Goal: Information Seeking & Learning: Learn about a topic

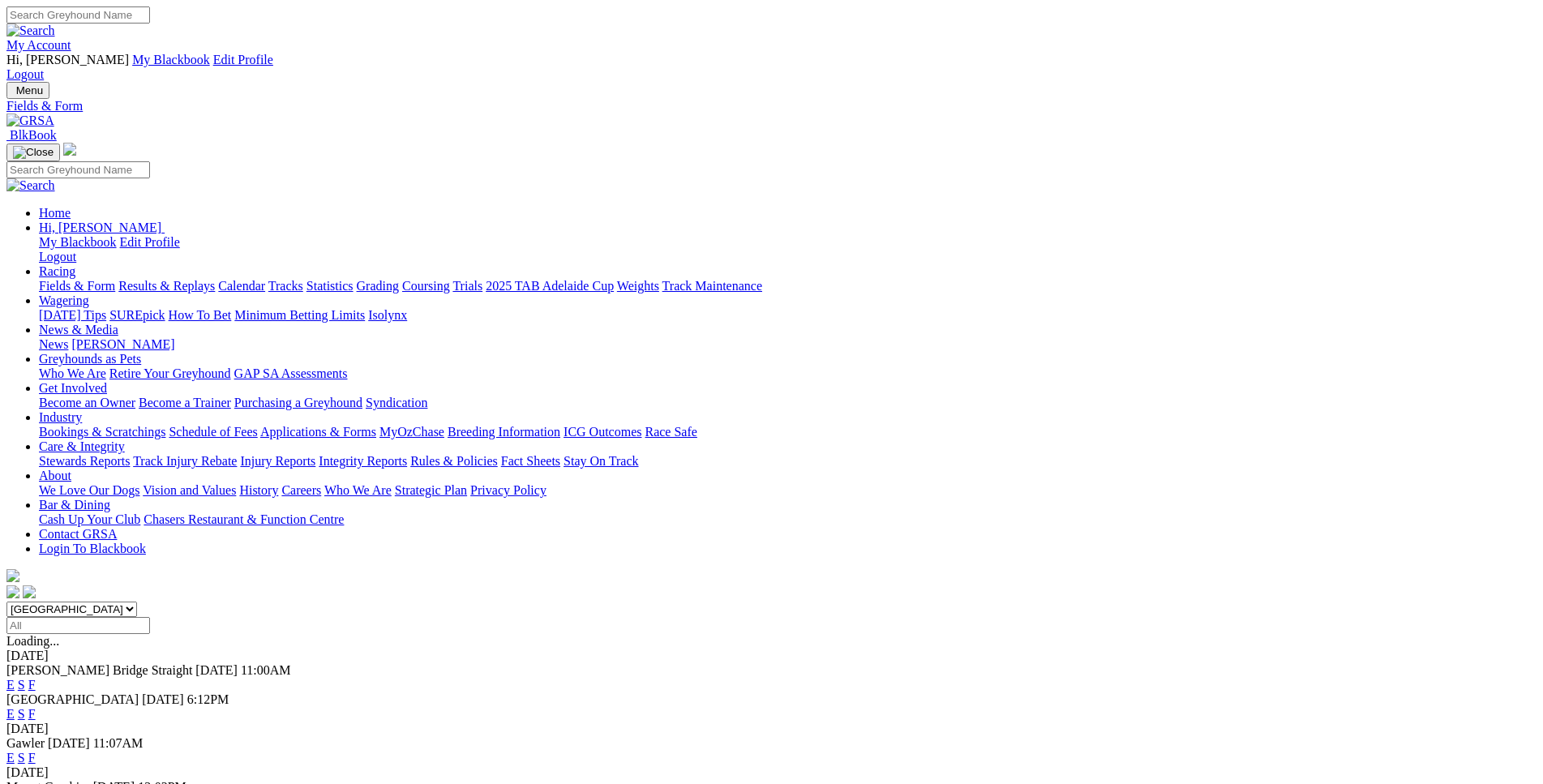
select select "WA"
click at [15, 677] on link "E" at bounding box center [10, 684] width 8 height 14
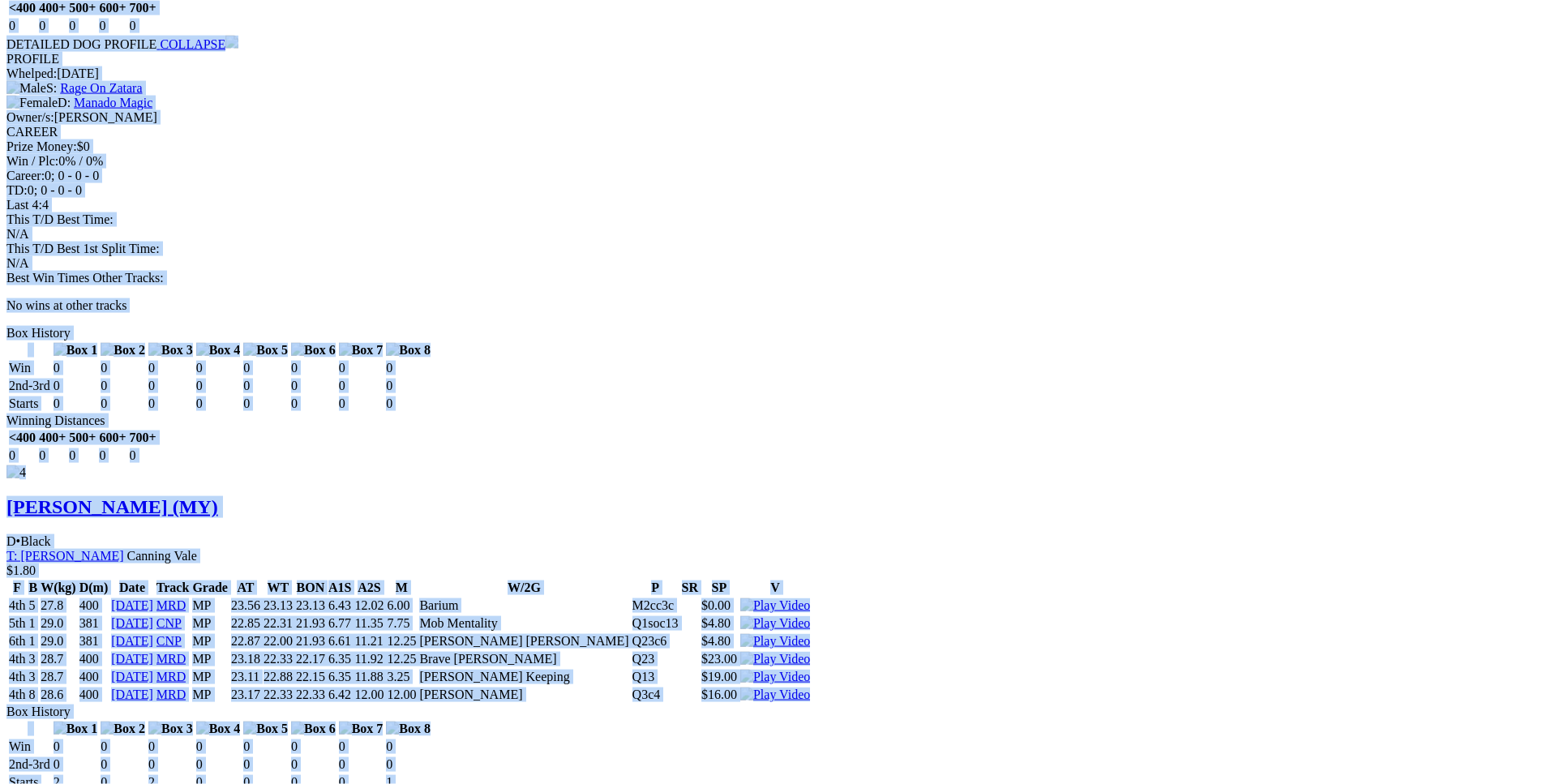
scroll to position [3636, 0]
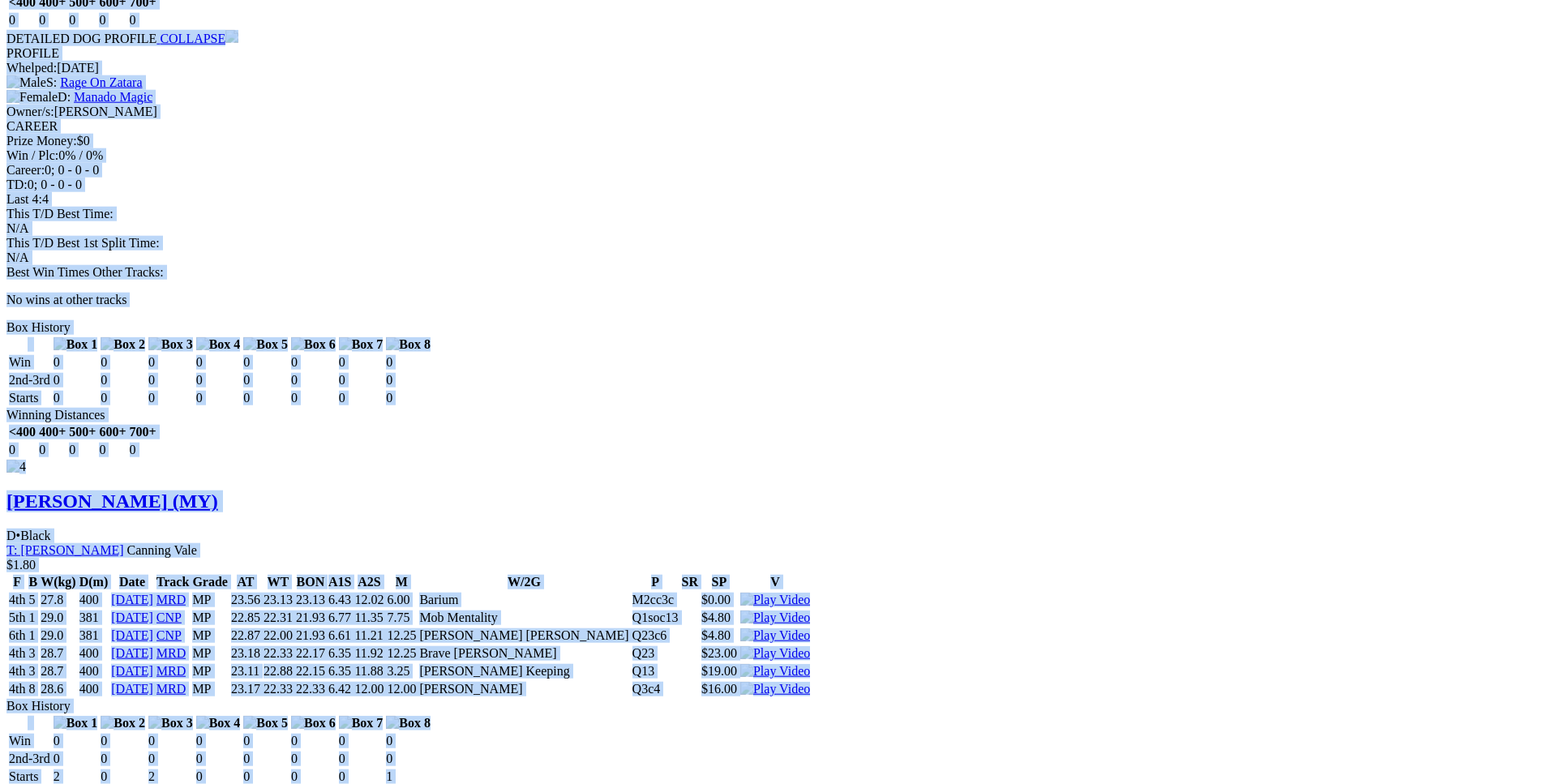
drag, startPoint x: 236, startPoint y: 456, endPoint x: 1277, endPoint y: 334, distance: 1048.1
copy div "Son Of Zatara (MY) D • Black T: Peter Sutherland North Yunderup $5.50 F B W(kg)…"
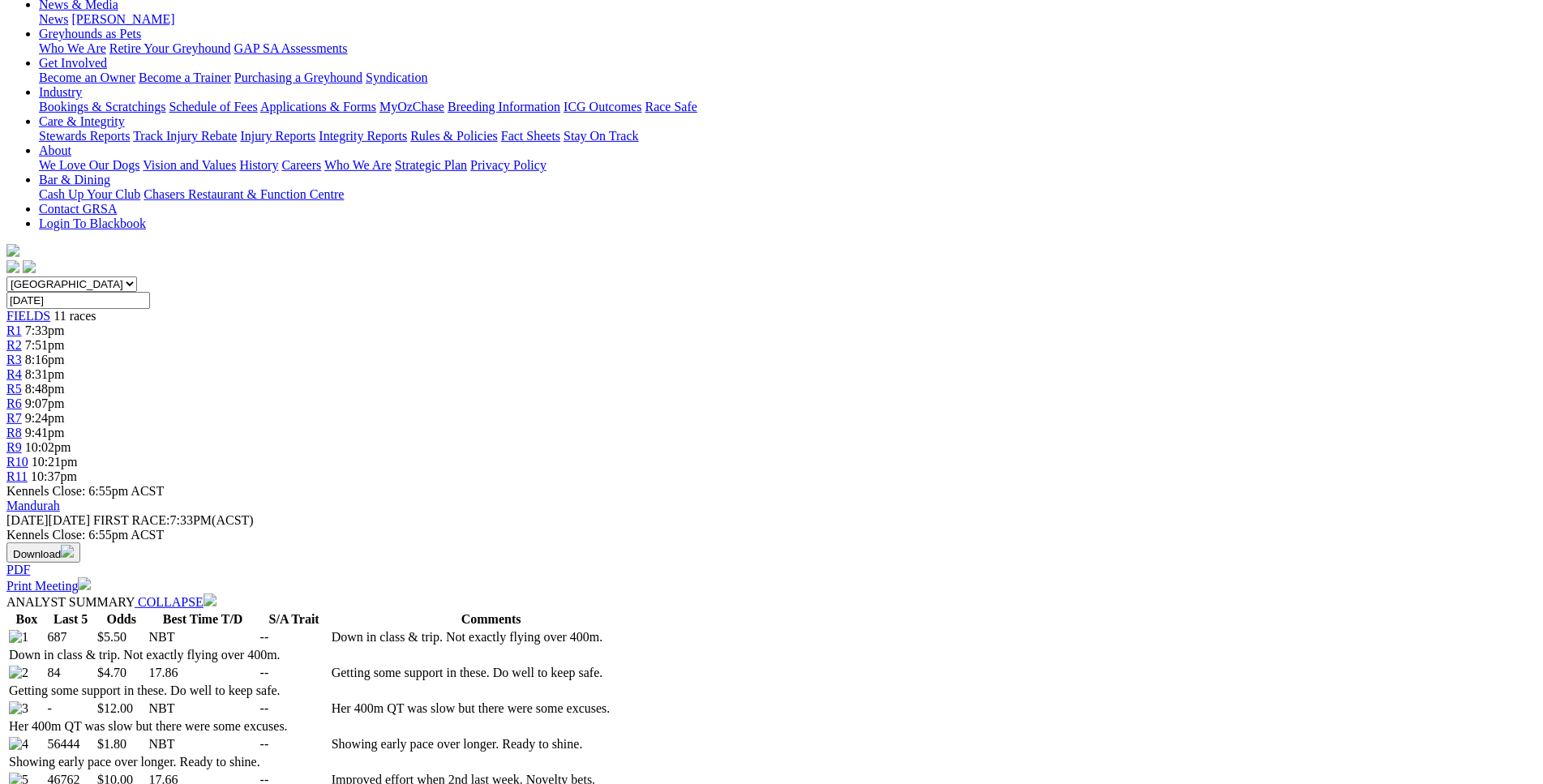
scroll to position [0, 0]
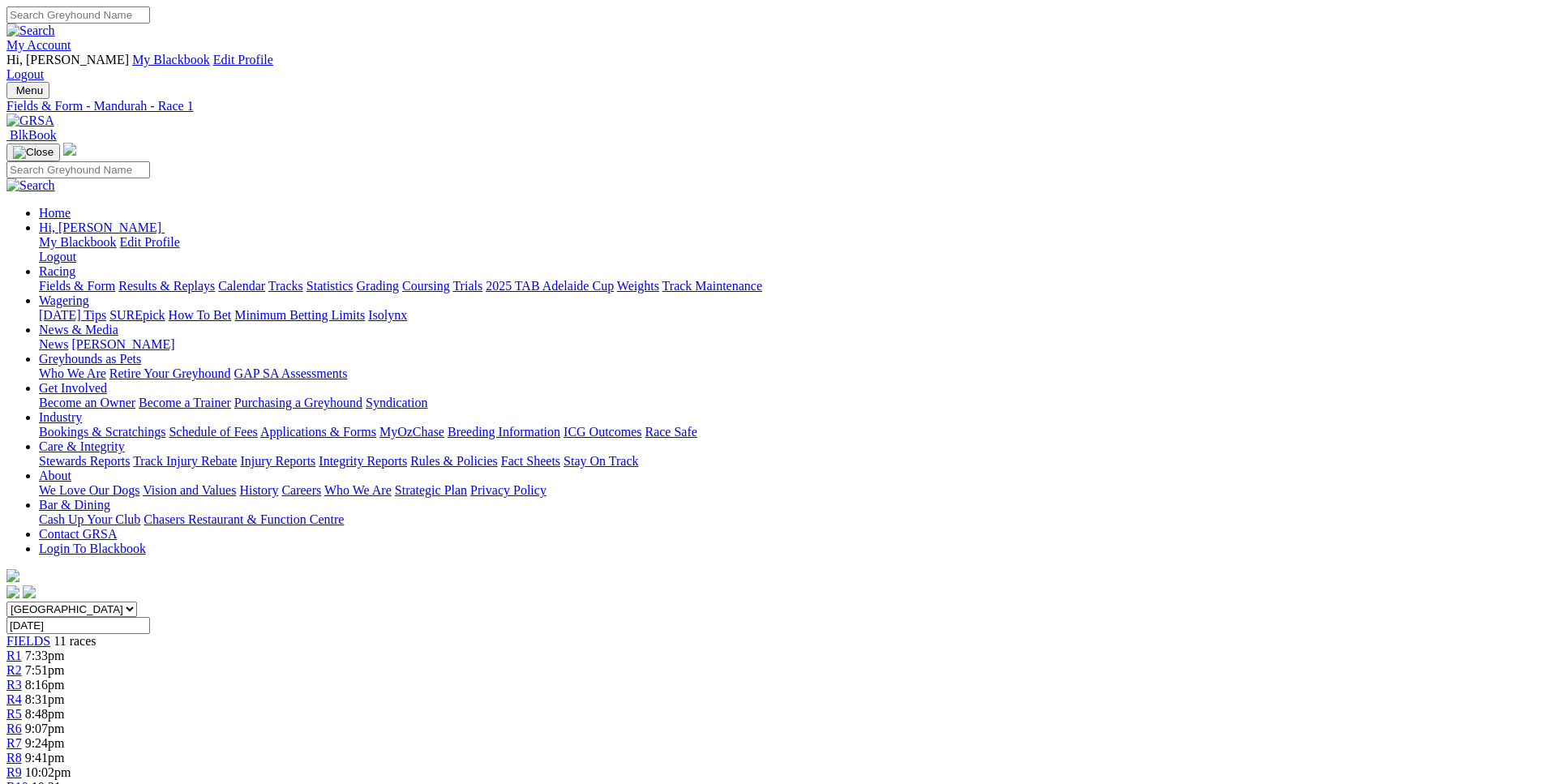
click at [65, 663] on span "7:51pm" at bounding box center [44, 670] width 40 height 14
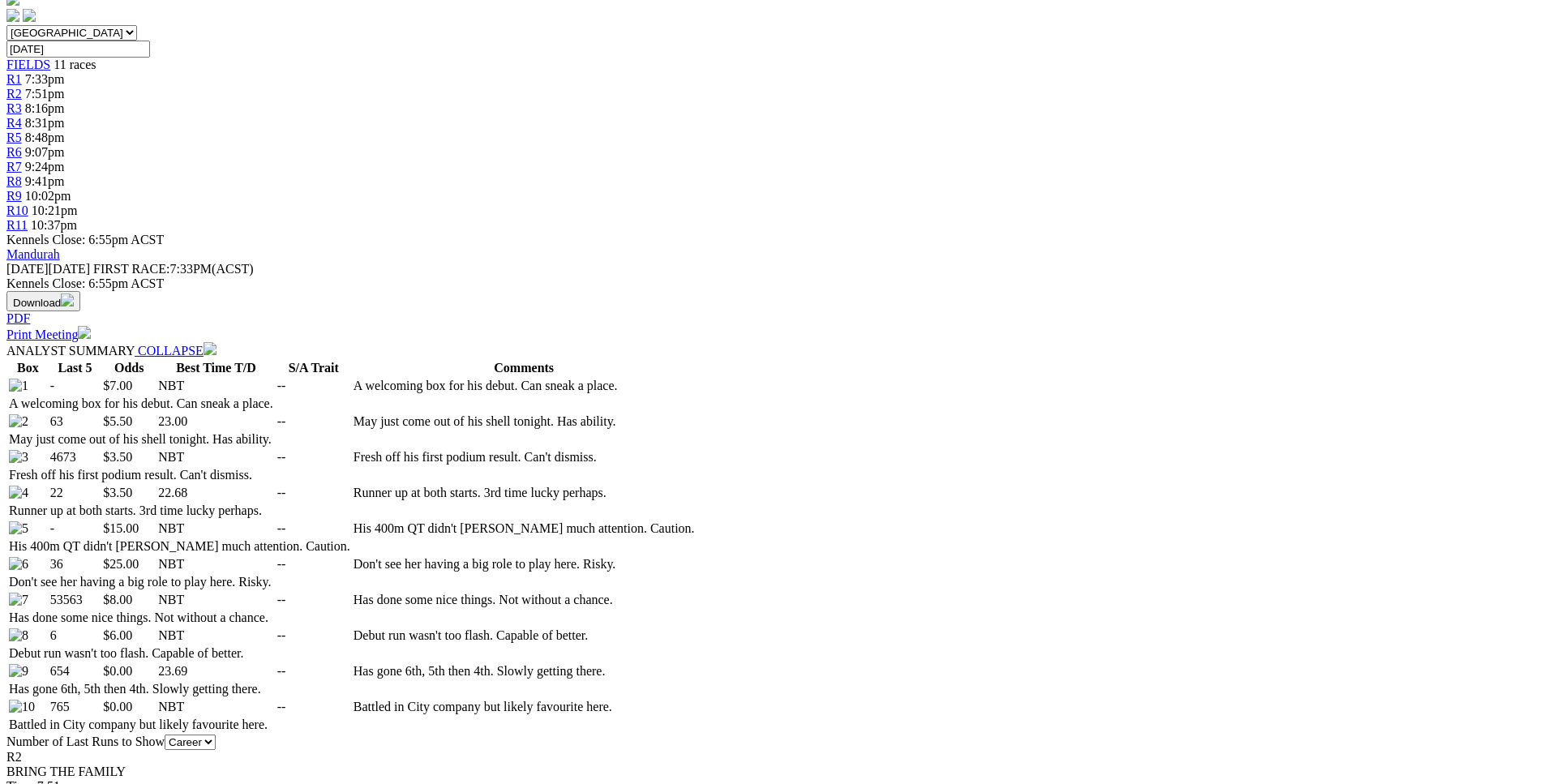
scroll to position [579, 0]
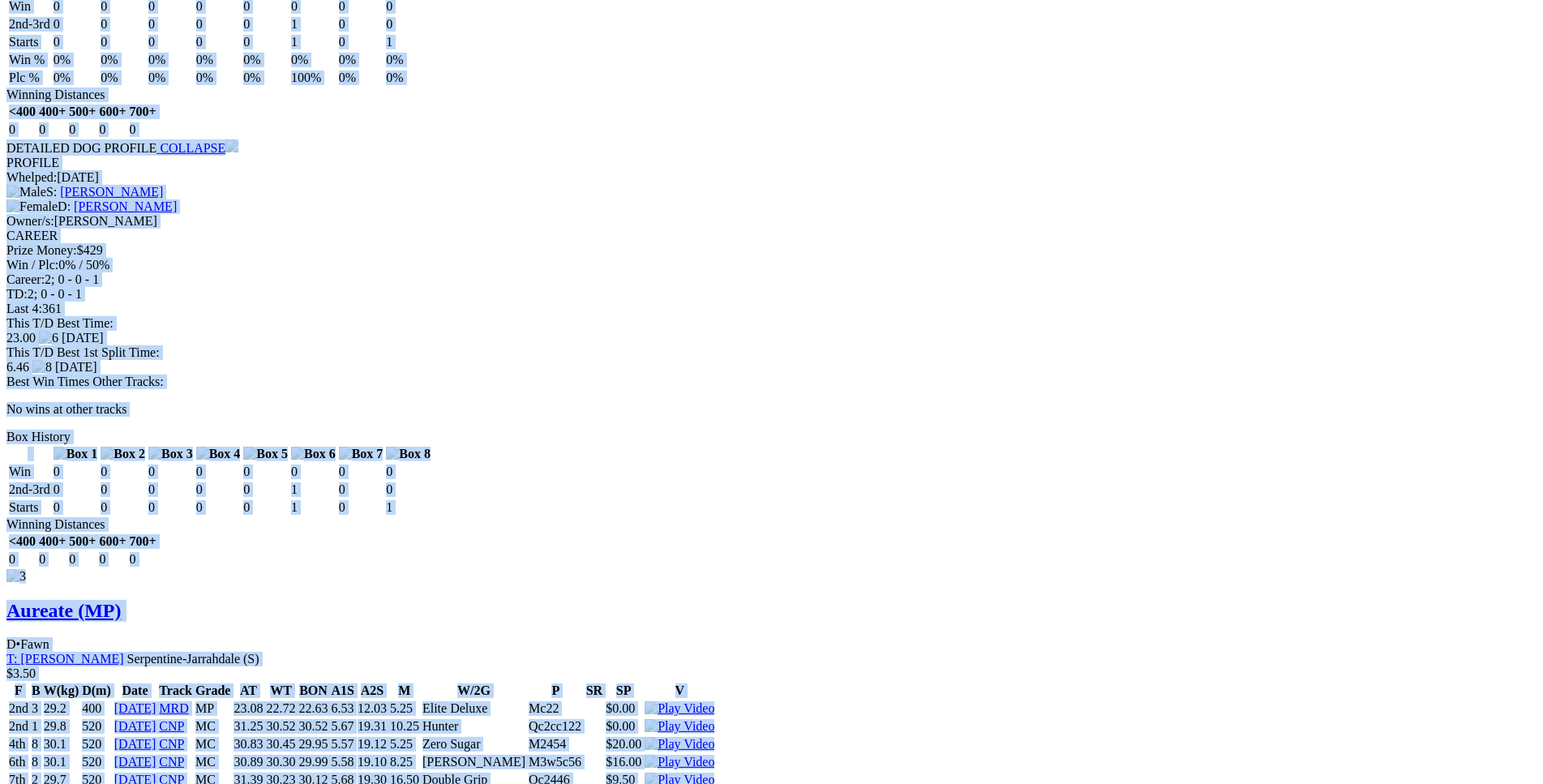
drag, startPoint x: 236, startPoint y: 374, endPoint x: 757, endPoint y: 444, distance: 525.7
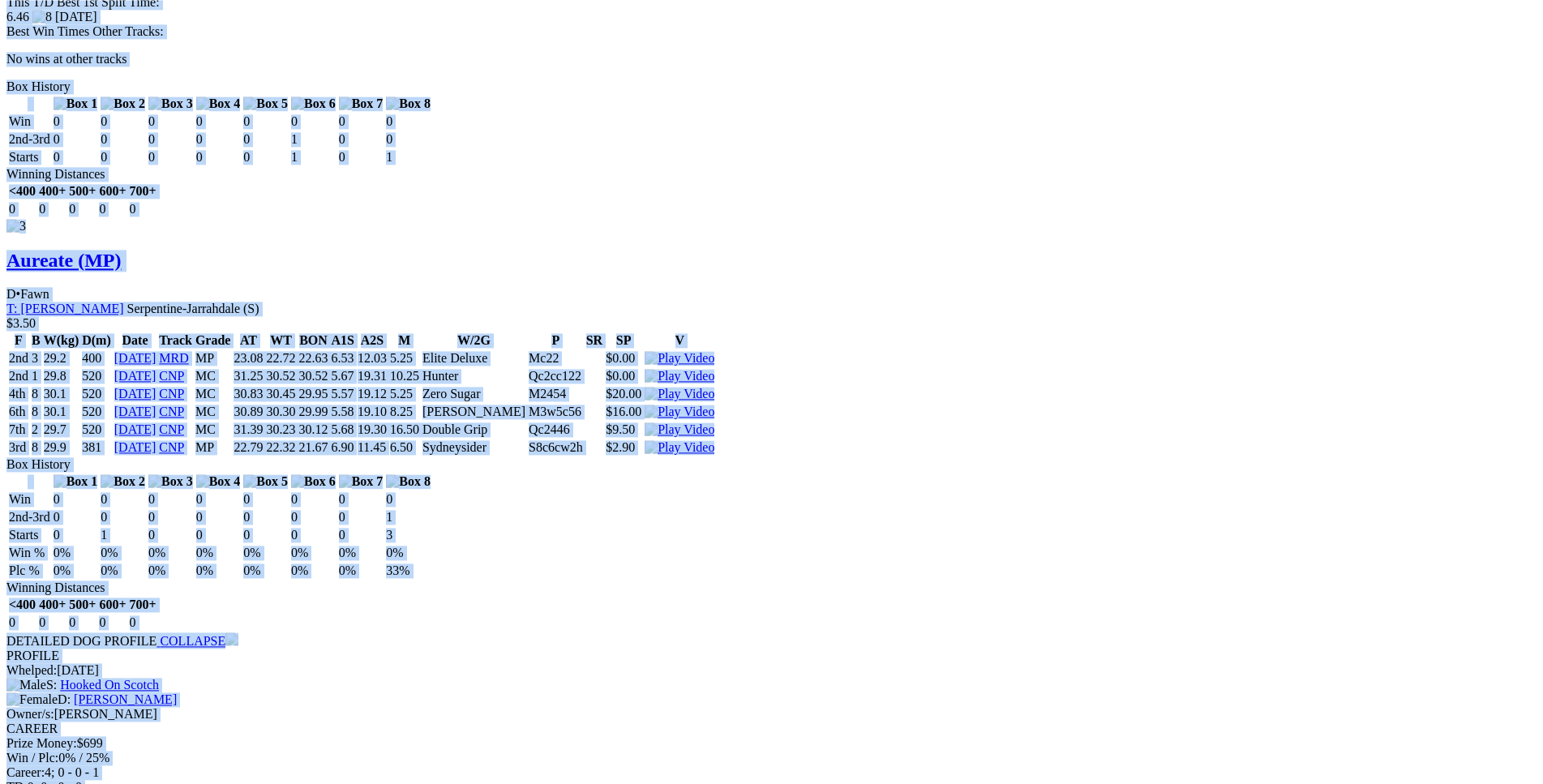
scroll to position [3058, 0]
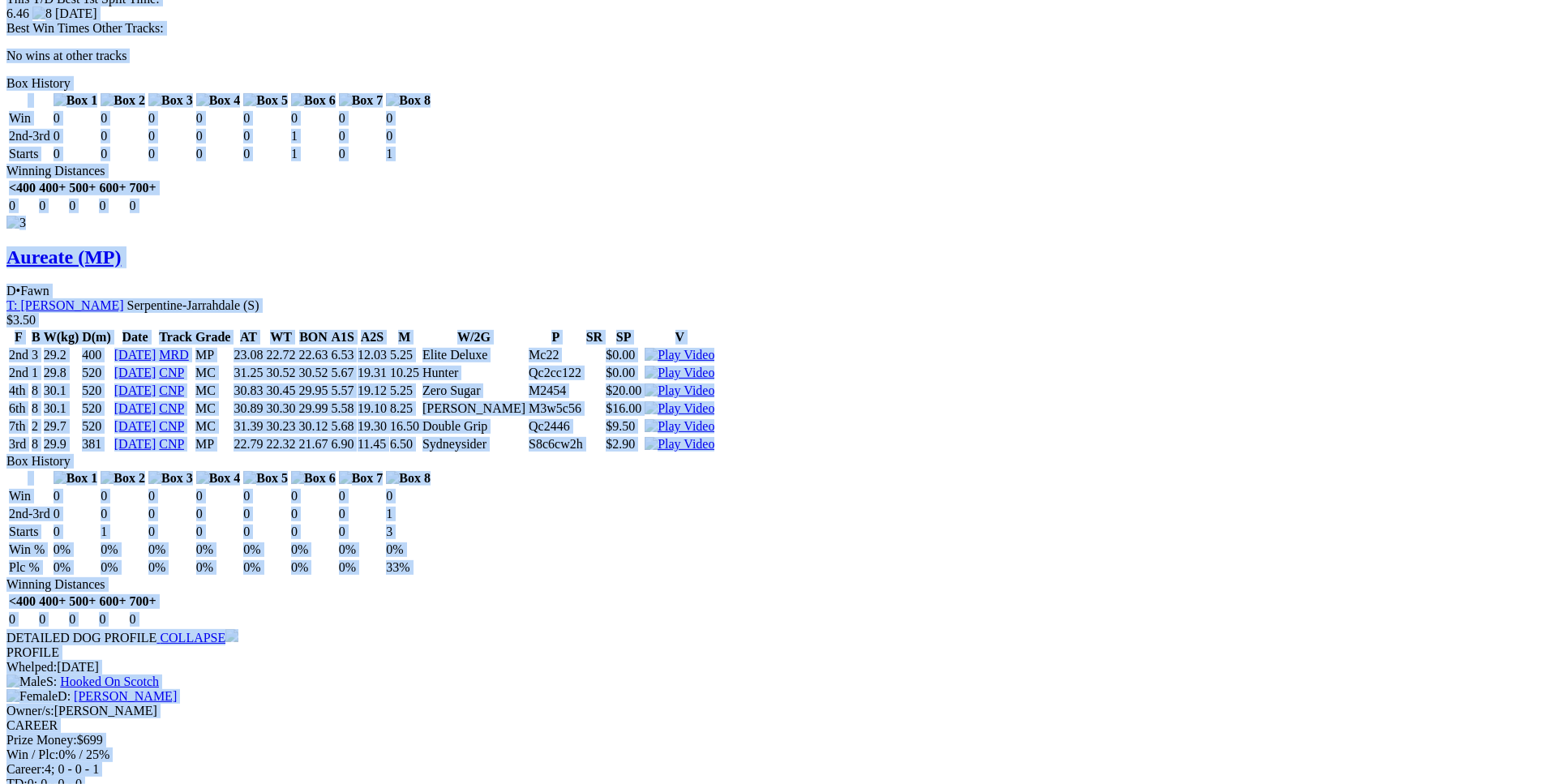
drag, startPoint x: 240, startPoint y: 297, endPoint x: 1277, endPoint y: 185, distance: 1043.0
copy div "Zatara Storm (MP) D • Black T: Ricky Walton Dardanup $7.00 F B W(kg) D(m) Date …"
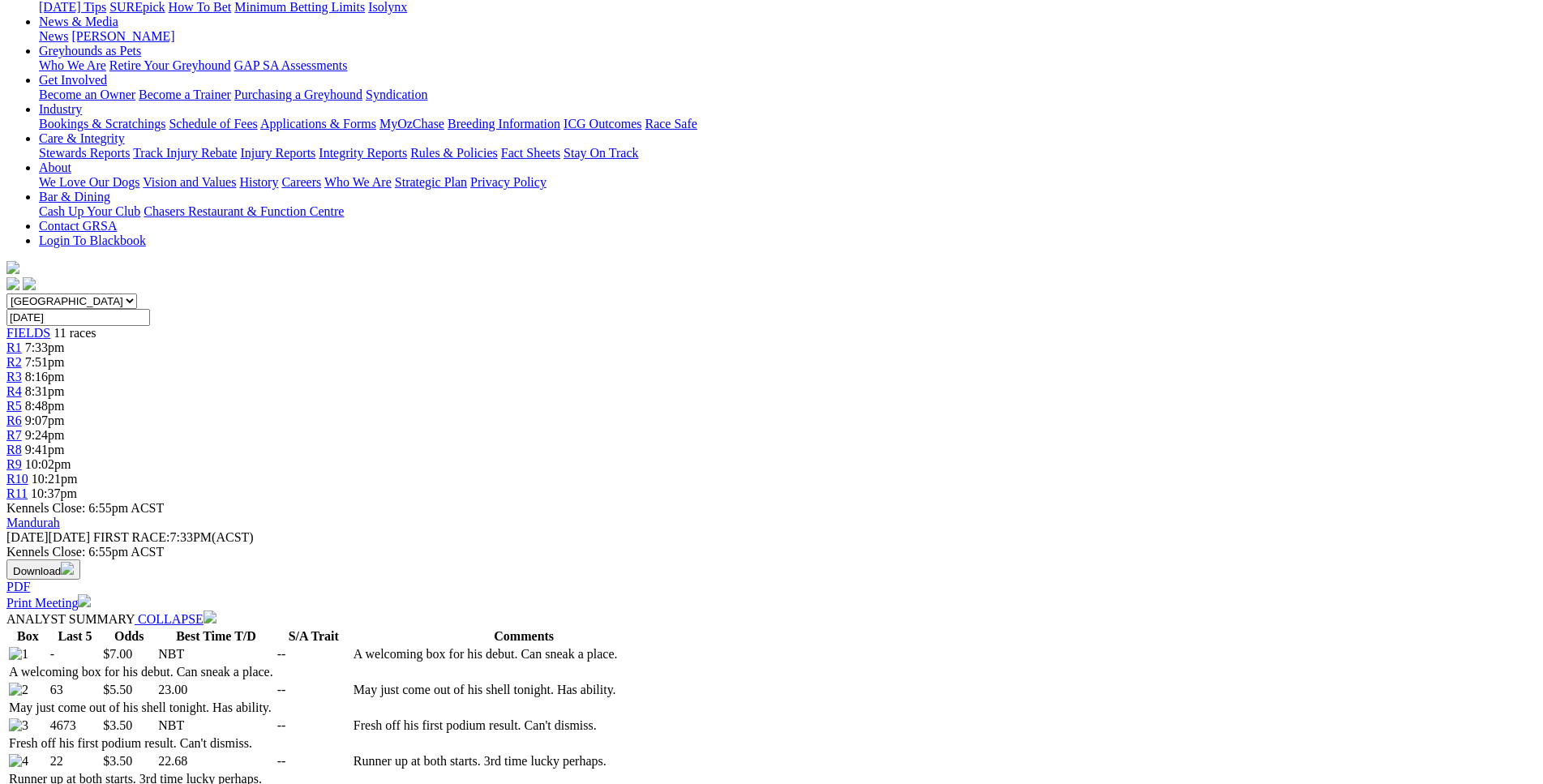
scroll to position [0, 0]
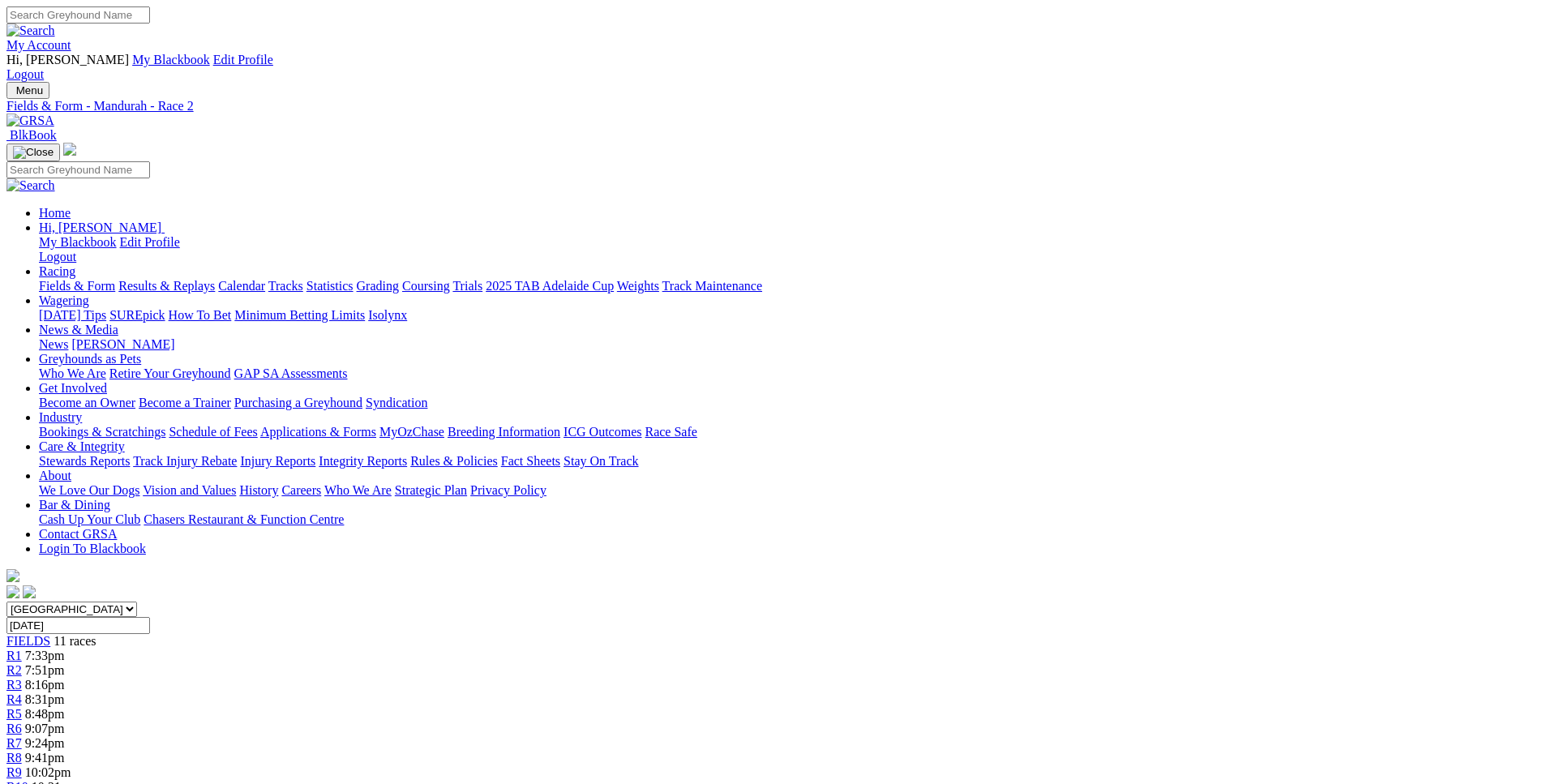
click at [65, 677] on span "8:16pm" at bounding box center [44, 684] width 40 height 14
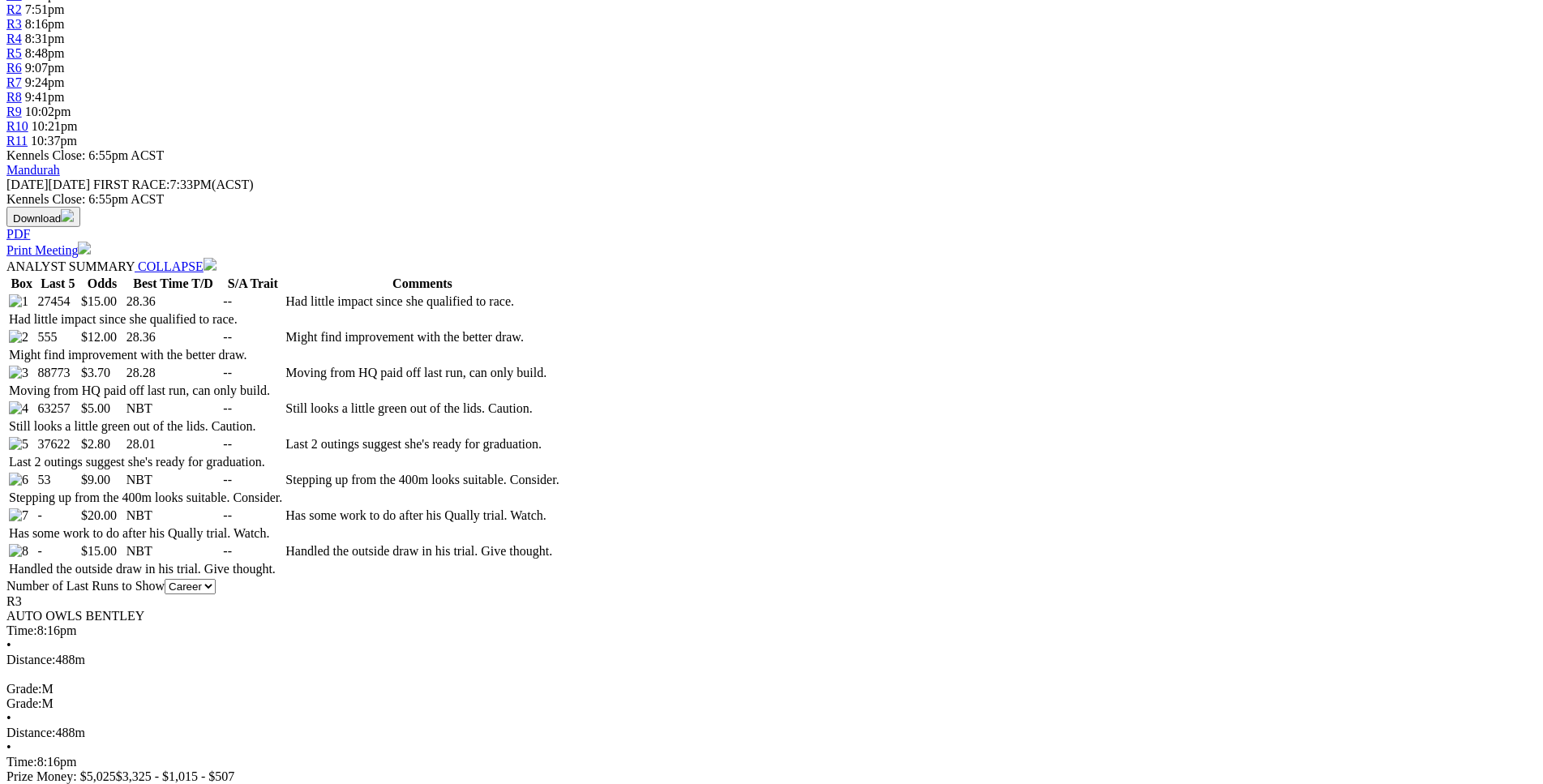
scroll to position [661, 0]
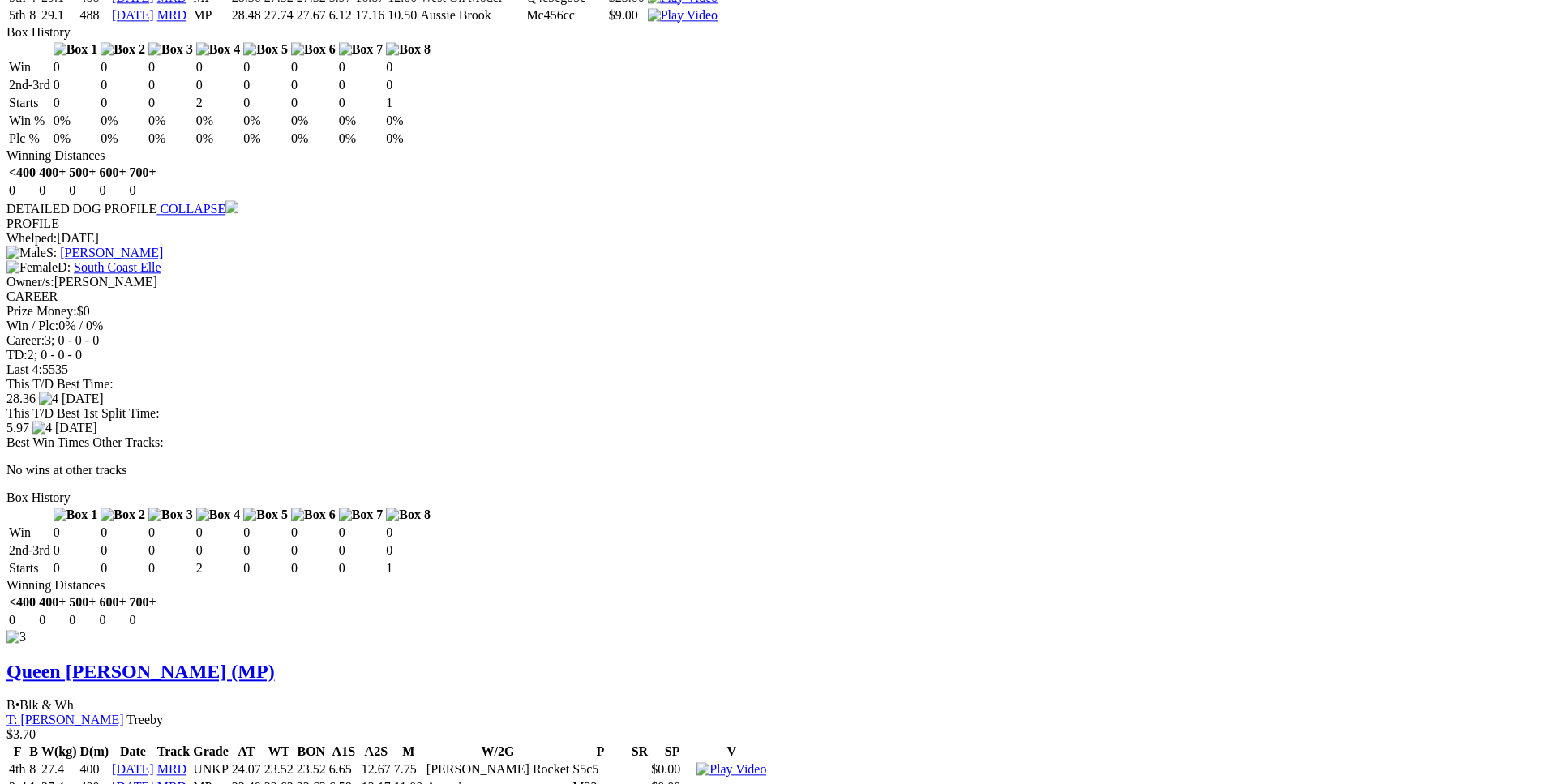
scroll to position [2729, 0]
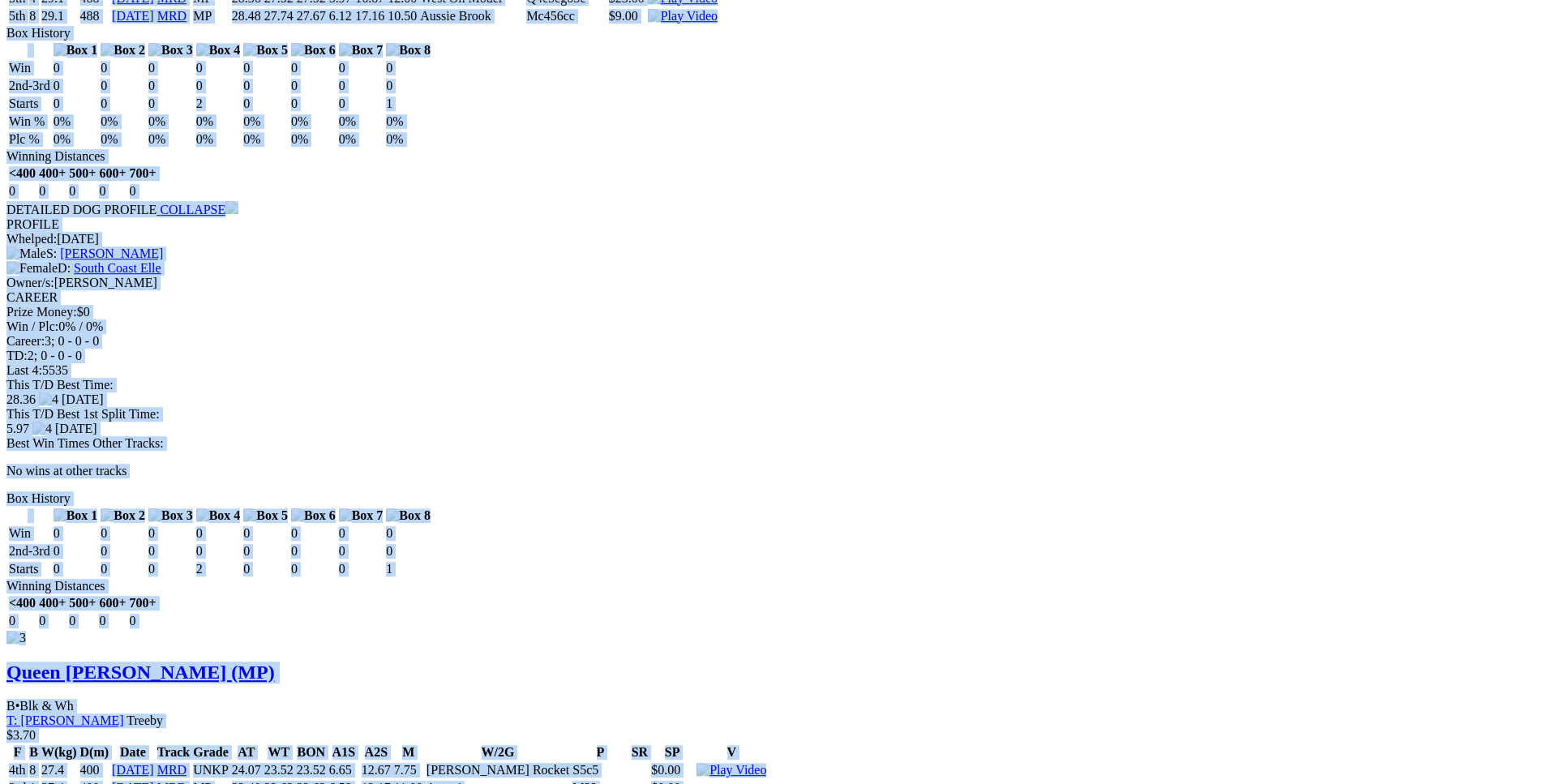
drag, startPoint x: 256, startPoint y: 237, endPoint x: 1187, endPoint y: 324, distance: 935.1
copy div "Lift Me Up (MP) B • Black T: Christopher Halse $15.00 F B W(kg) D(m) Date Track…"
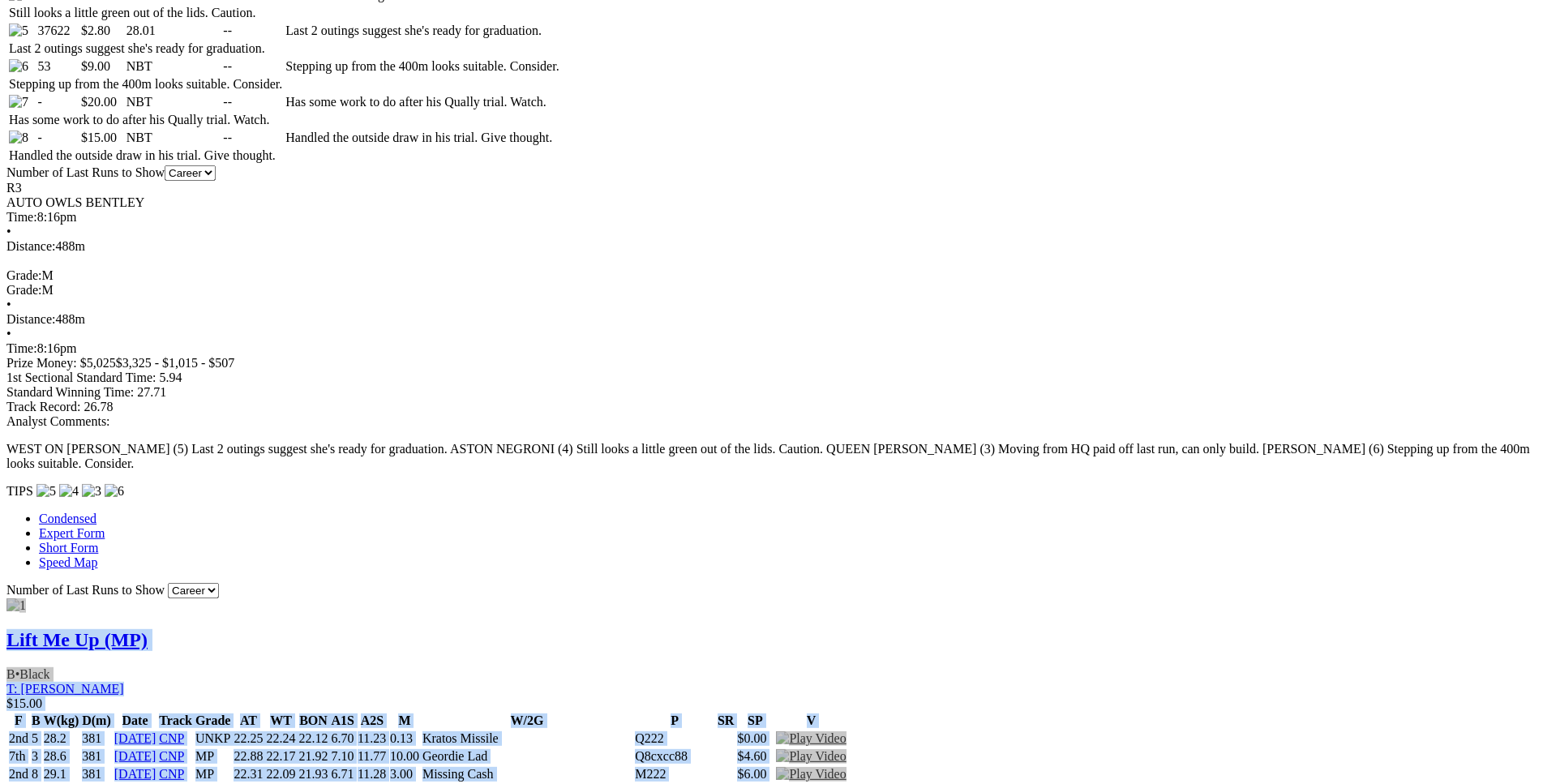
scroll to position [0, 0]
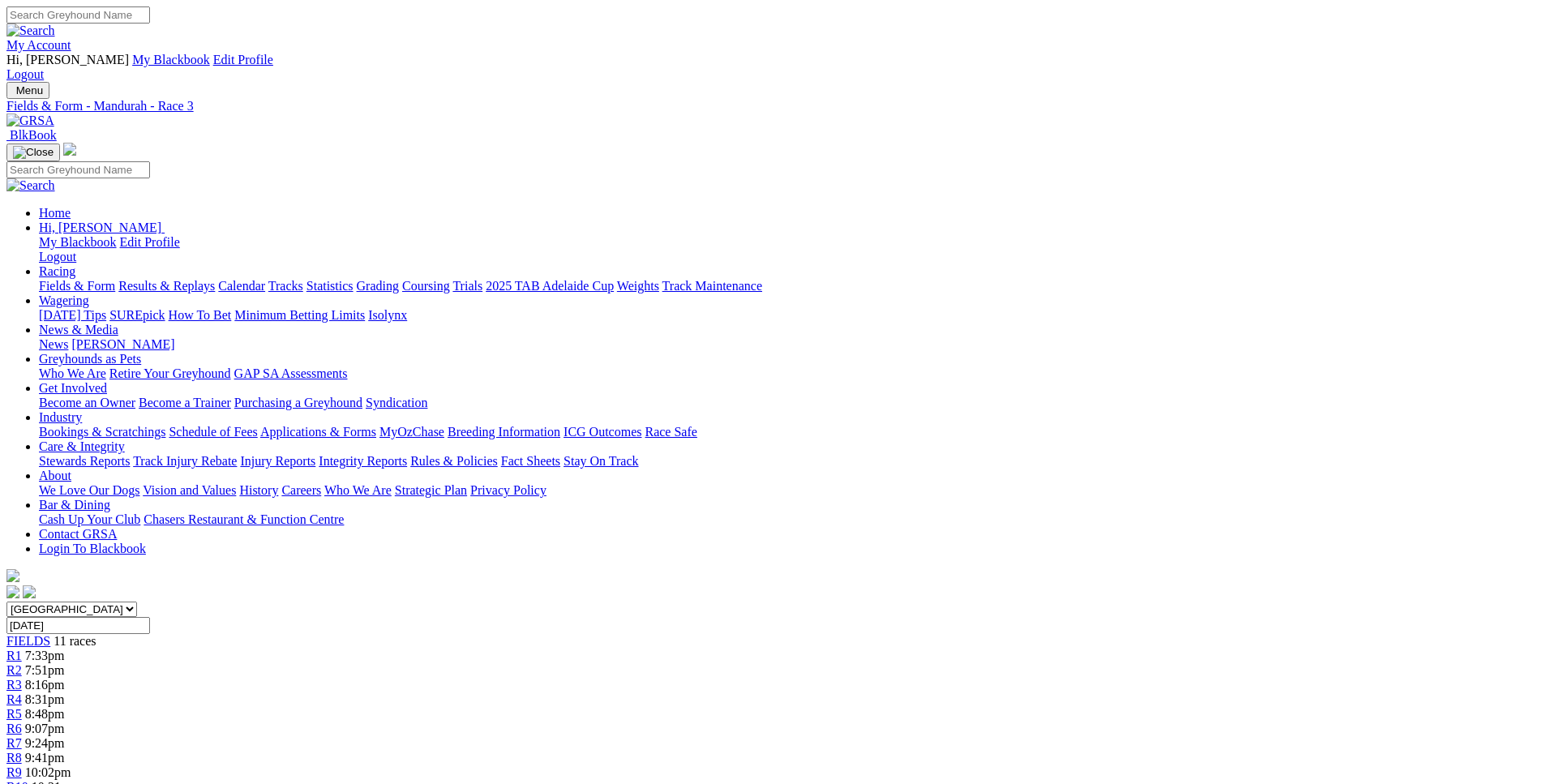
click at [627, 692] on div "R4 8:31pm" at bounding box center [771, 699] width 1531 height 15
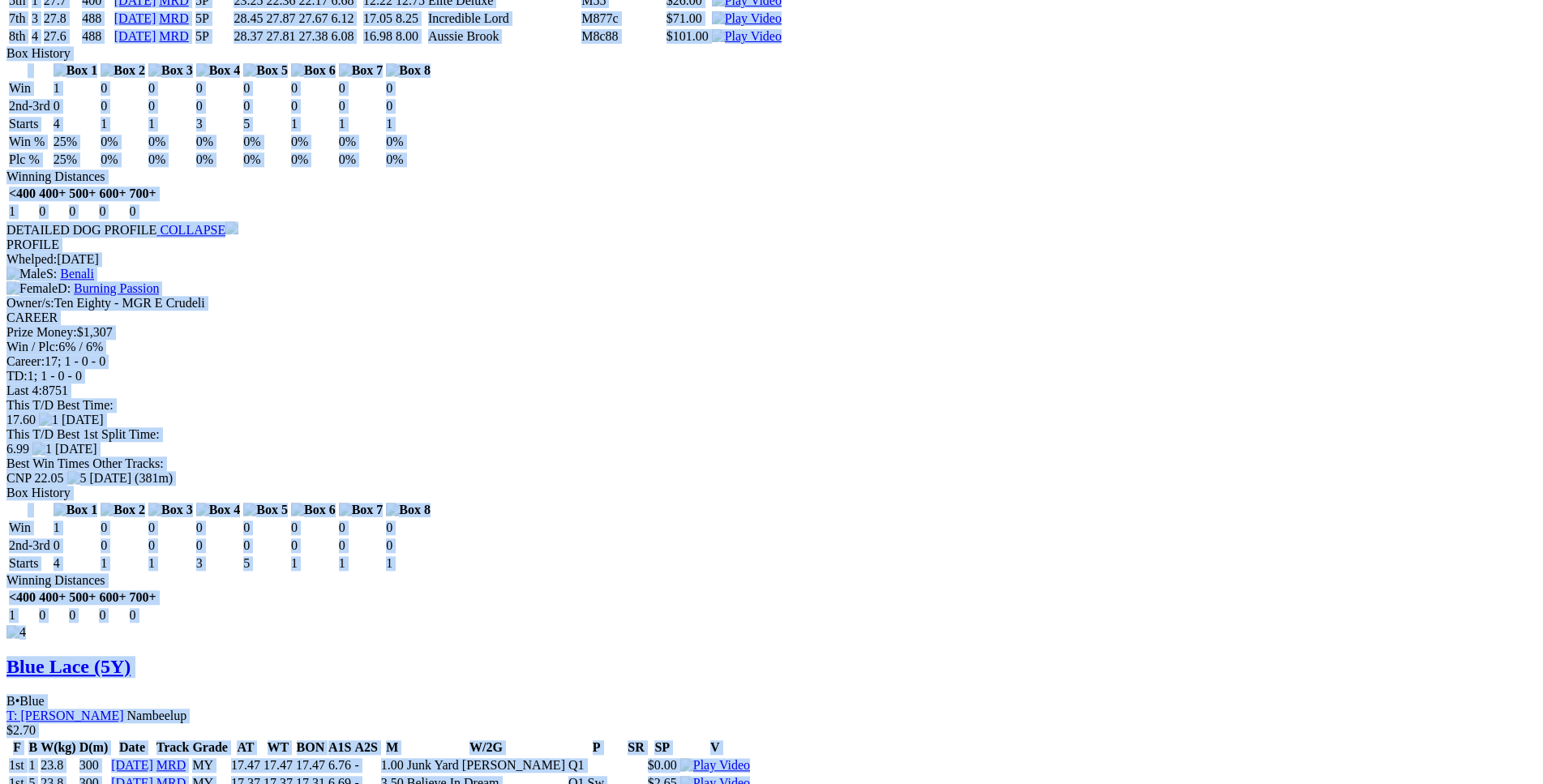
scroll to position [4216, 0]
drag, startPoint x: 237, startPoint y: 314, endPoint x: 1284, endPoint y: 344, distance: 1047.4
copy div "Wave Of Fun (5Y) B • Blue T: [PERSON_NAME] $5.00 F B W(kg) D(m) Date Track Grad…"
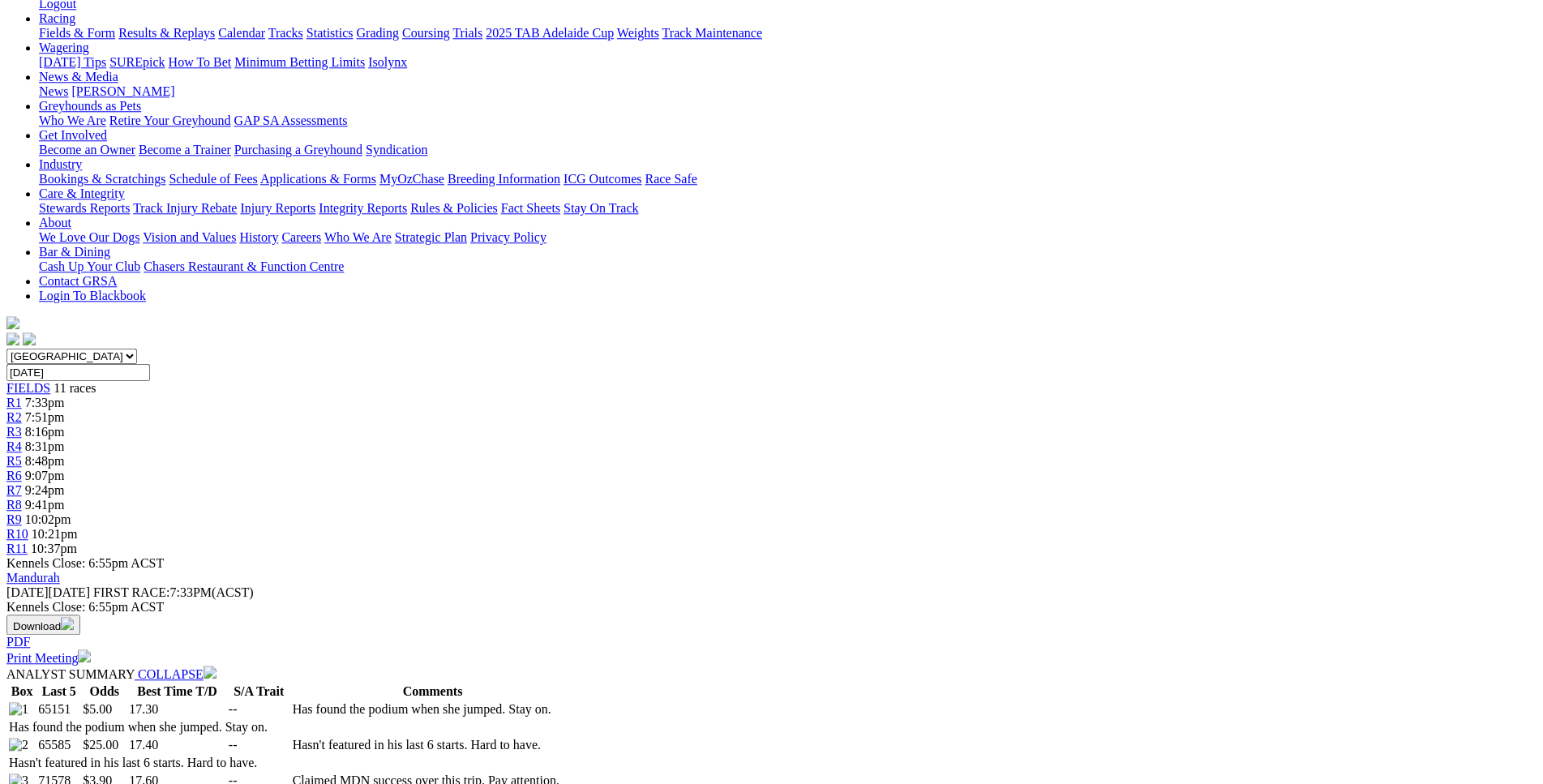
scroll to position [0, 0]
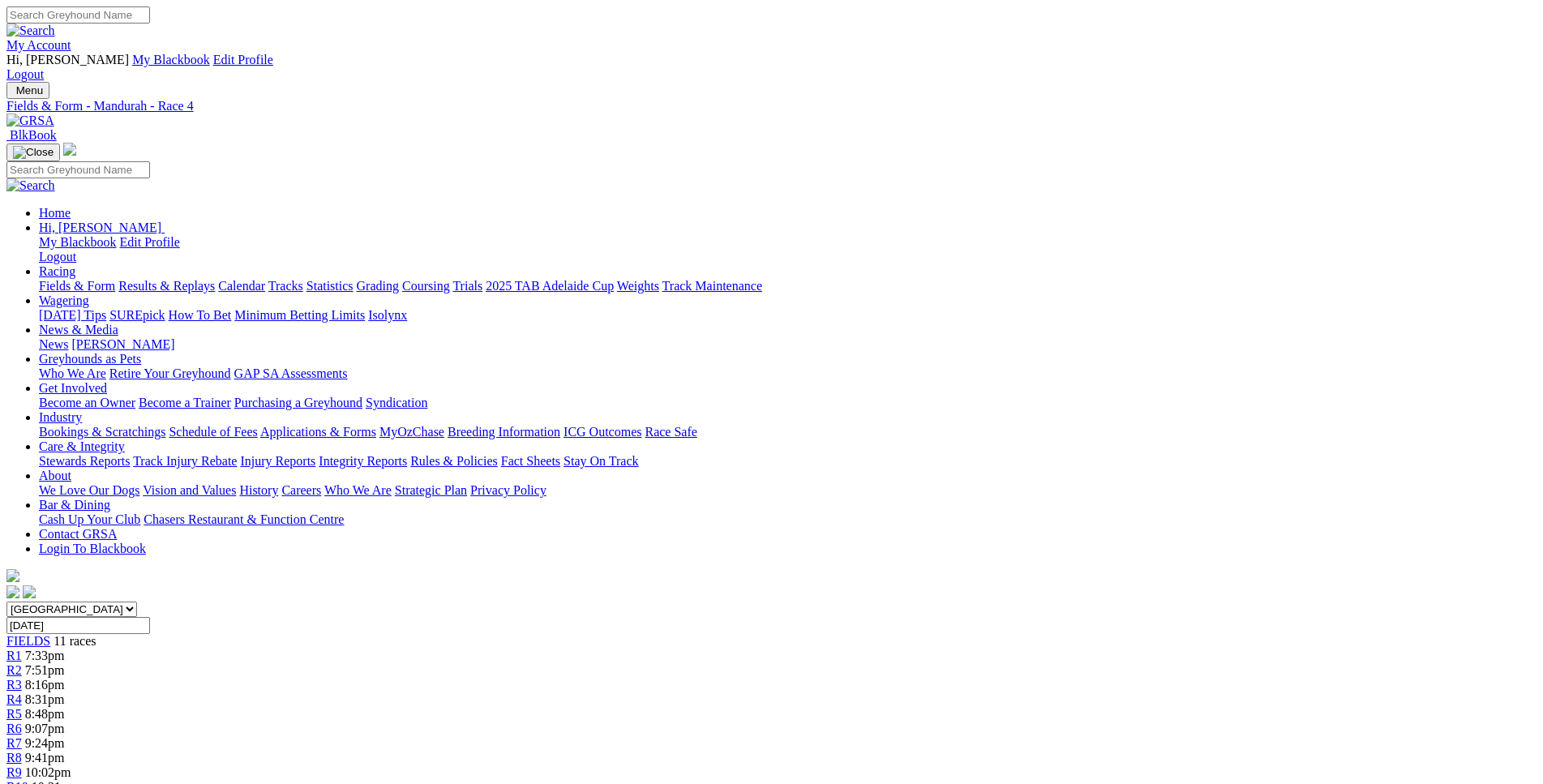
click at [708, 707] on div "R5 8:48pm" at bounding box center [771, 714] width 1531 height 15
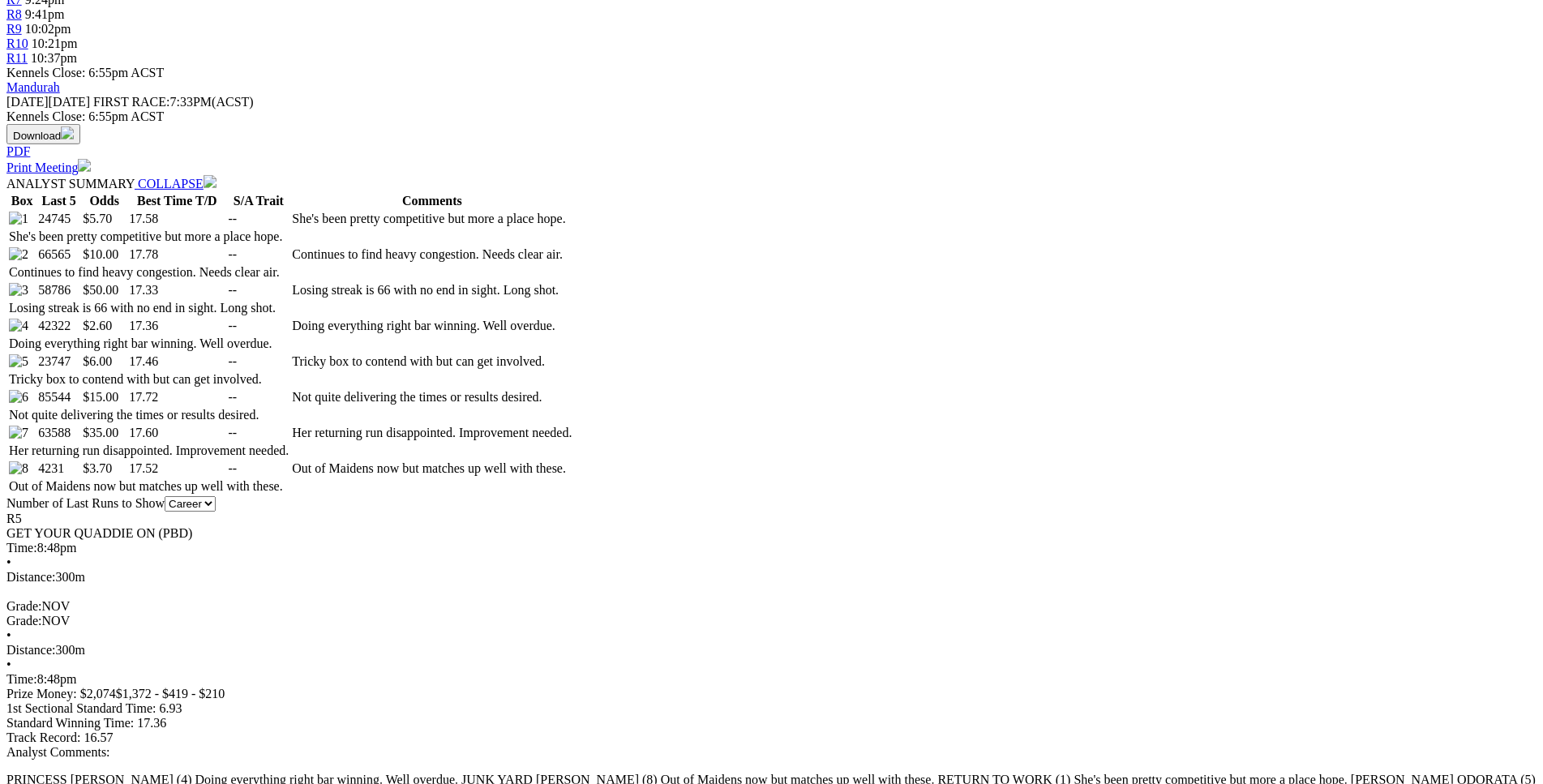
scroll to position [743, 0]
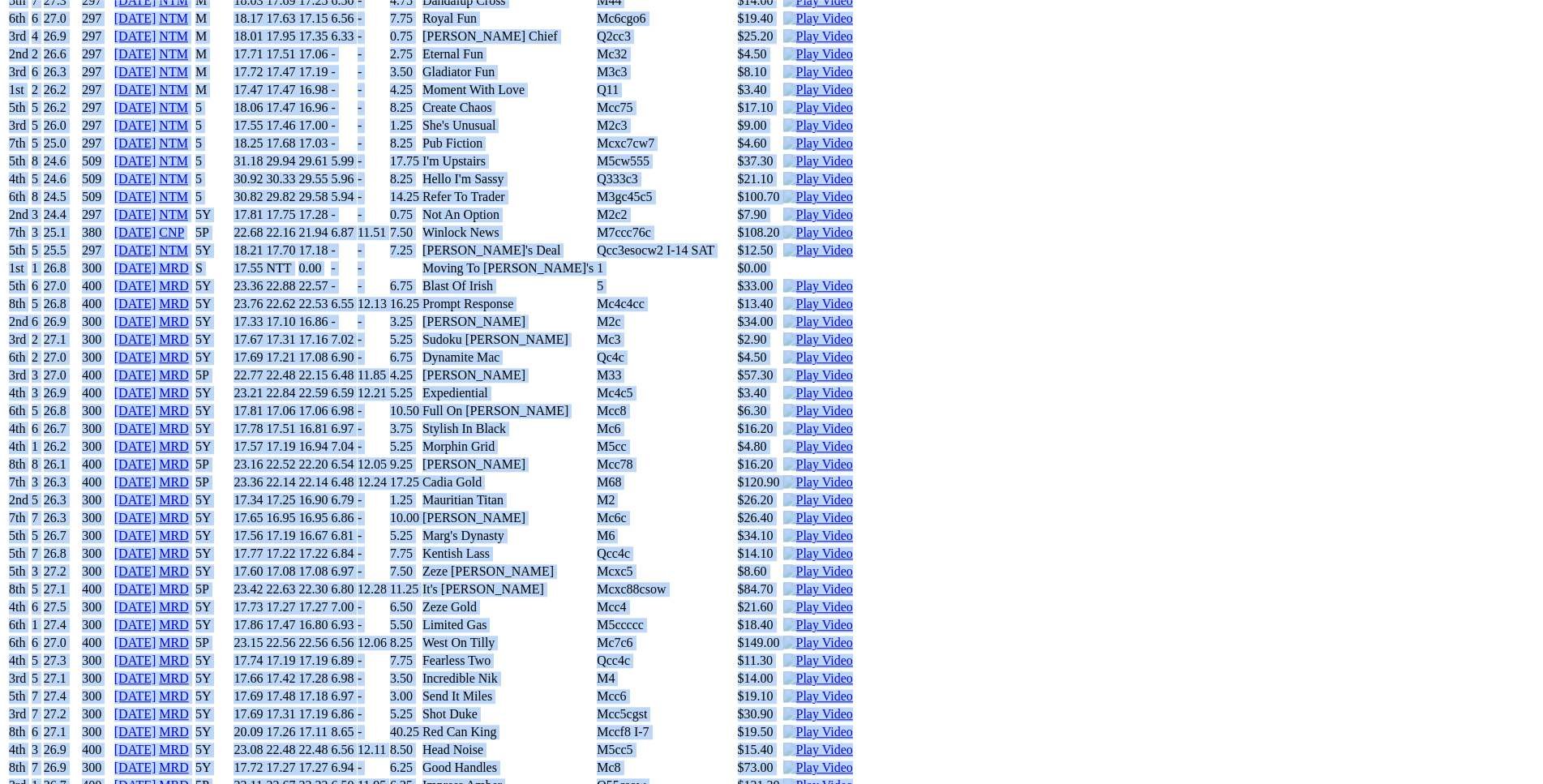
scroll to position [4300, 0]
drag, startPoint x: 236, startPoint y: 163, endPoint x: 1289, endPoint y: 492, distance: 1103.2
copy div "Return To Work (5Y) B • Black T: Barry Mcpherson Southern River $5.70 F B W(kg)…"
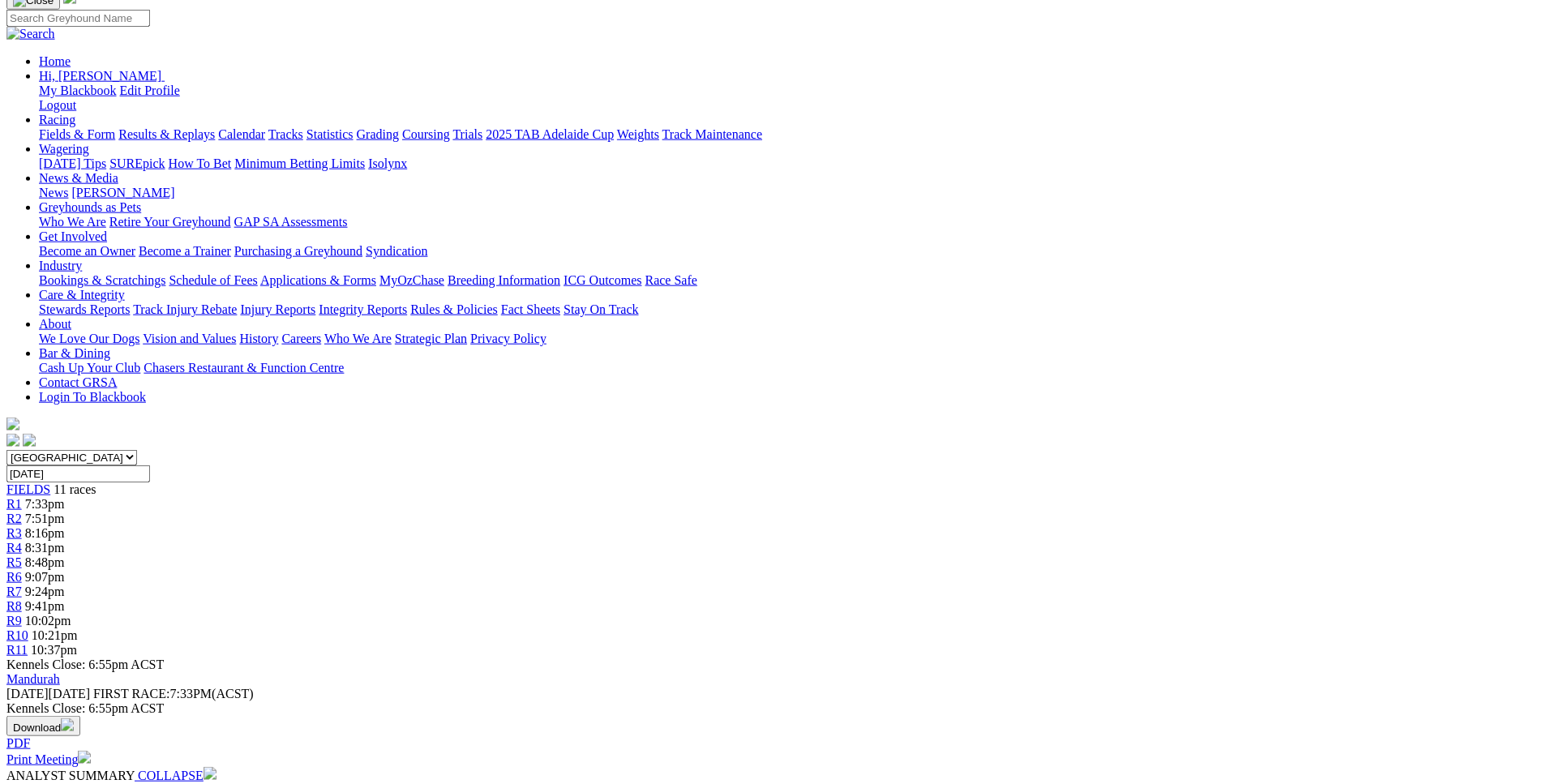
scroll to position [92, 0]
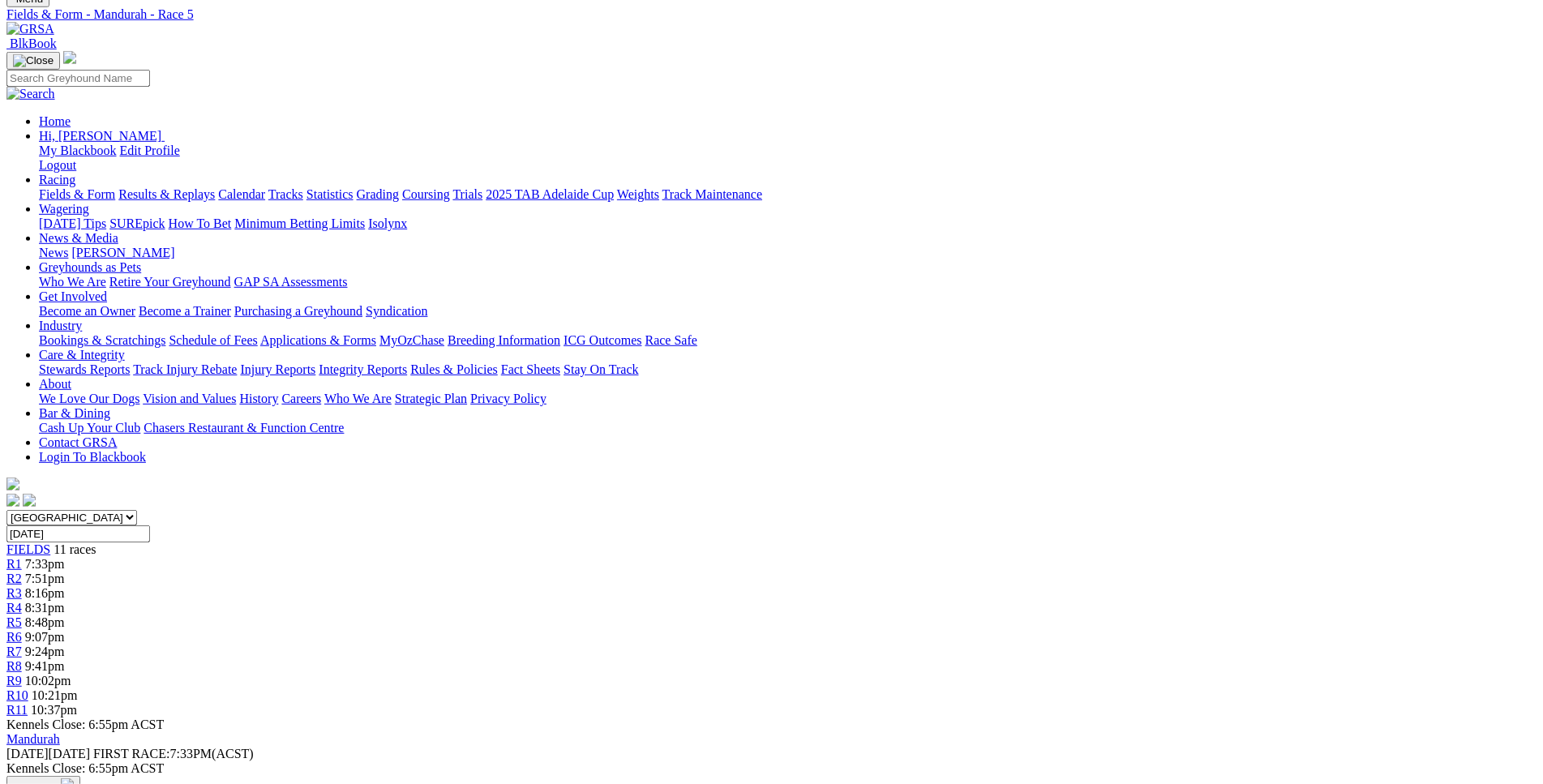
click at [65, 630] on span "9:07pm" at bounding box center [44, 637] width 40 height 14
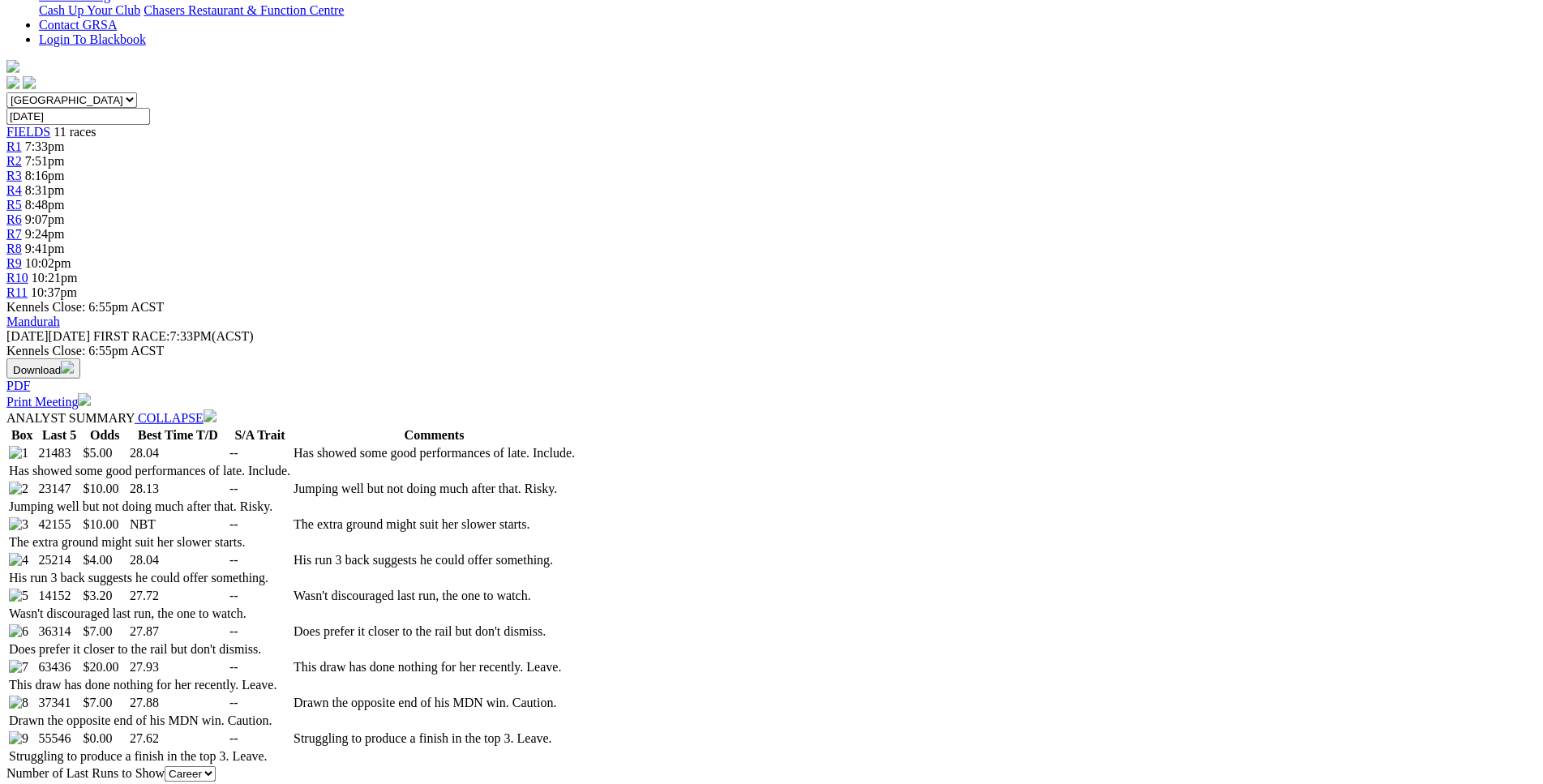
scroll to position [510, 0]
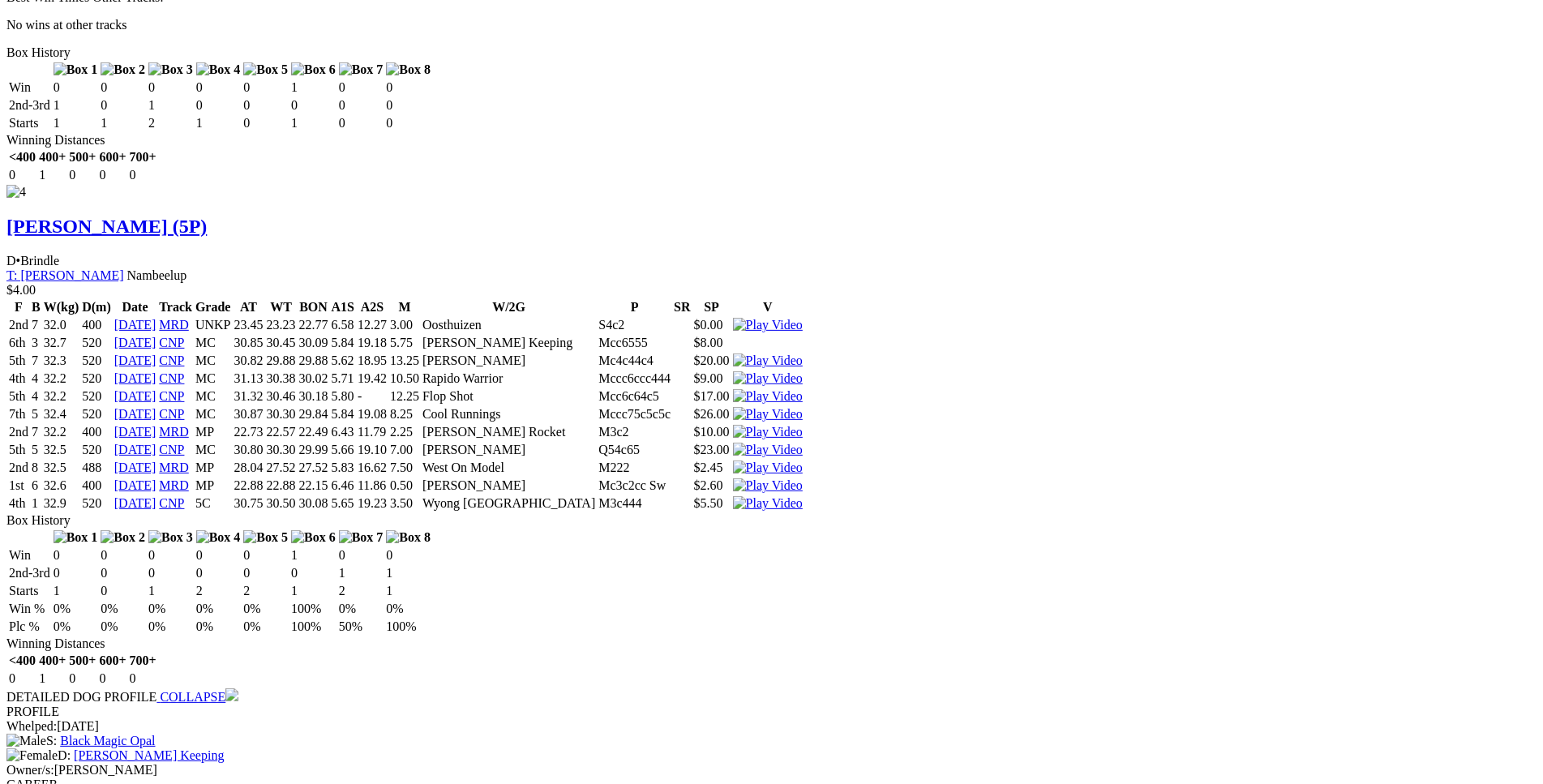
scroll to position [4230, 0]
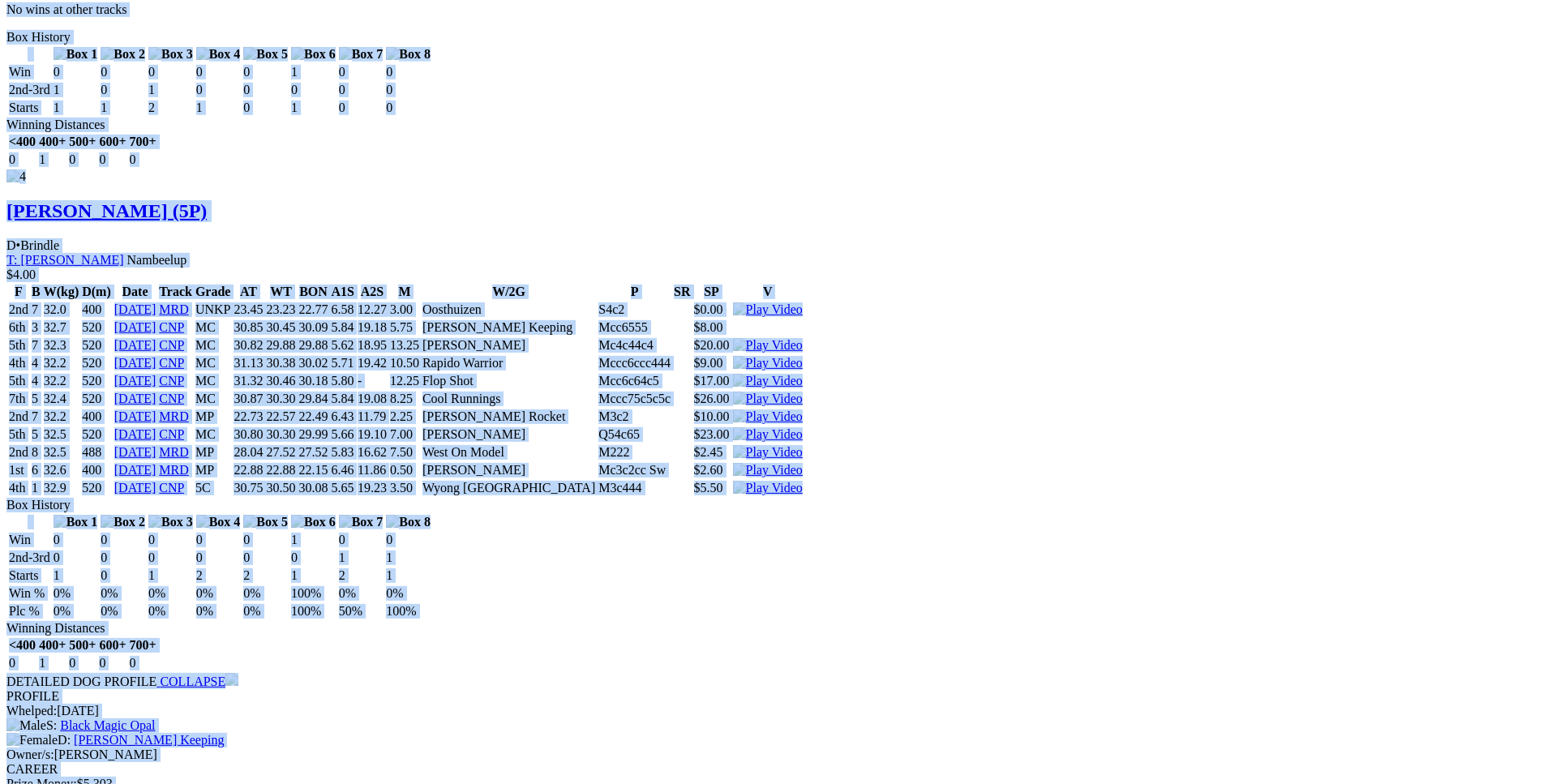
drag, startPoint x: 238, startPoint y: 416, endPoint x: 1281, endPoint y: 280, distance: 1051.8
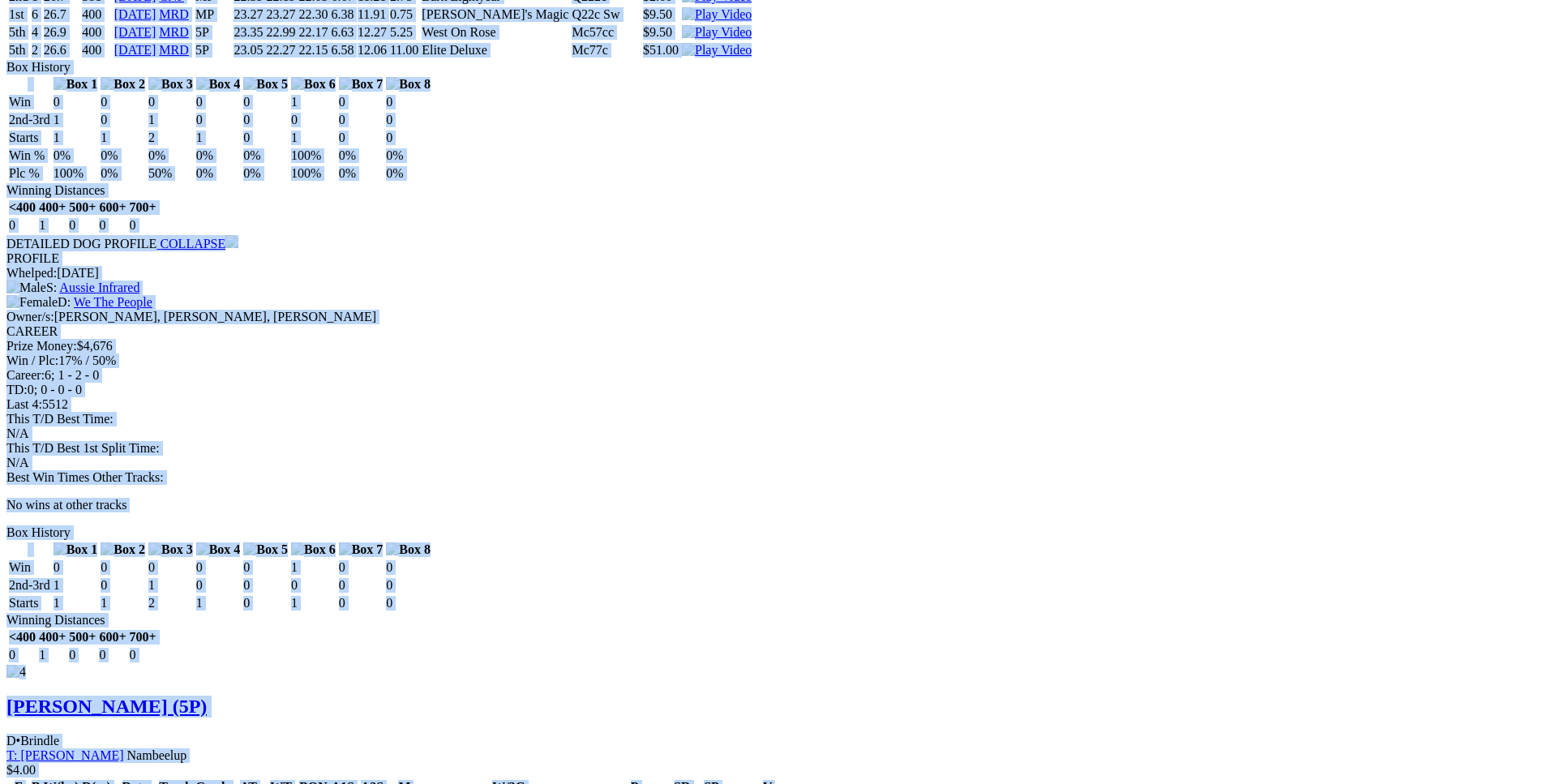
copy div "Just A Madam (5P) B • Black T: Christopher Halse $5.00 F B W(kg) D(m) Date Trac…"
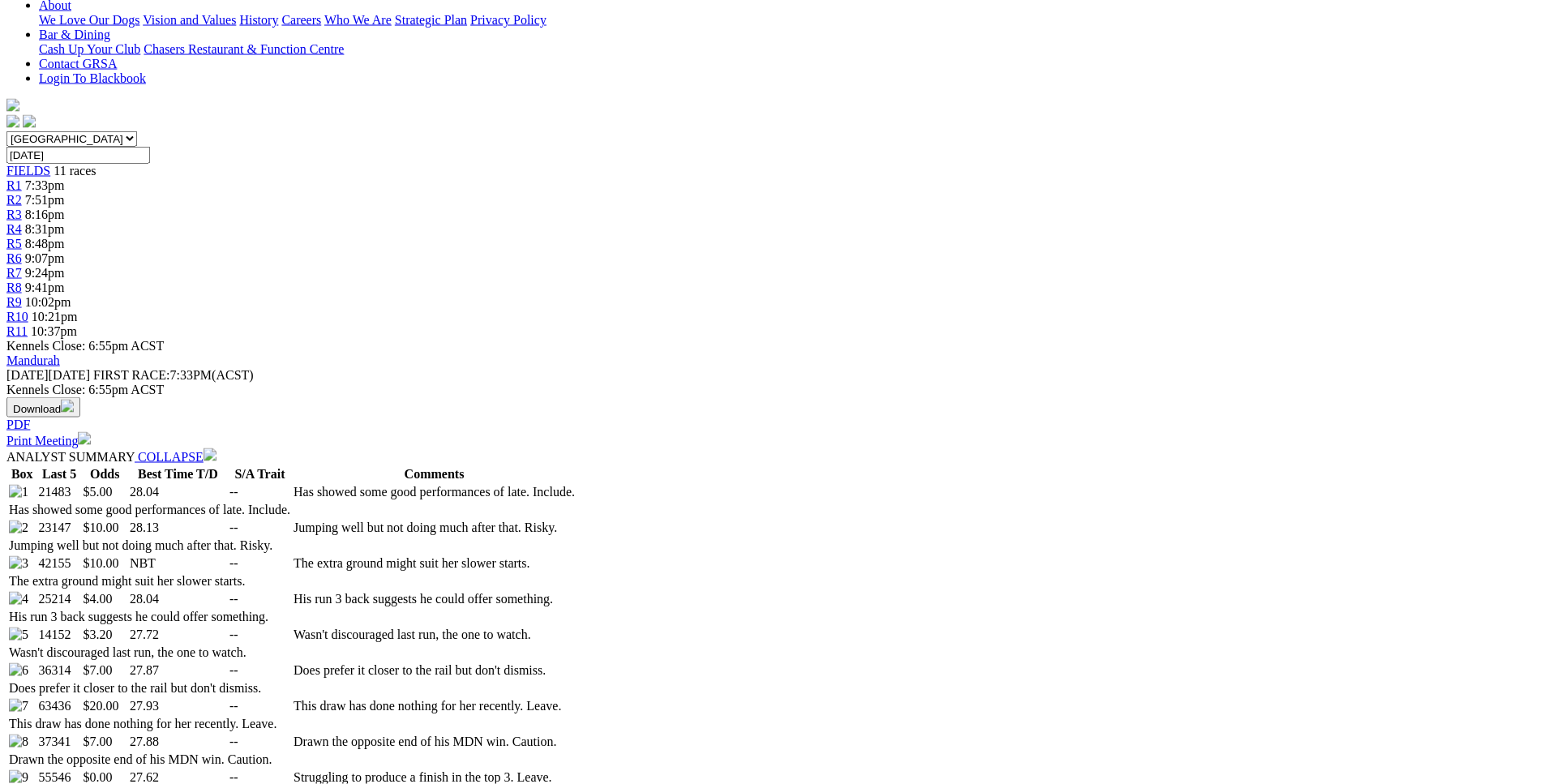
scroll to position [0, 0]
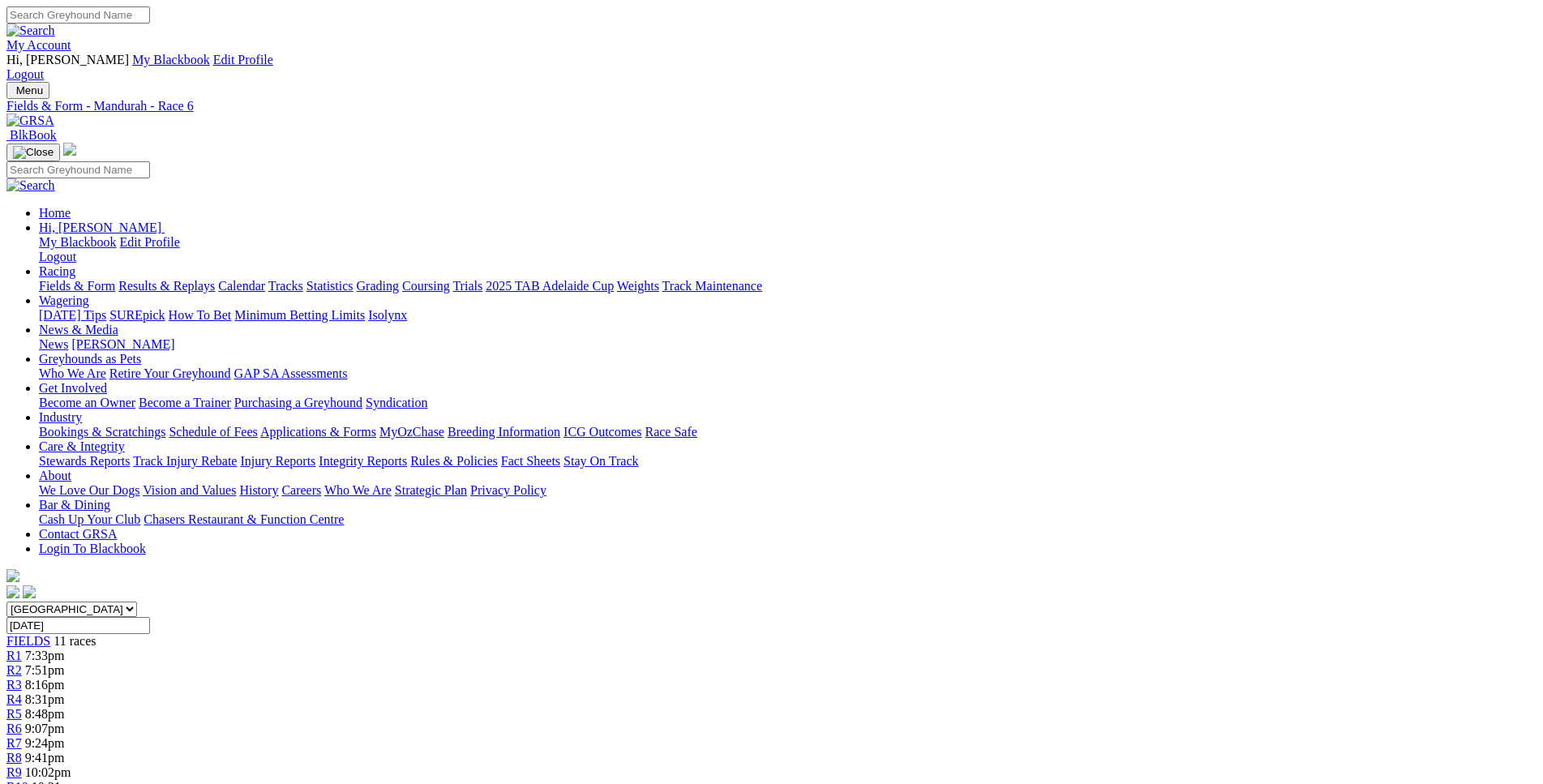
click at [22, 648] on link "R1" at bounding box center [13, 655] width 15 height 14
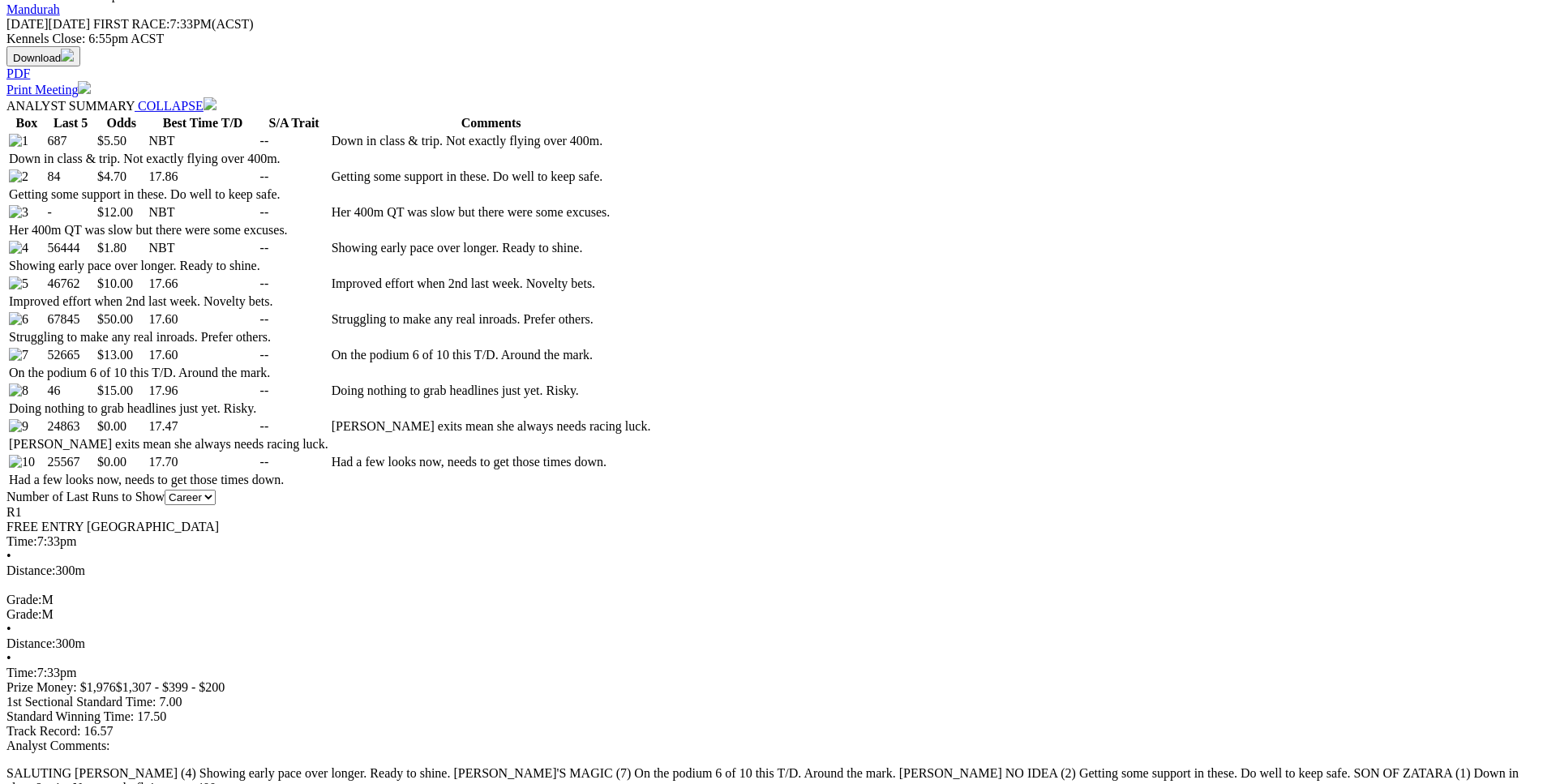
scroll to position [825, 0]
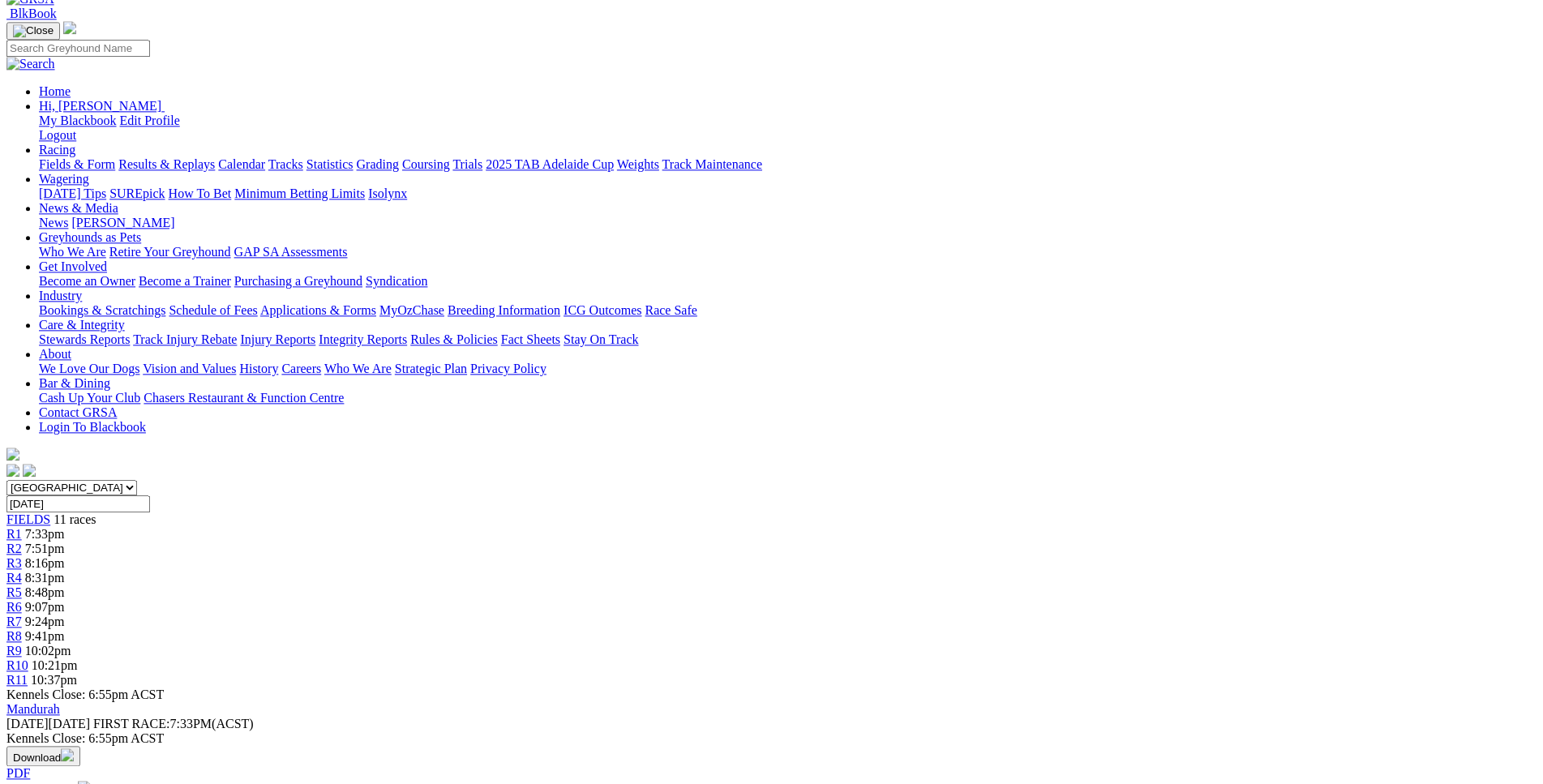
scroll to position [0, 0]
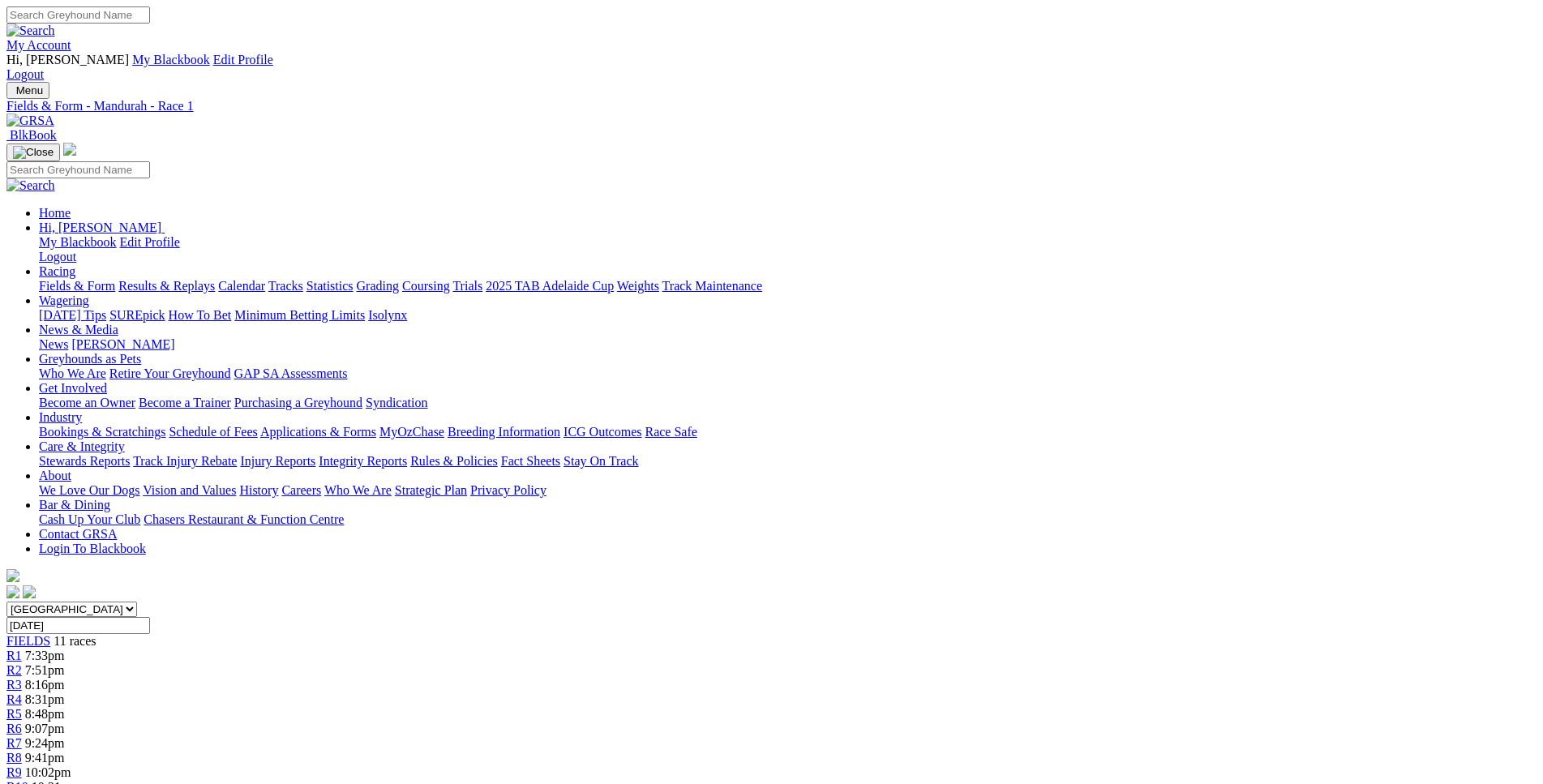
click at [475, 663] on div "R2 7:51pm" at bounding box center [771, 670] width 1531 height 15
click at [22, 677] on span "R3" at bounding box center [13, 684] width 15 height 14
click at [65, 692] on span "8:31pm" at bounding box center [44, 699] width 40 height 14
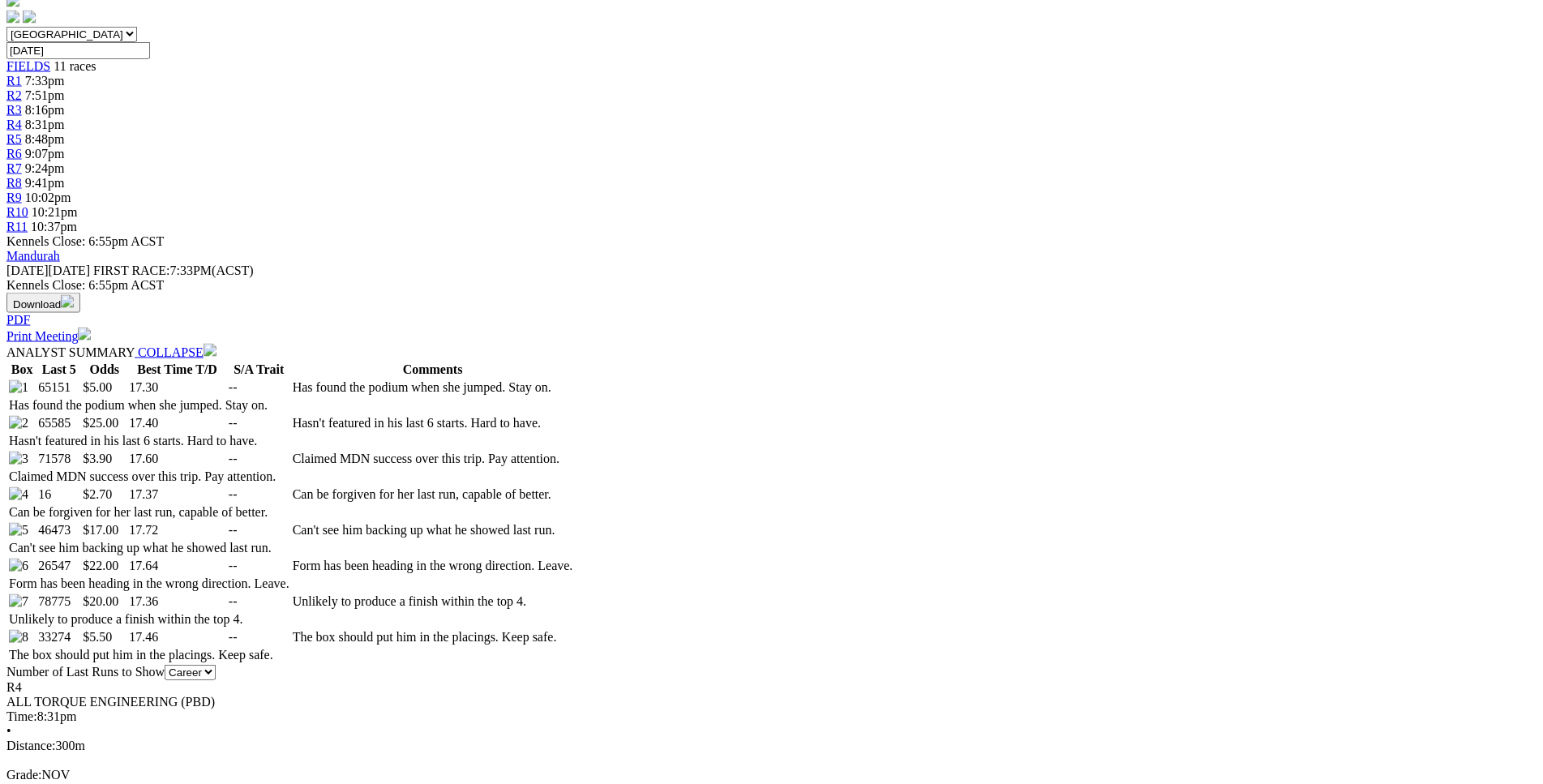
scroll to position [577, 0]
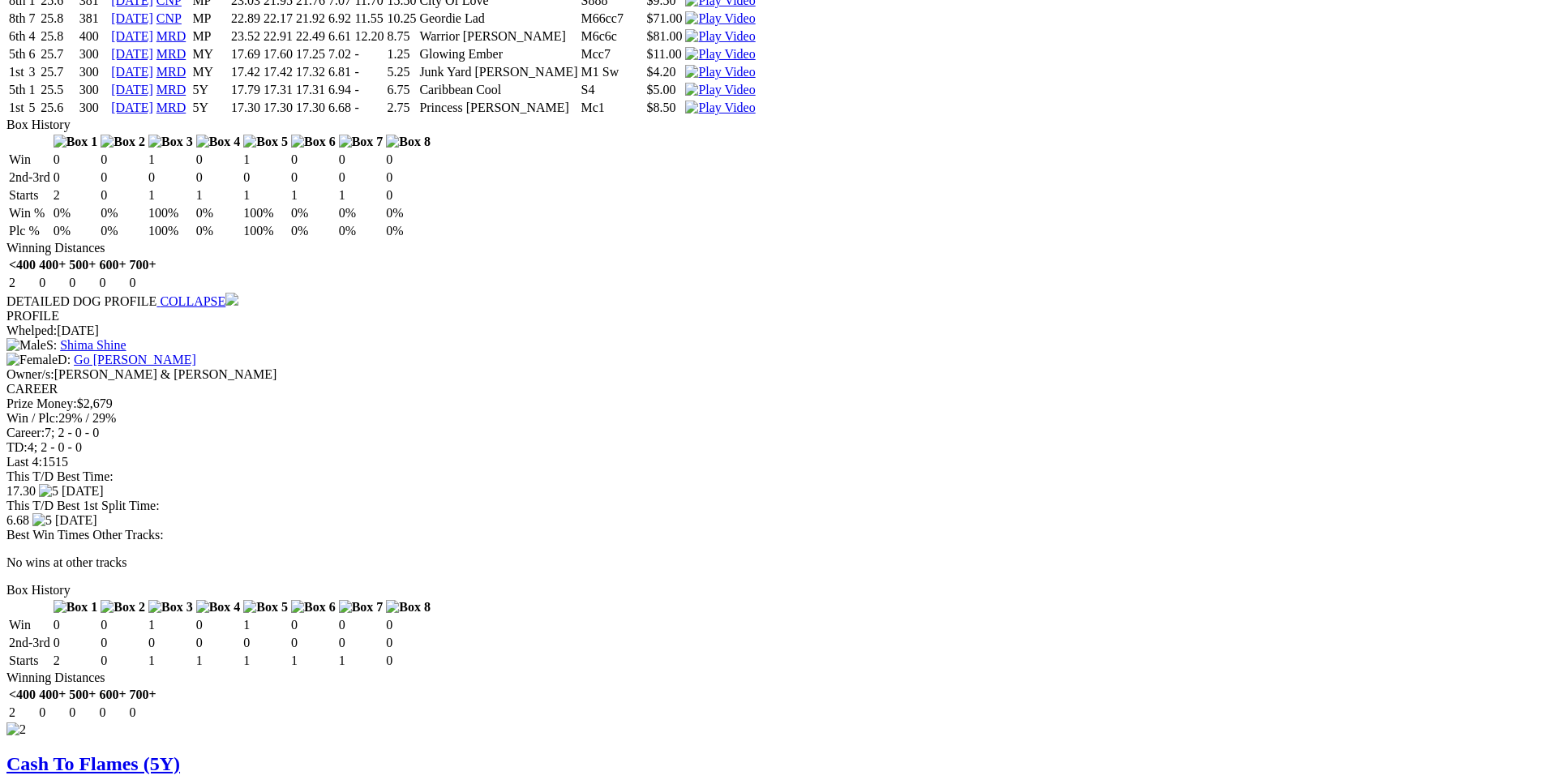
scroll to position [1816, 0]
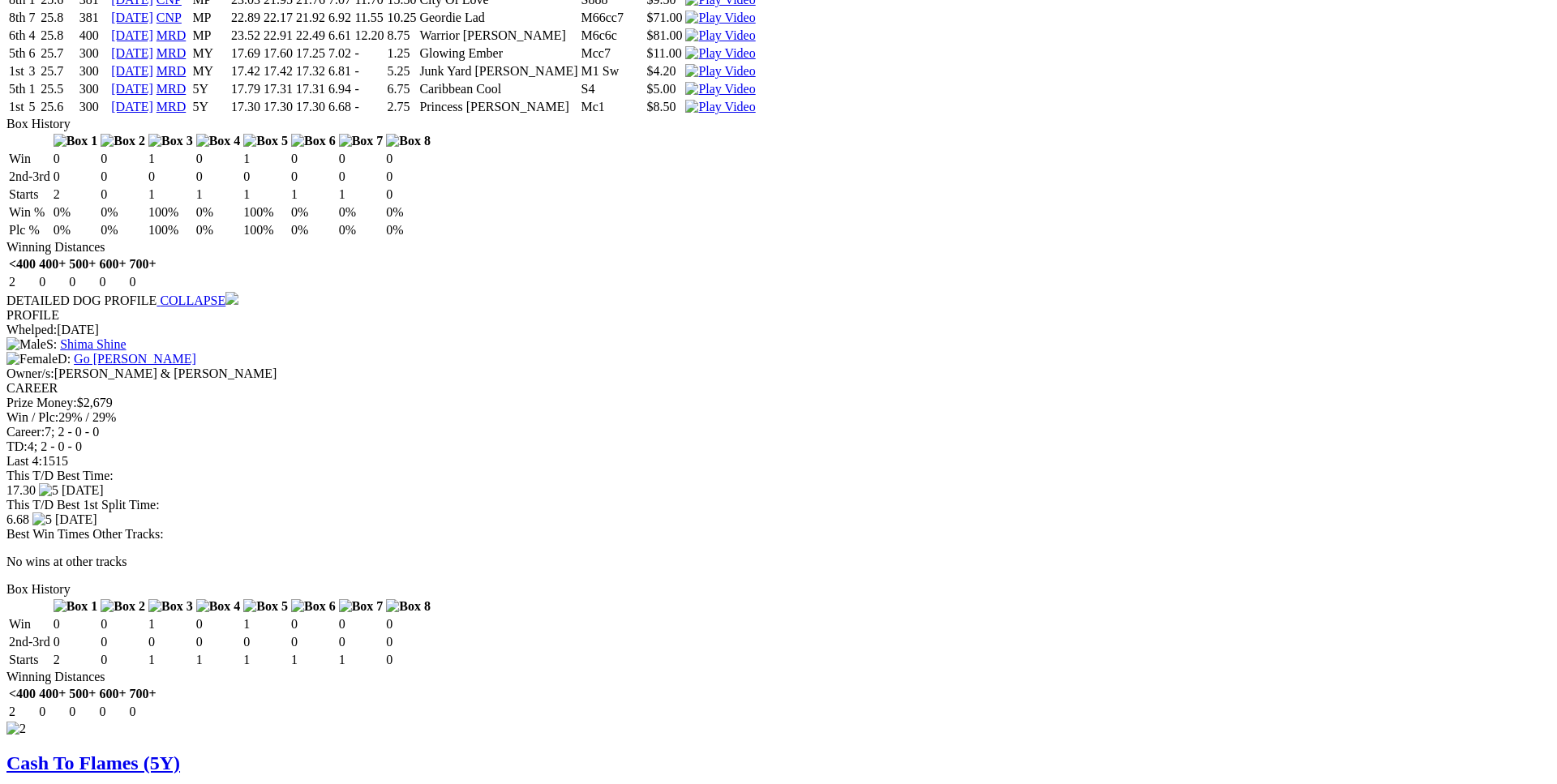
click div "Mandurah - Race 4"
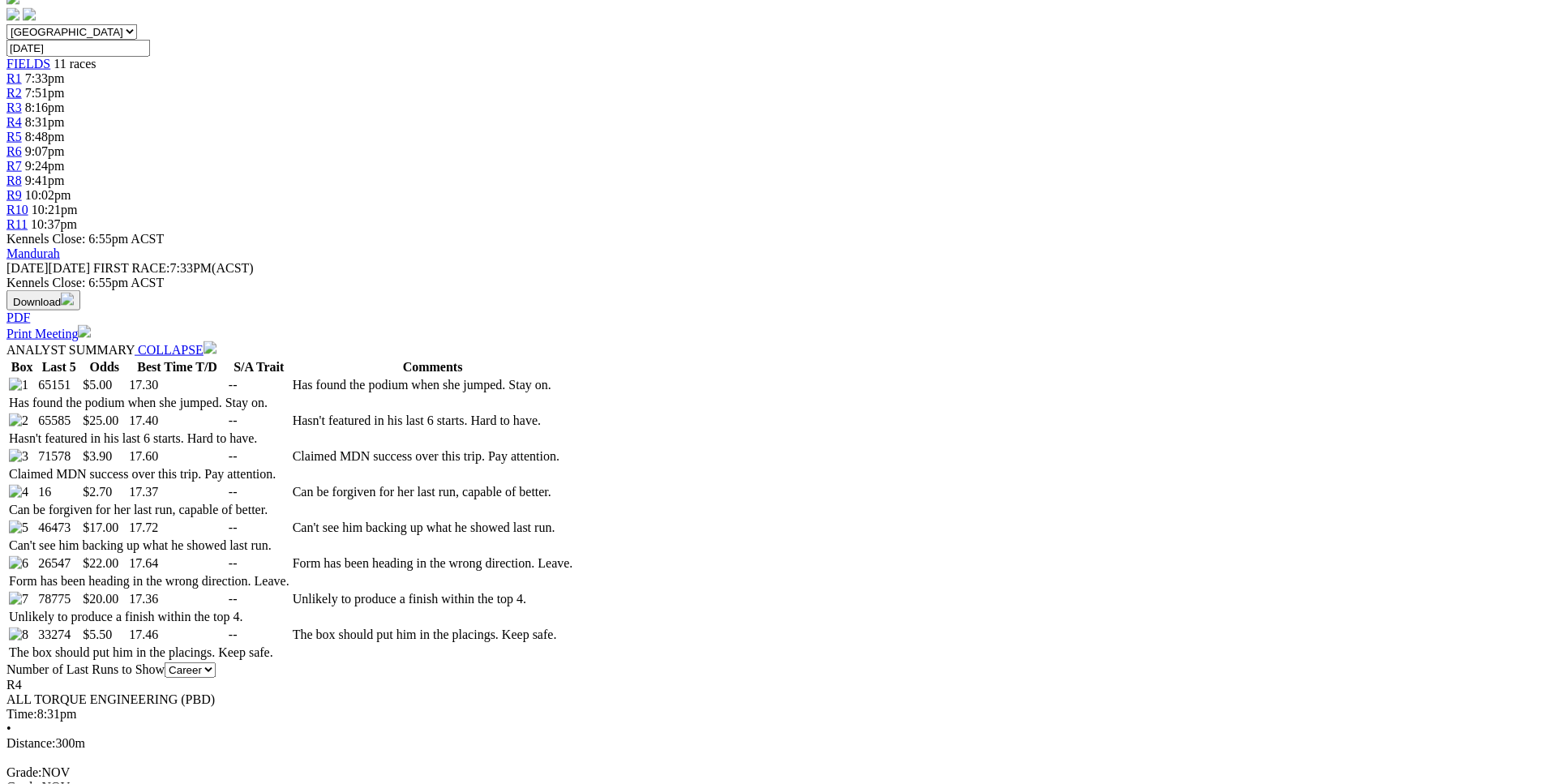
scroll to position [578, 0]
click img
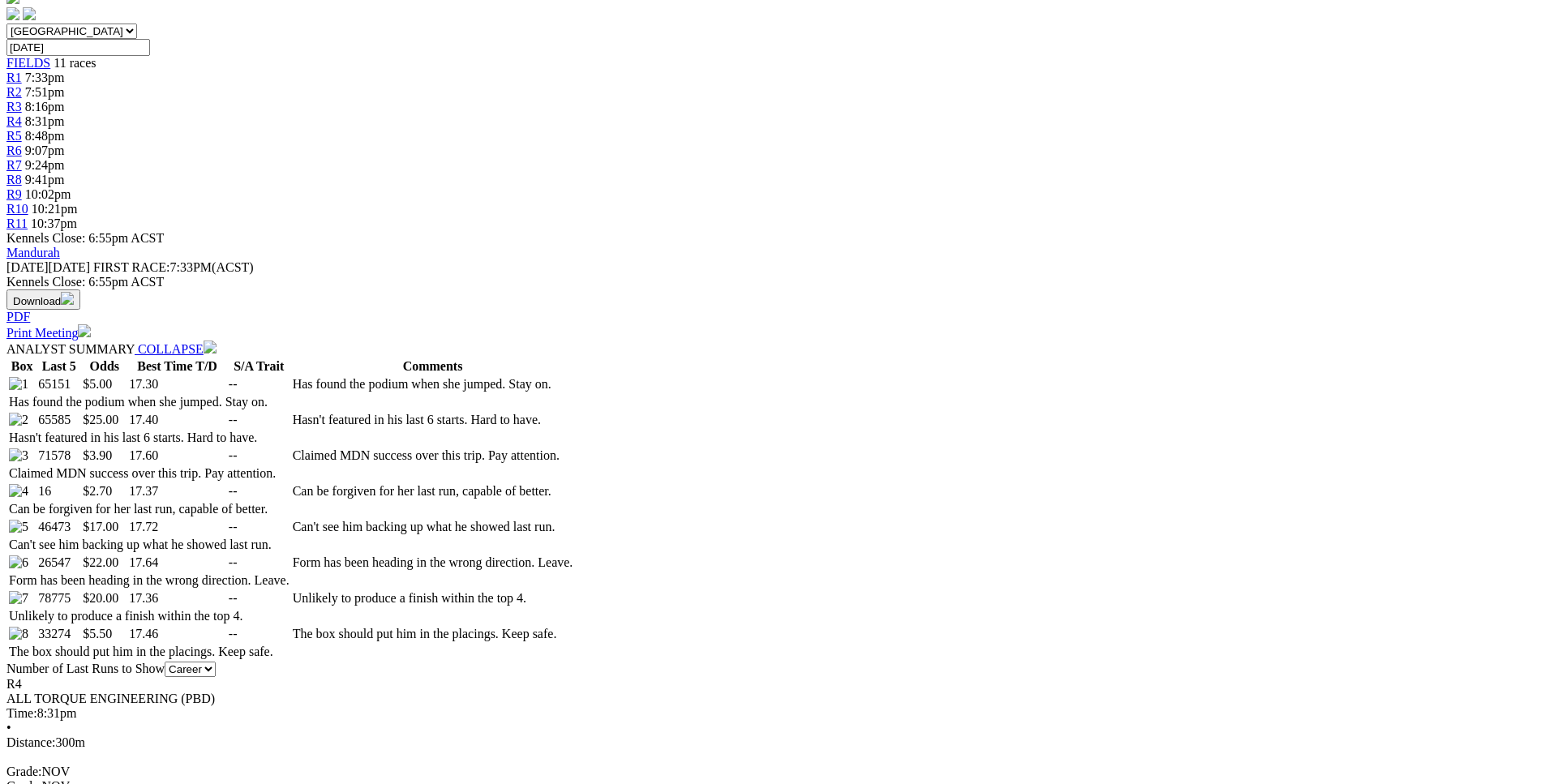
click icon "Close"
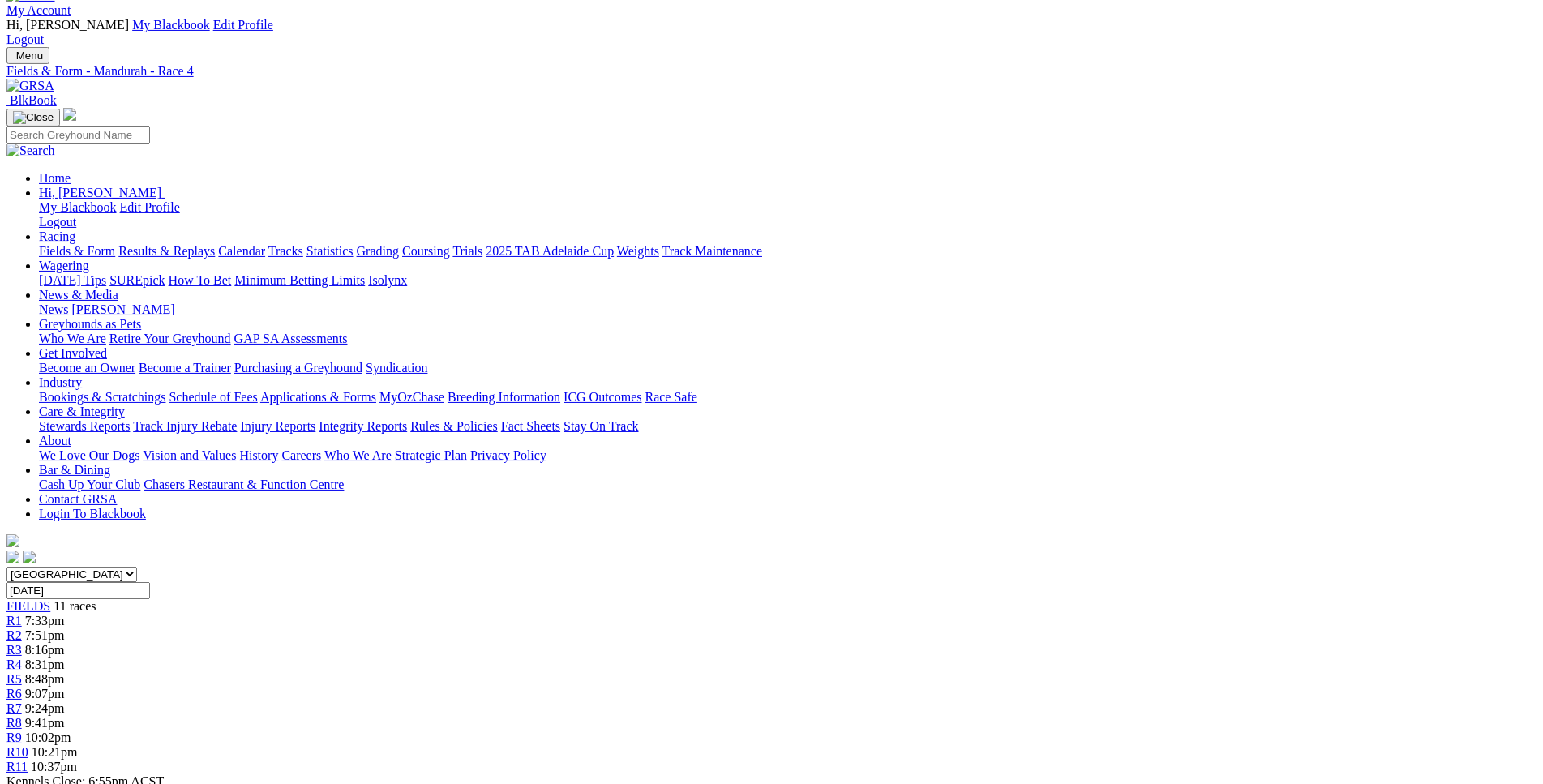
scroll to position [0, 0]
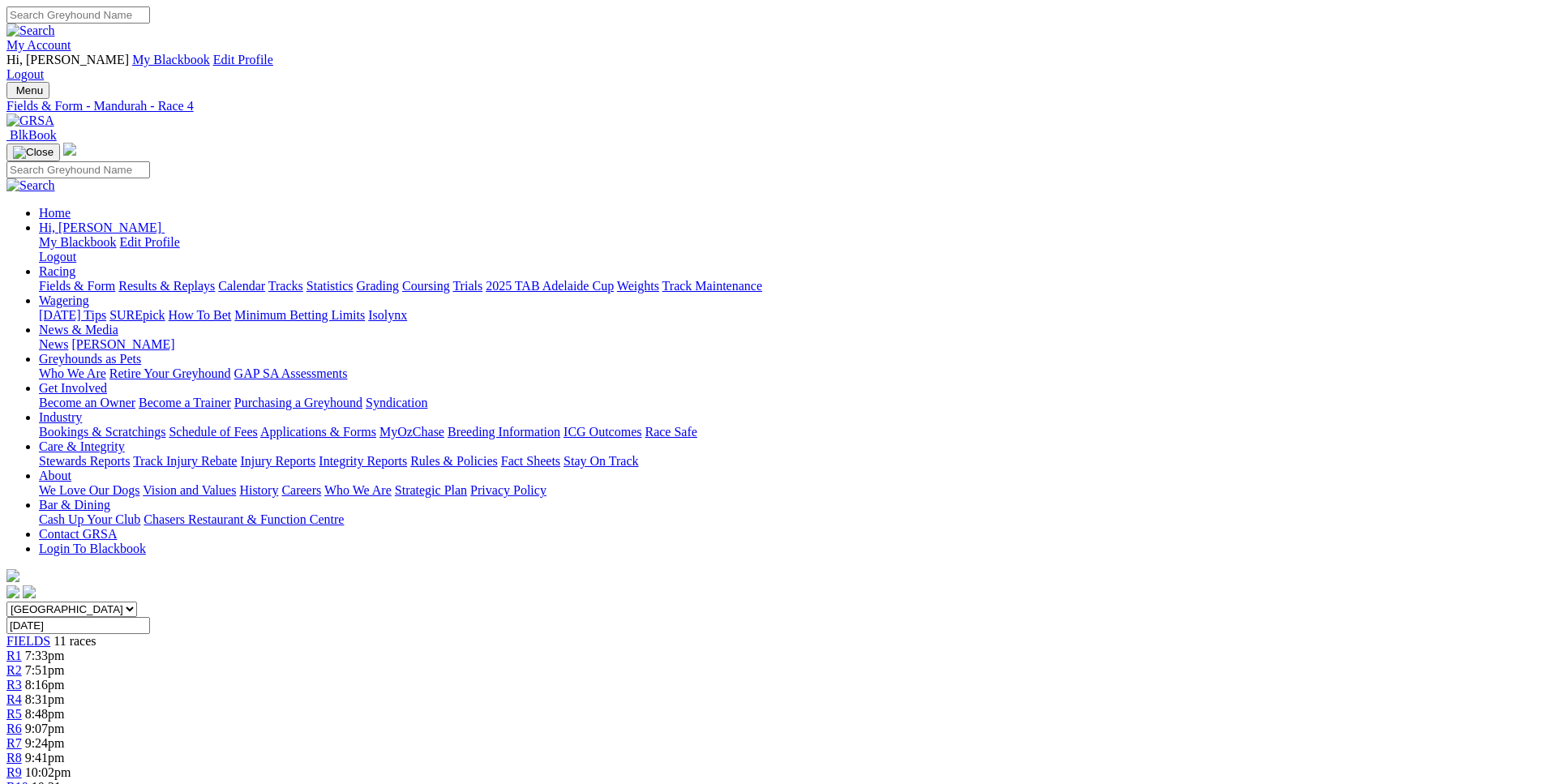
click span "R5"
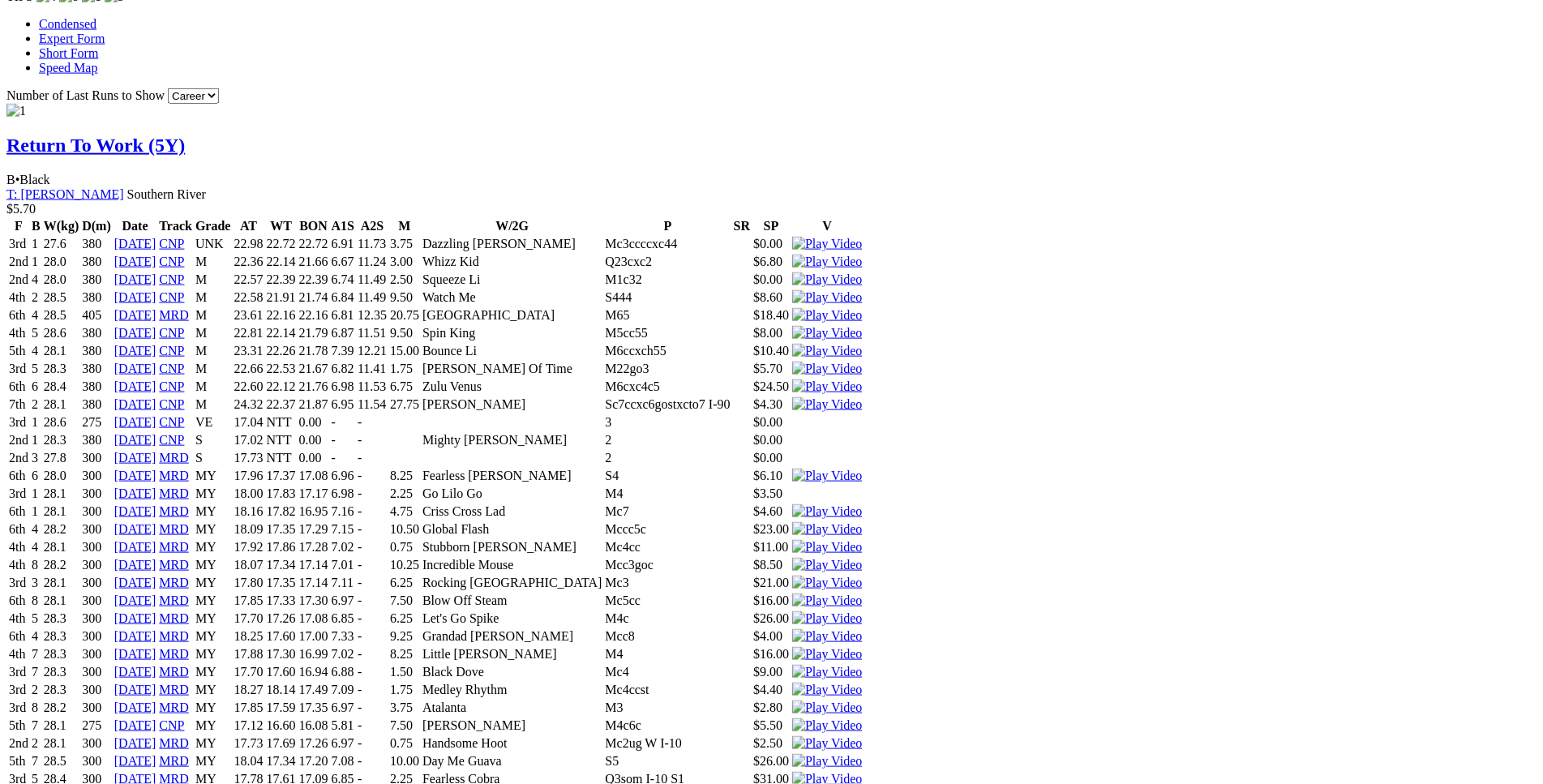
scroll to position [1571, 0]
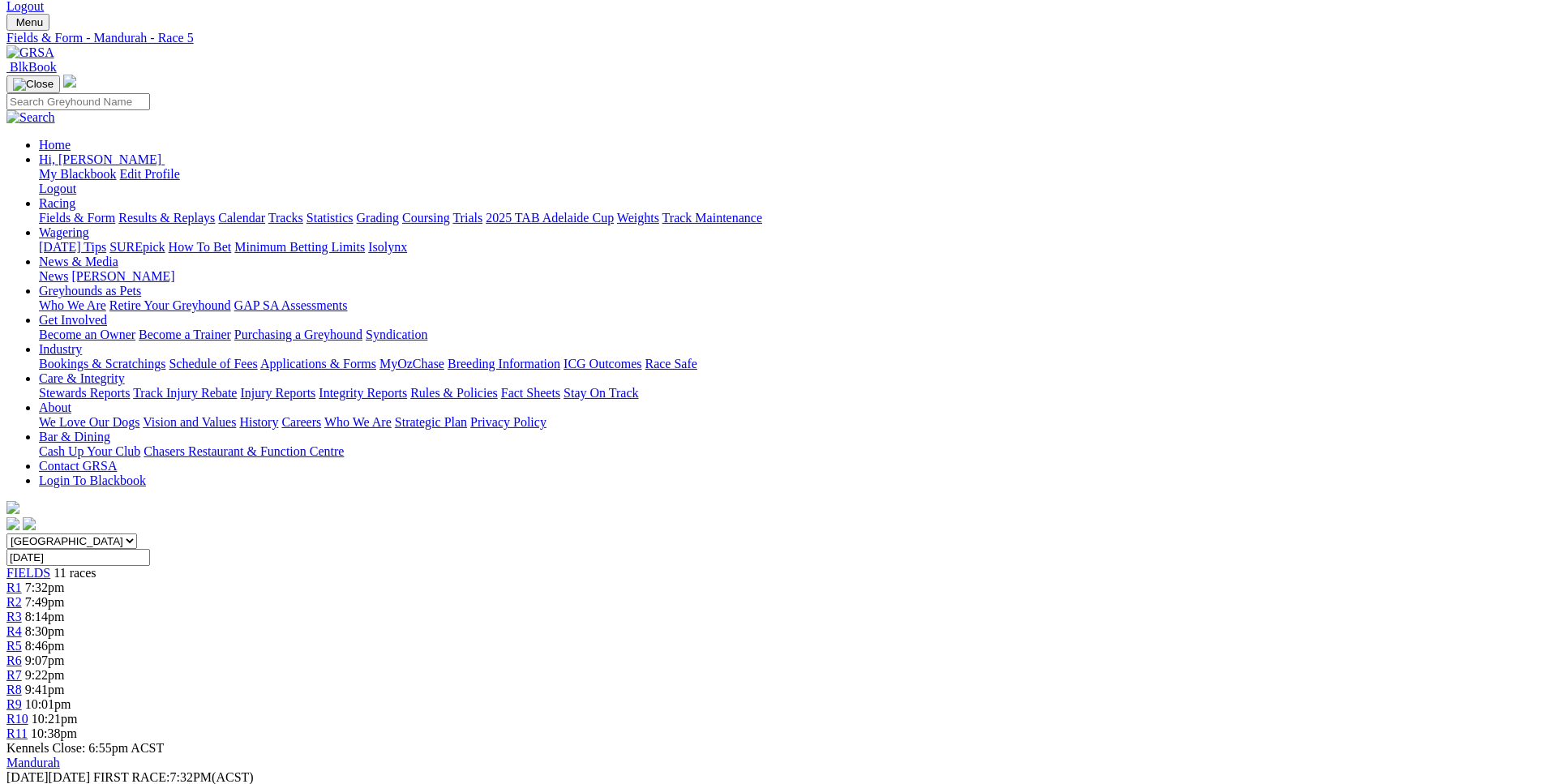
scroll to position [273, 0]
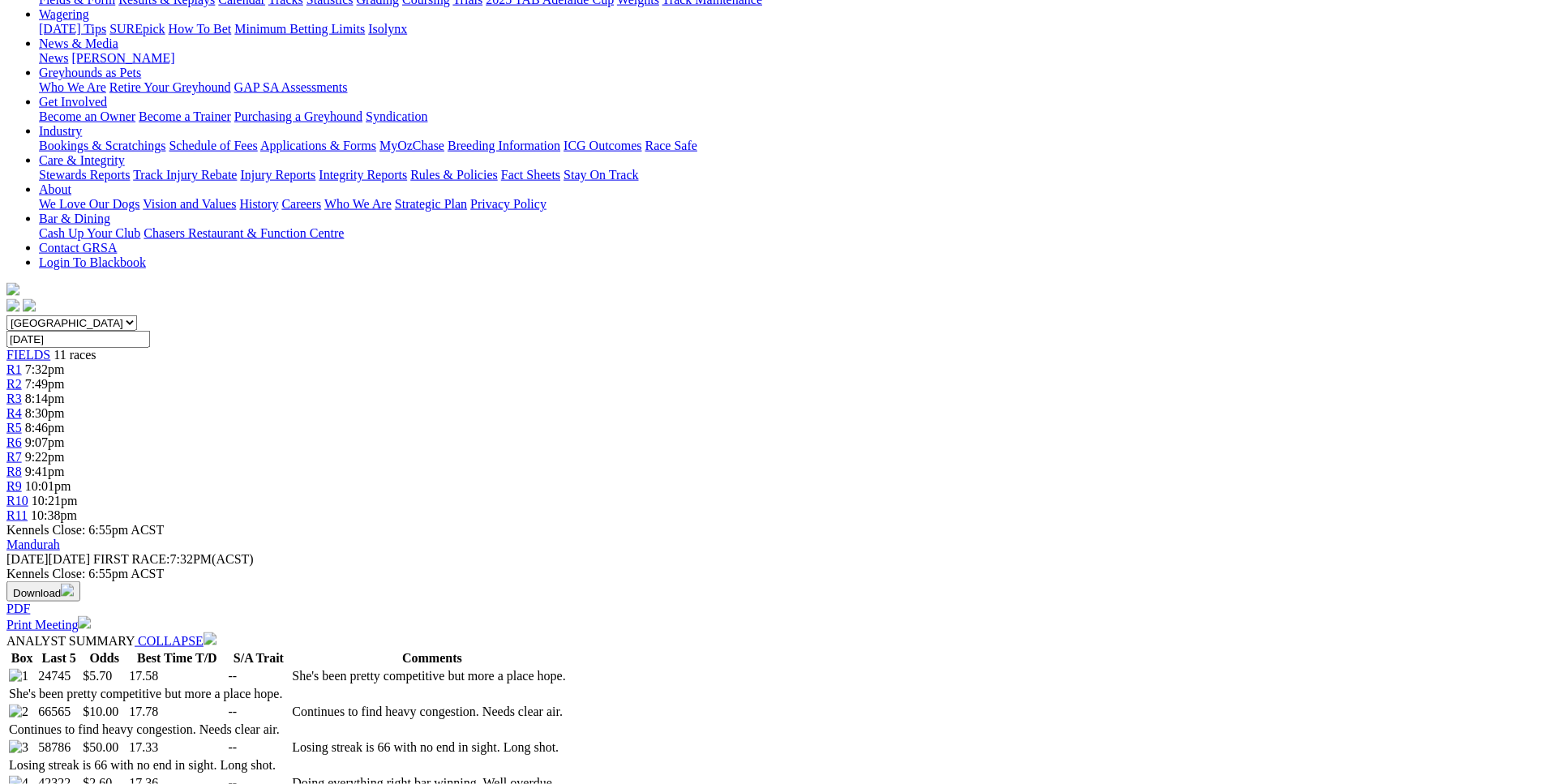
scroll to position [0, 0]
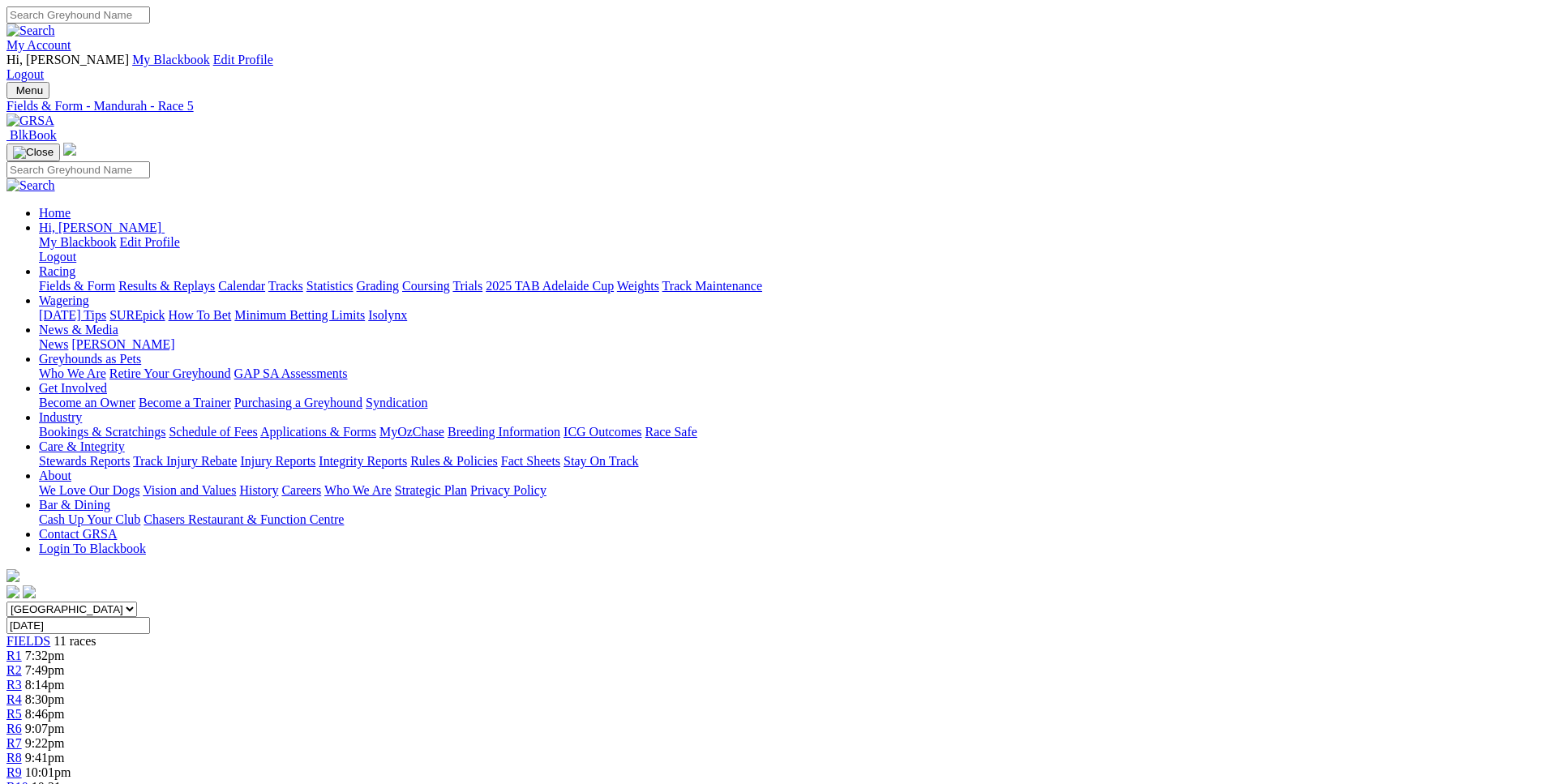
click at [65, 721] on span "9:07pm" at bounding box center [44, 728] width 40 height 14
click at [65, 736] on span "9:22pm" at bounding box center [44, 743] width 40 height 14
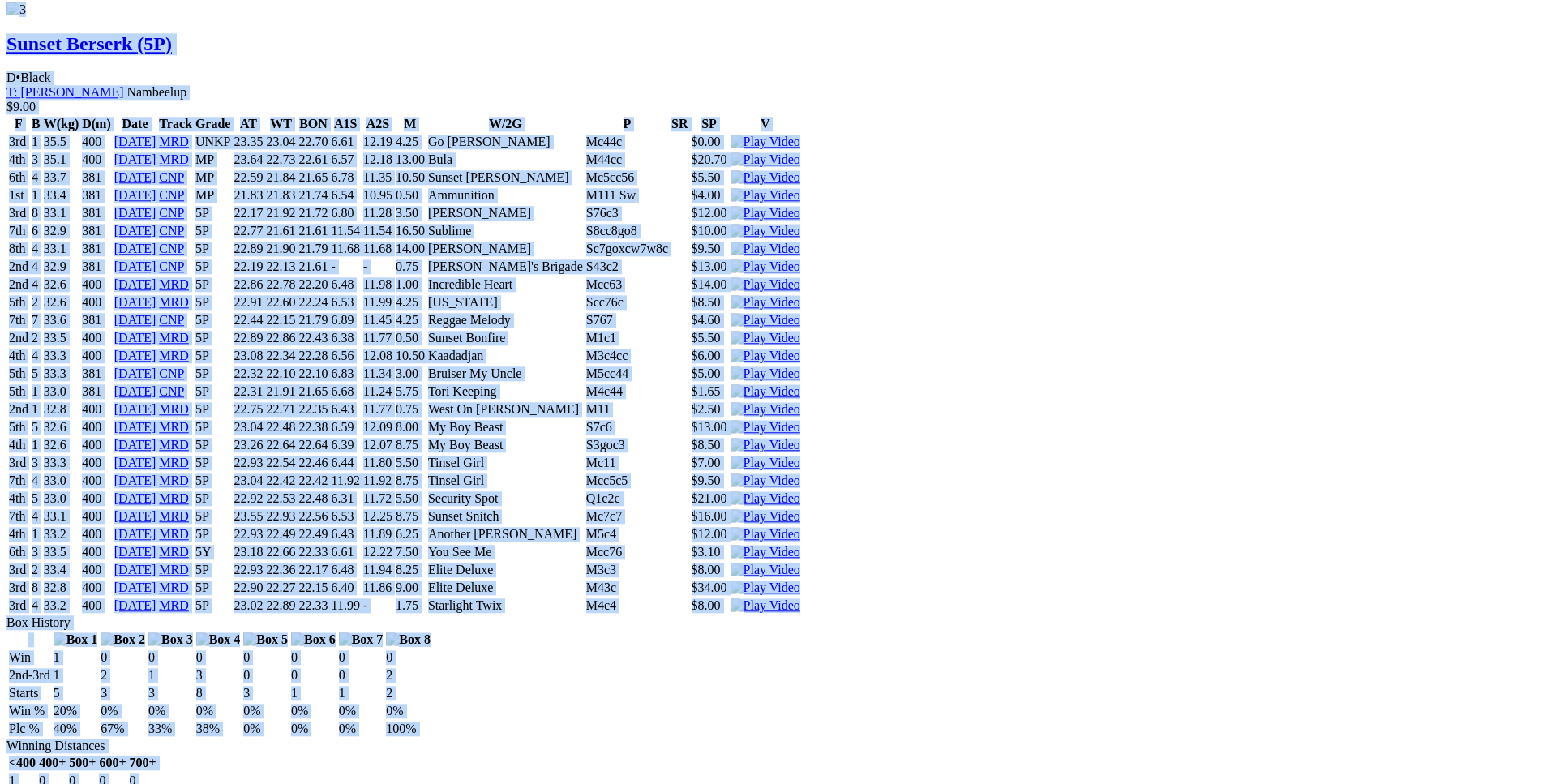
scroll to position [3719, 0]
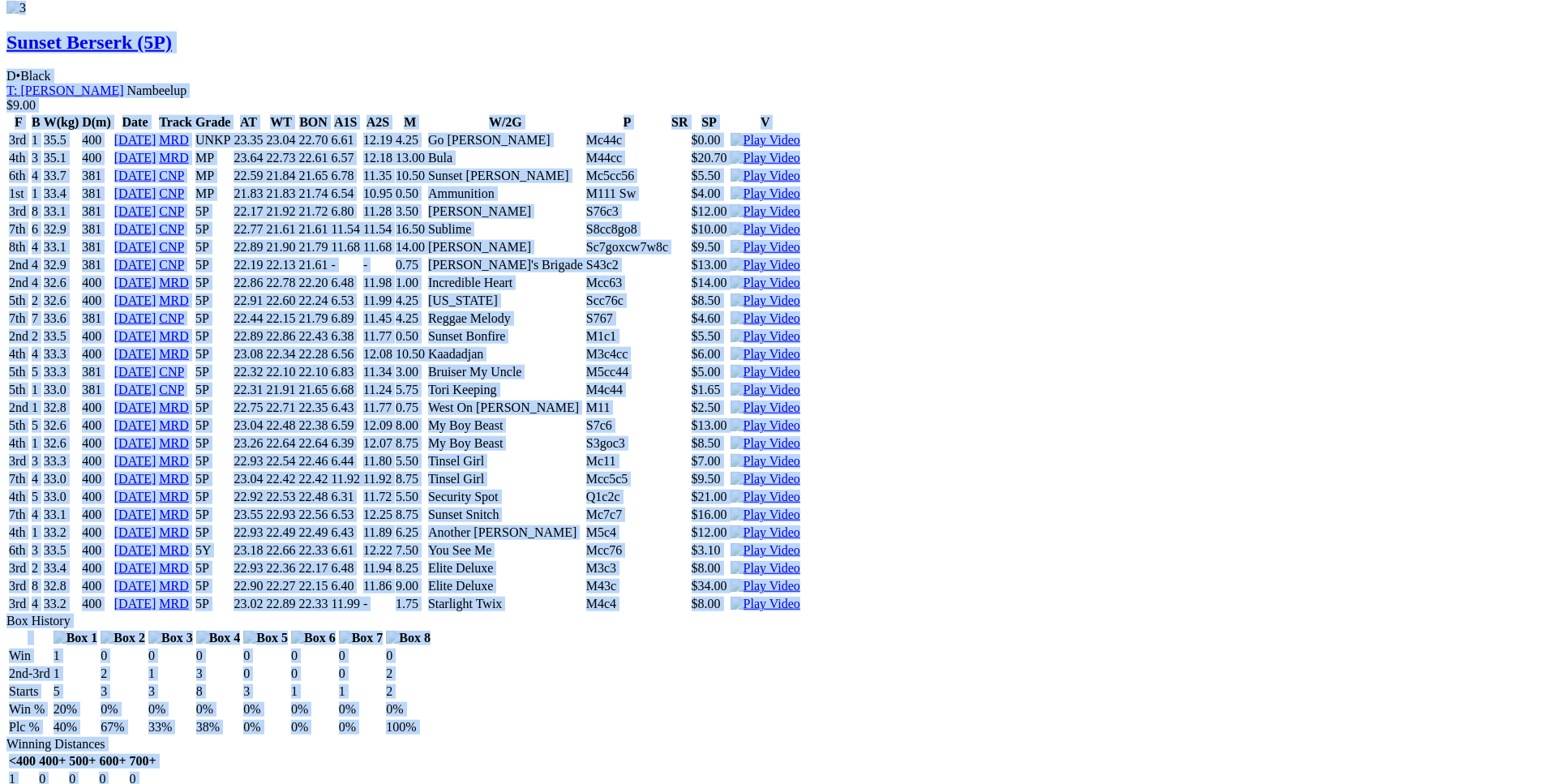
drag, startPoint x: 288, startPoint y: 356, endPoint x: 1281, endPoint y: 351, distance: 993.0
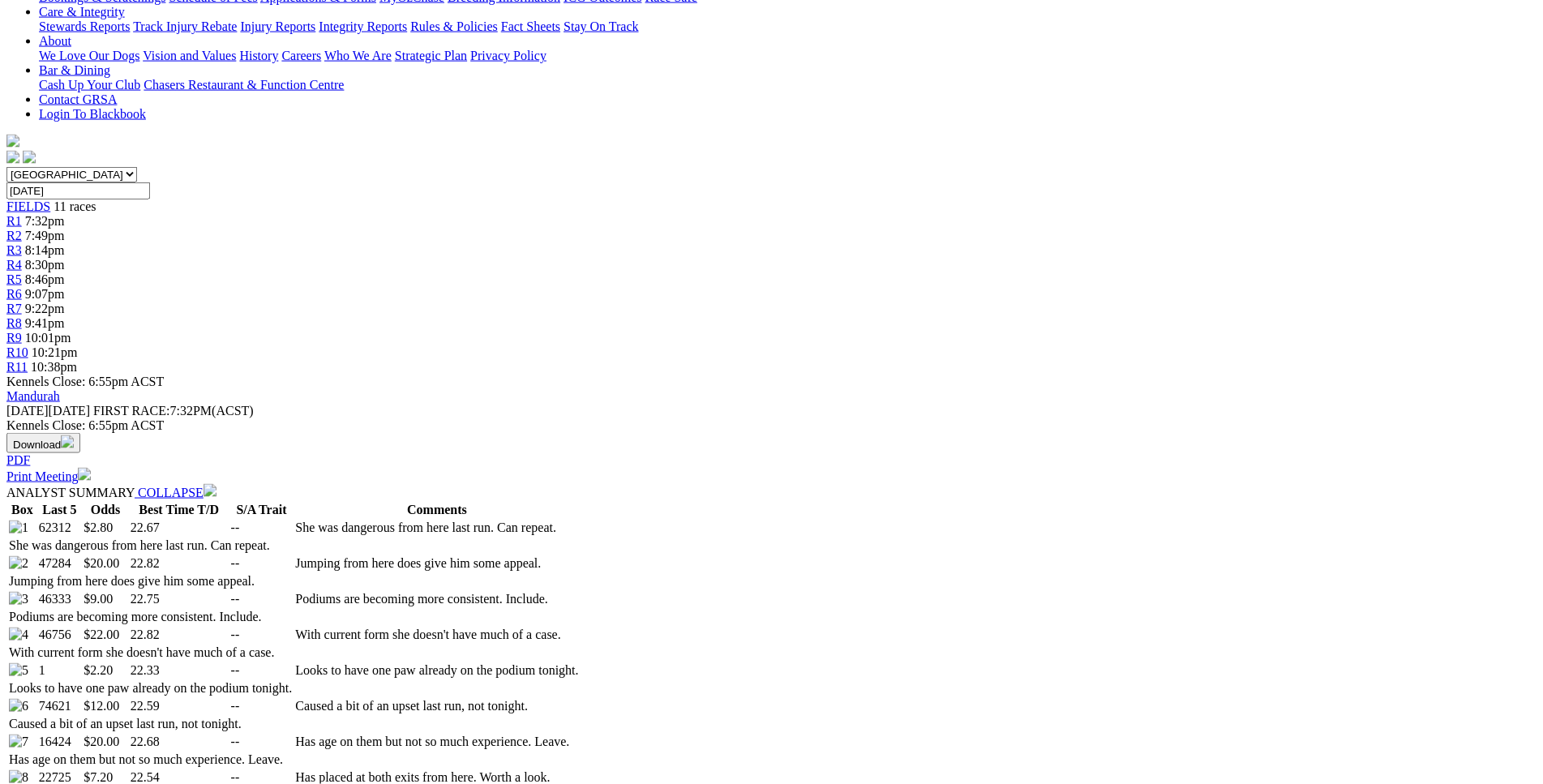
scroll to position [0, 0]
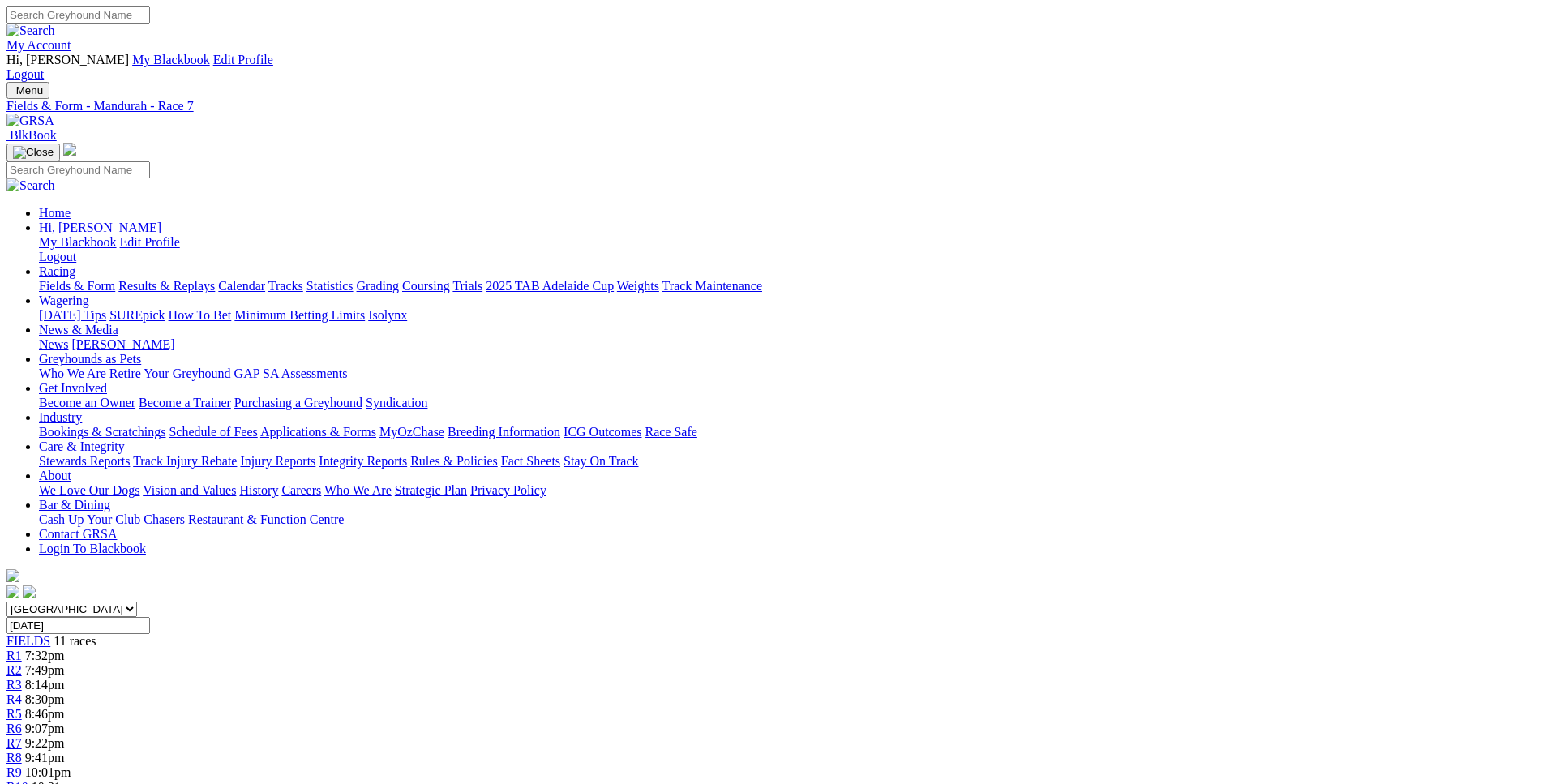
click at [65, 750] on span "9:41pm" at bounding box center [44, 758] width 40 height 14
click at [65, 736] on span "9:22pm" at bounding box center [44, 743] width 40 height 14
click at [992, 750] on div "R8 9:41pm" at bounding box center [771, 758] width 1531 height 15
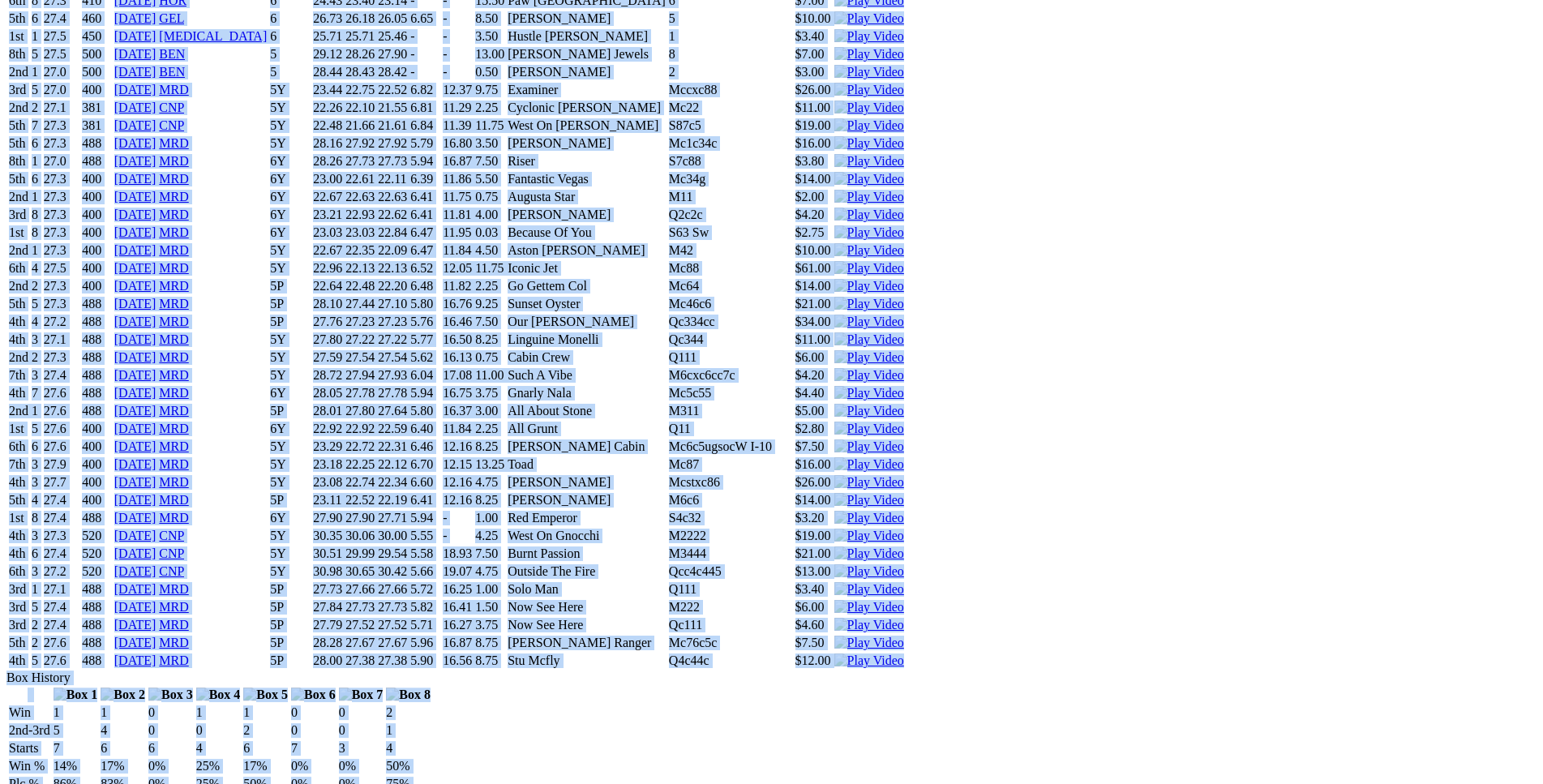
scroll to position [6780, 0]
drag, startPoint x: 239, startPoint y: 431, endPoint x: 1300, endPoint y: 474, distance: 1061.9
copy div "Hollywood Miss (5P) B • Black T: Michael Rylands Canning Vale $9.70 F B W(kg) D…"
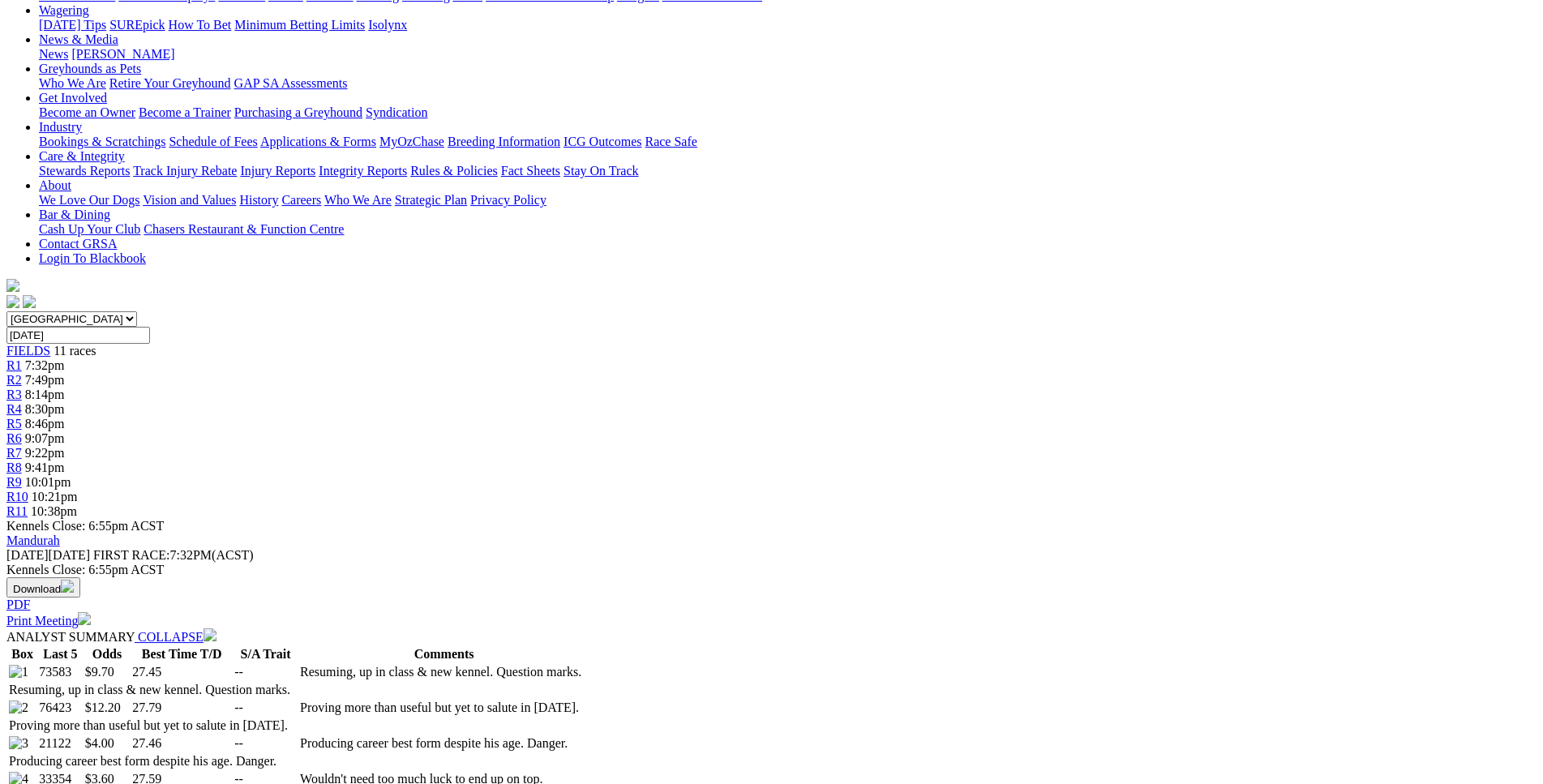
scroll to position [0, 0]
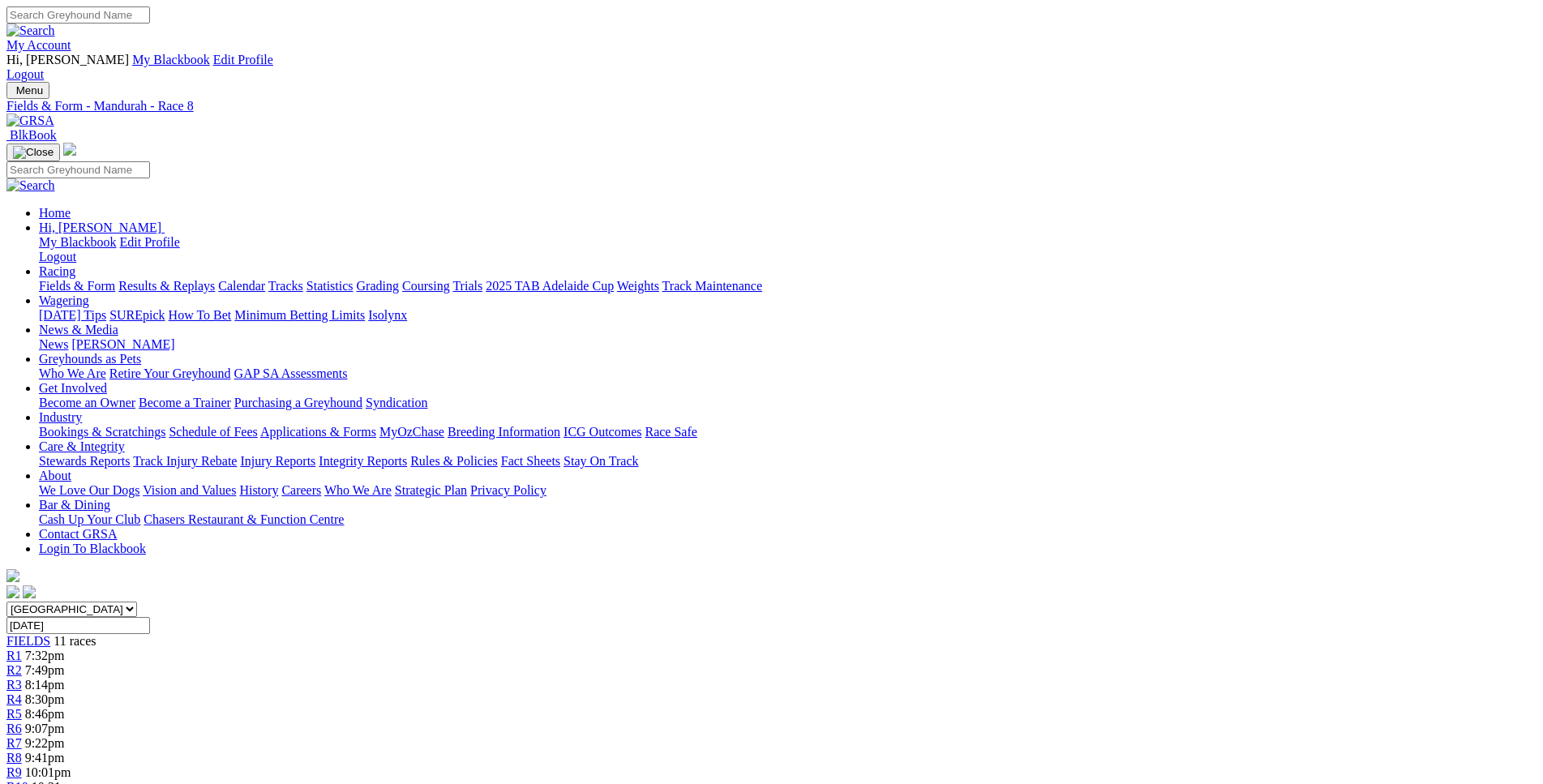
click at [71, 765] on span "10:01pm" at bounding box center [48, 773] width 46 height 14
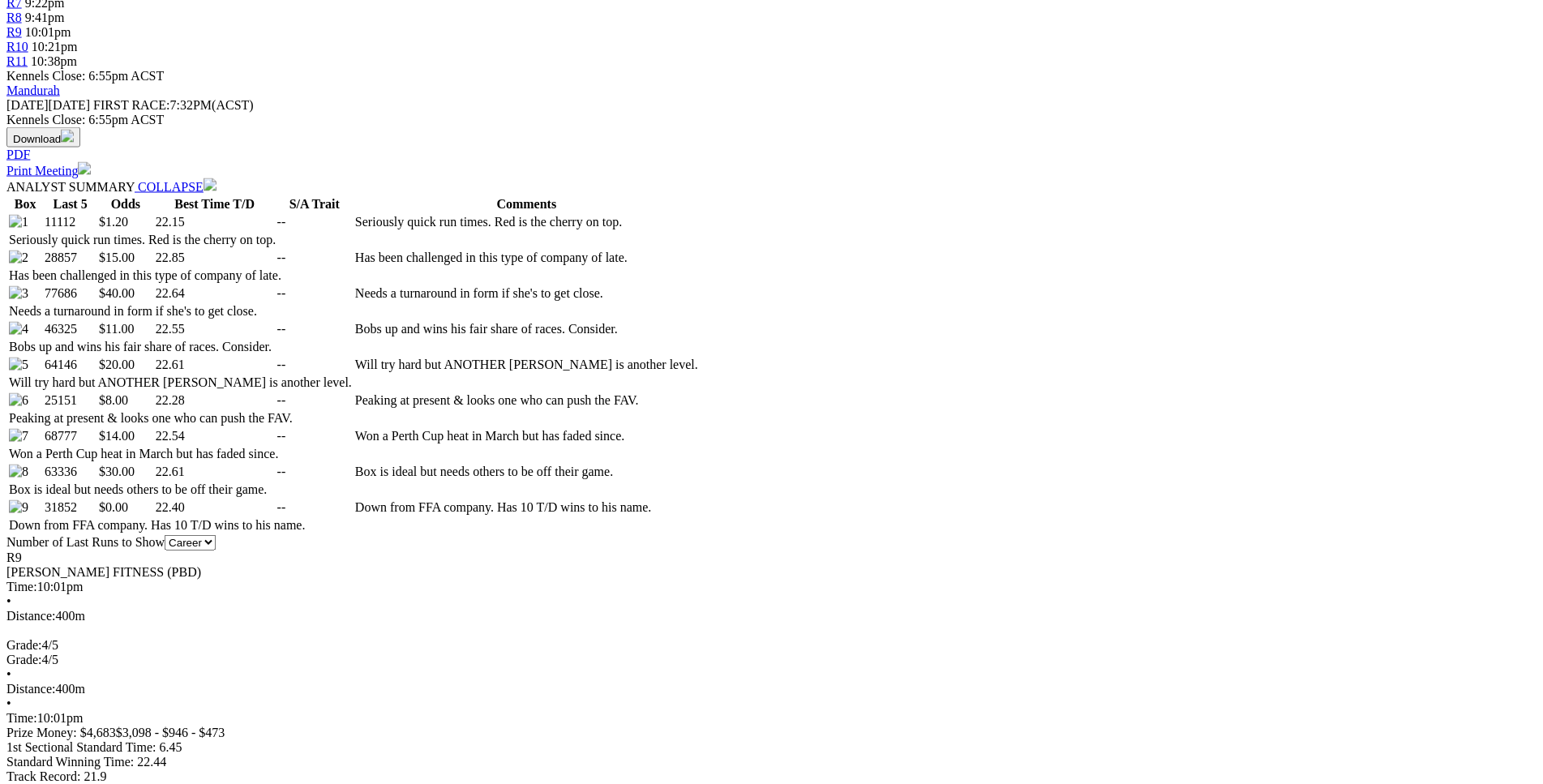
scroll to position [744, 0]
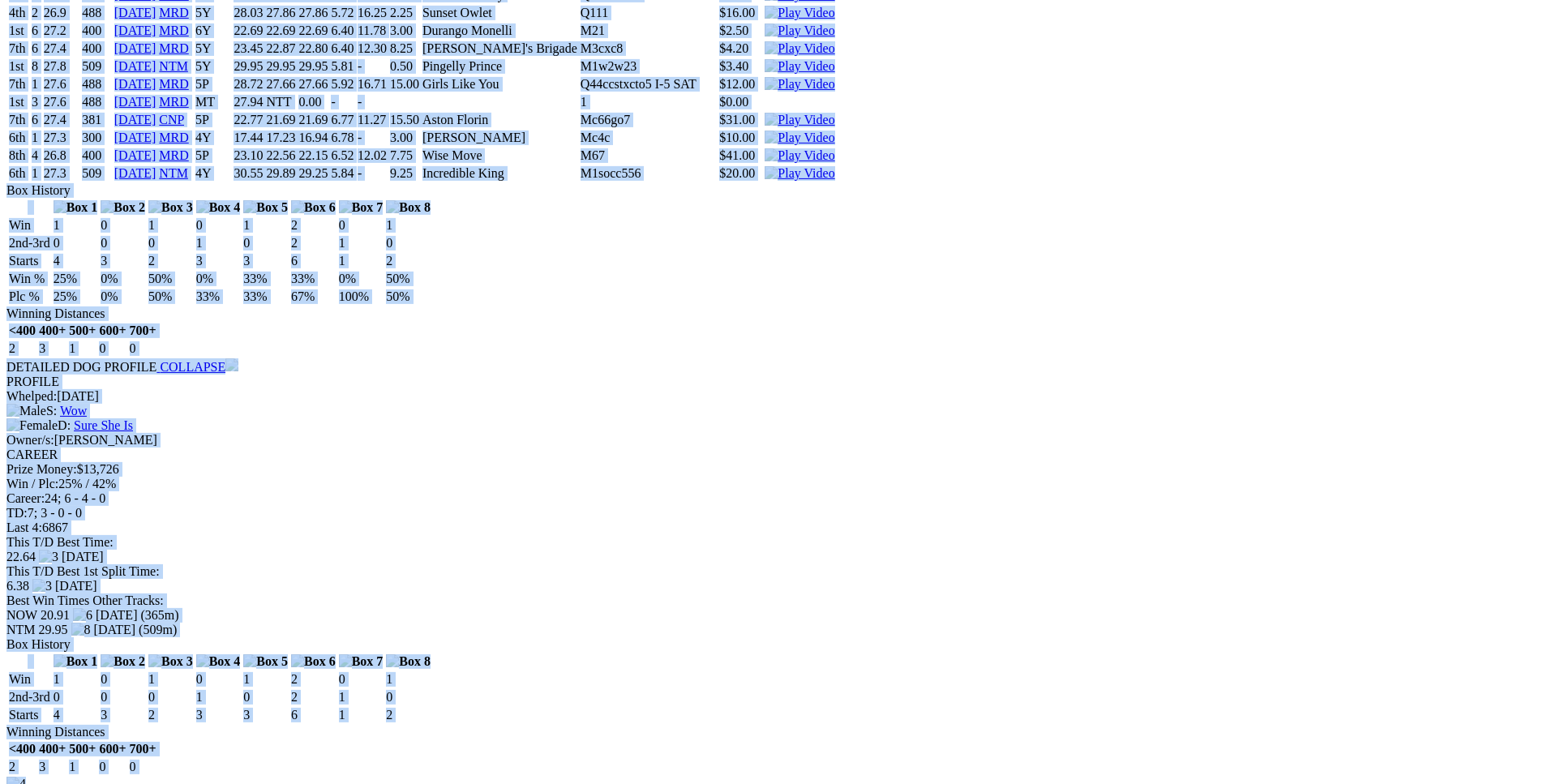
drag, startPoint x: 235, startPoint y: 185, endPoint x: 1068, endPoint y: 366, distance: 852.4
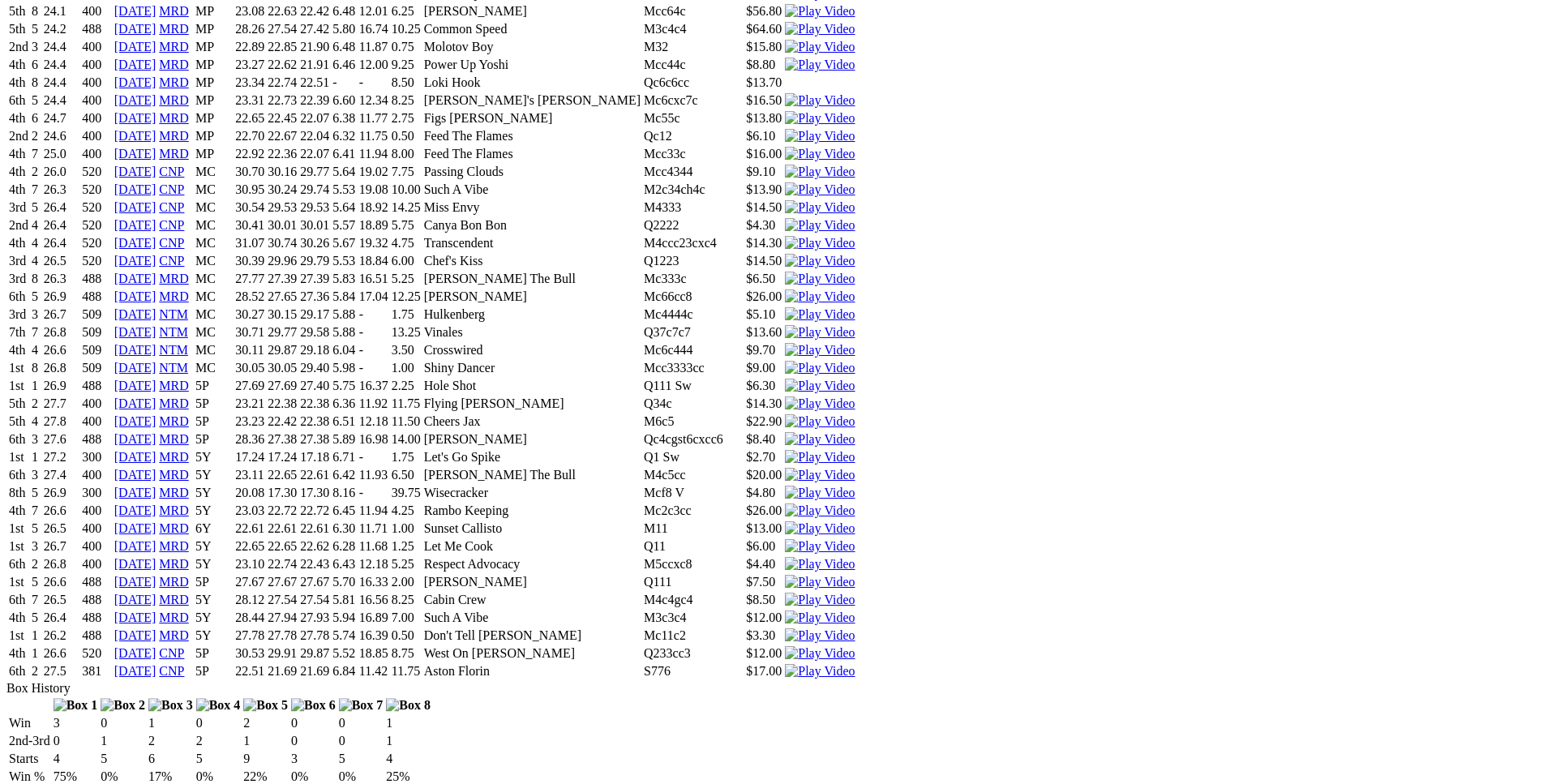
scroll to position [7515, 0]
drag, startPoint x: 1069, startPoint y: 366, endPoint x: 1286, endPoint y: 698, distance: 396.6
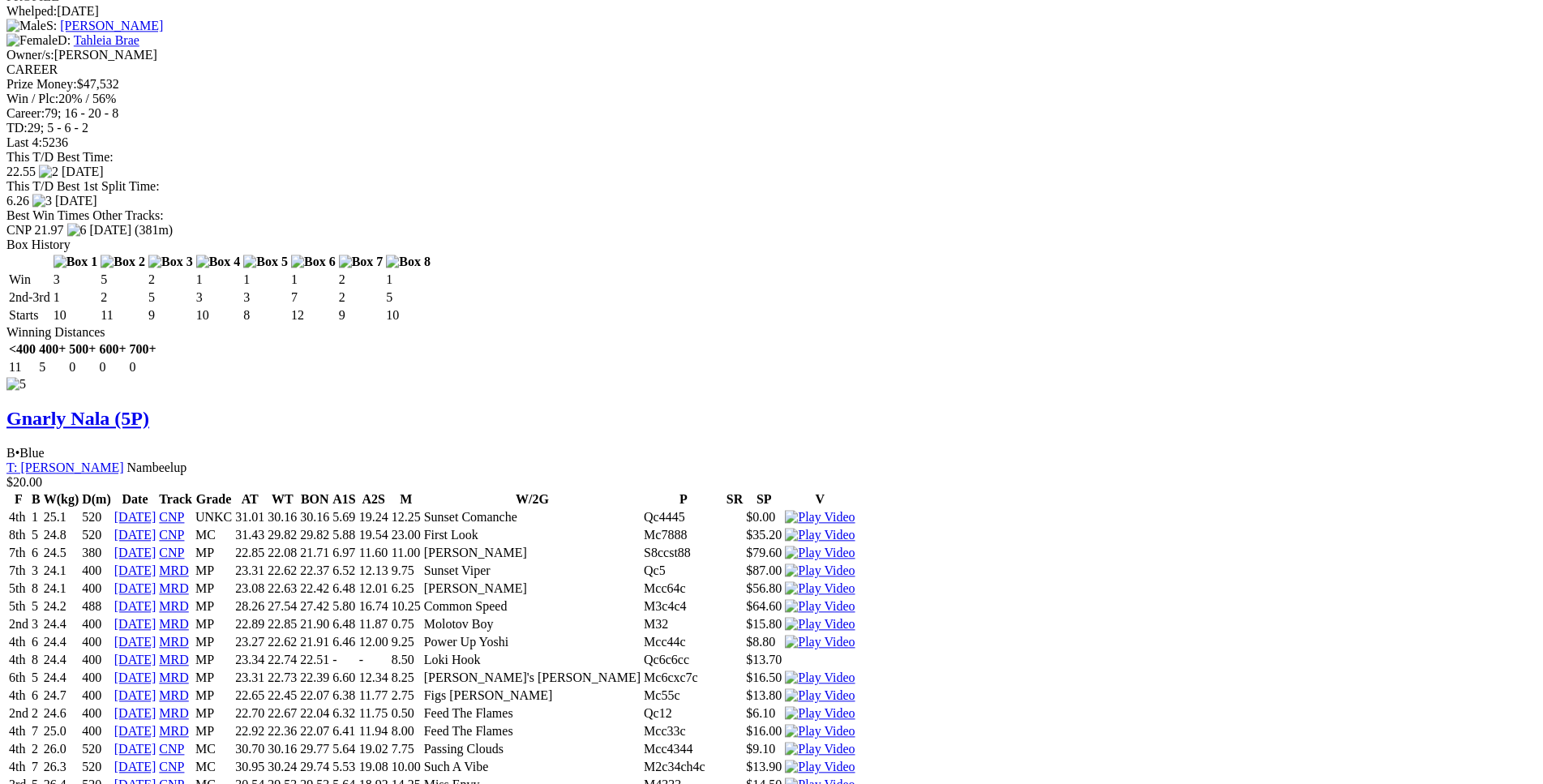
scroll to position [6937, 0]
copy div "2 11 0 0 DETAILED DOG PROFILE COLLAPSE PROFILE Whelped: 12 Sep 2021 S: Dyna Vil…"
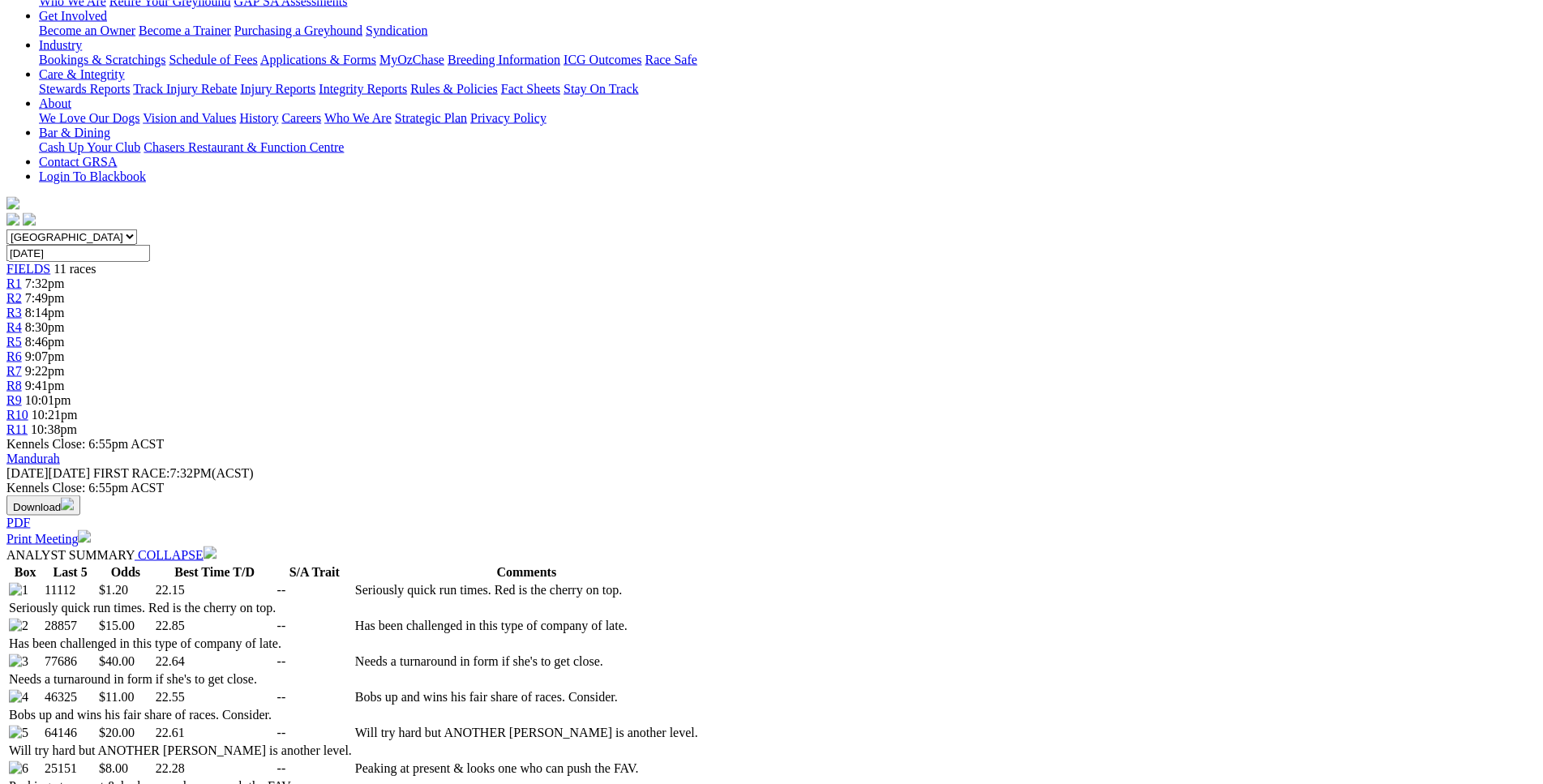
scroll to position [0, 0]
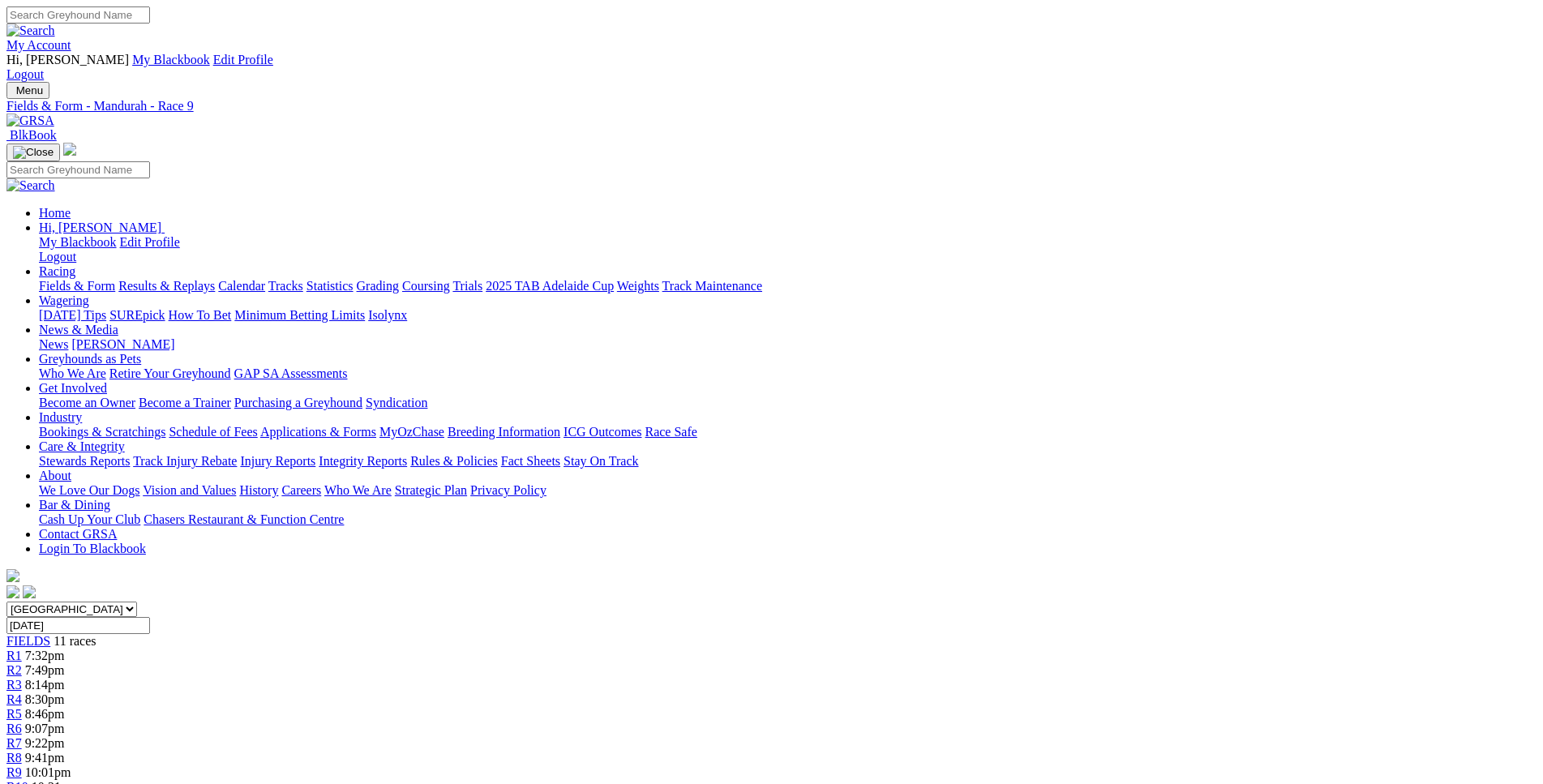
click at [1002, 750] on div "R8 9:41pm" at bounding box center [771, 758] width 1531 height 15
click at [1067, 765] on div "R9 10:01pm" at bounding box center [771, 773] width 1531 height 15
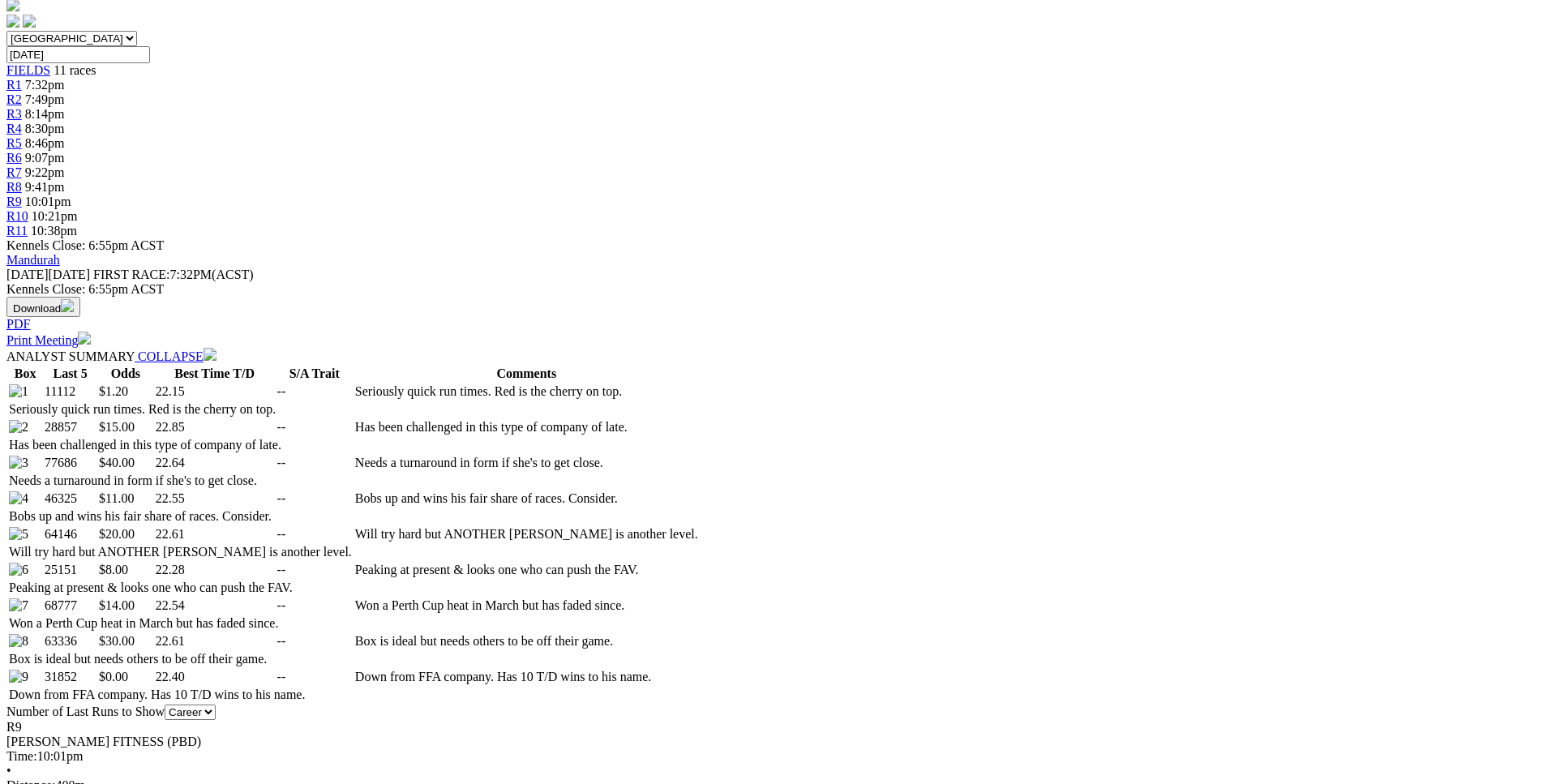
scroll to position [572, 0]
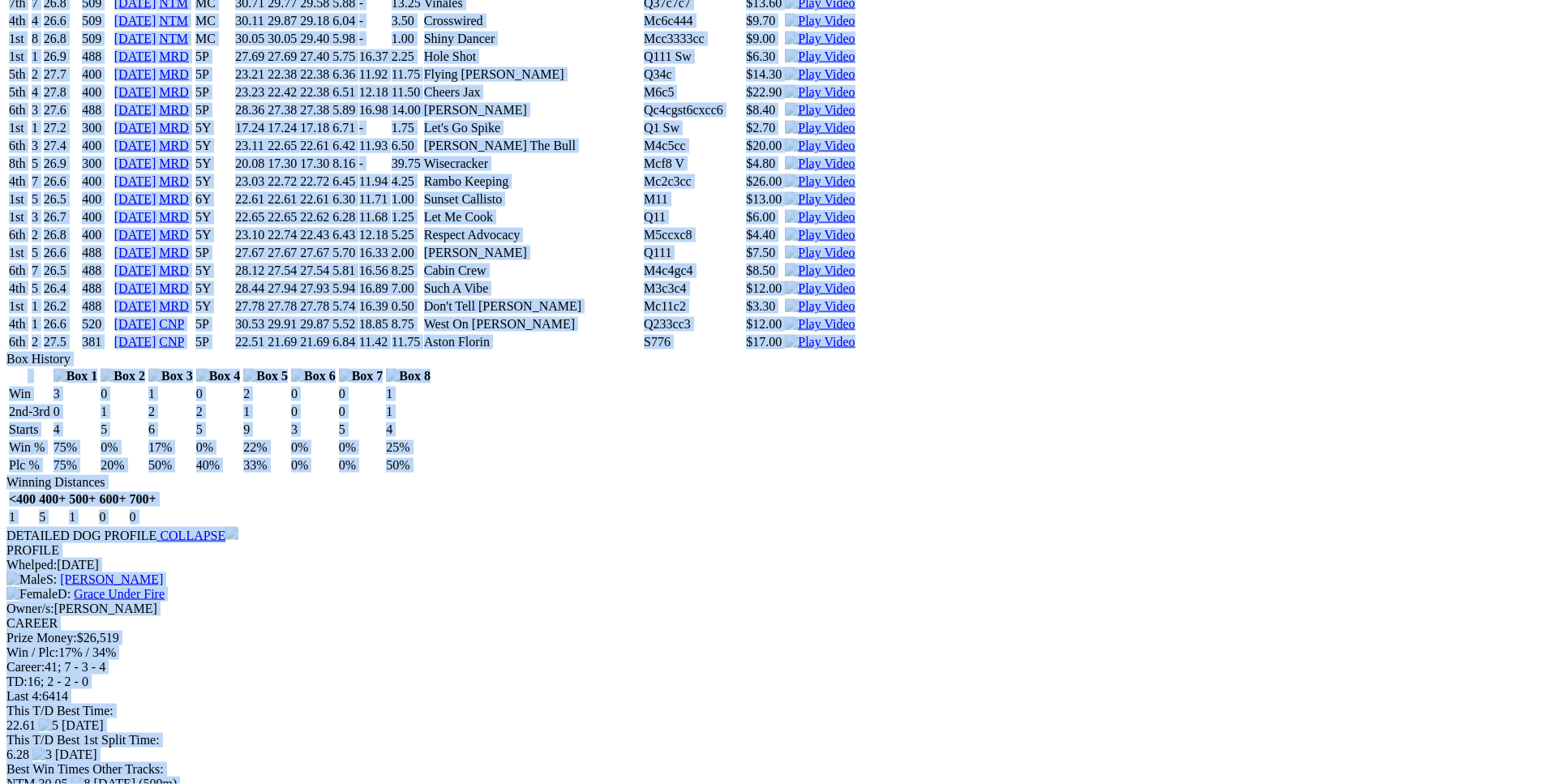
scroll to position [7848, 0]
drag, startPoint x: 232, startPoint y: 366, endPoint x: 1253, endPoint y: 366, distance: 1021.0
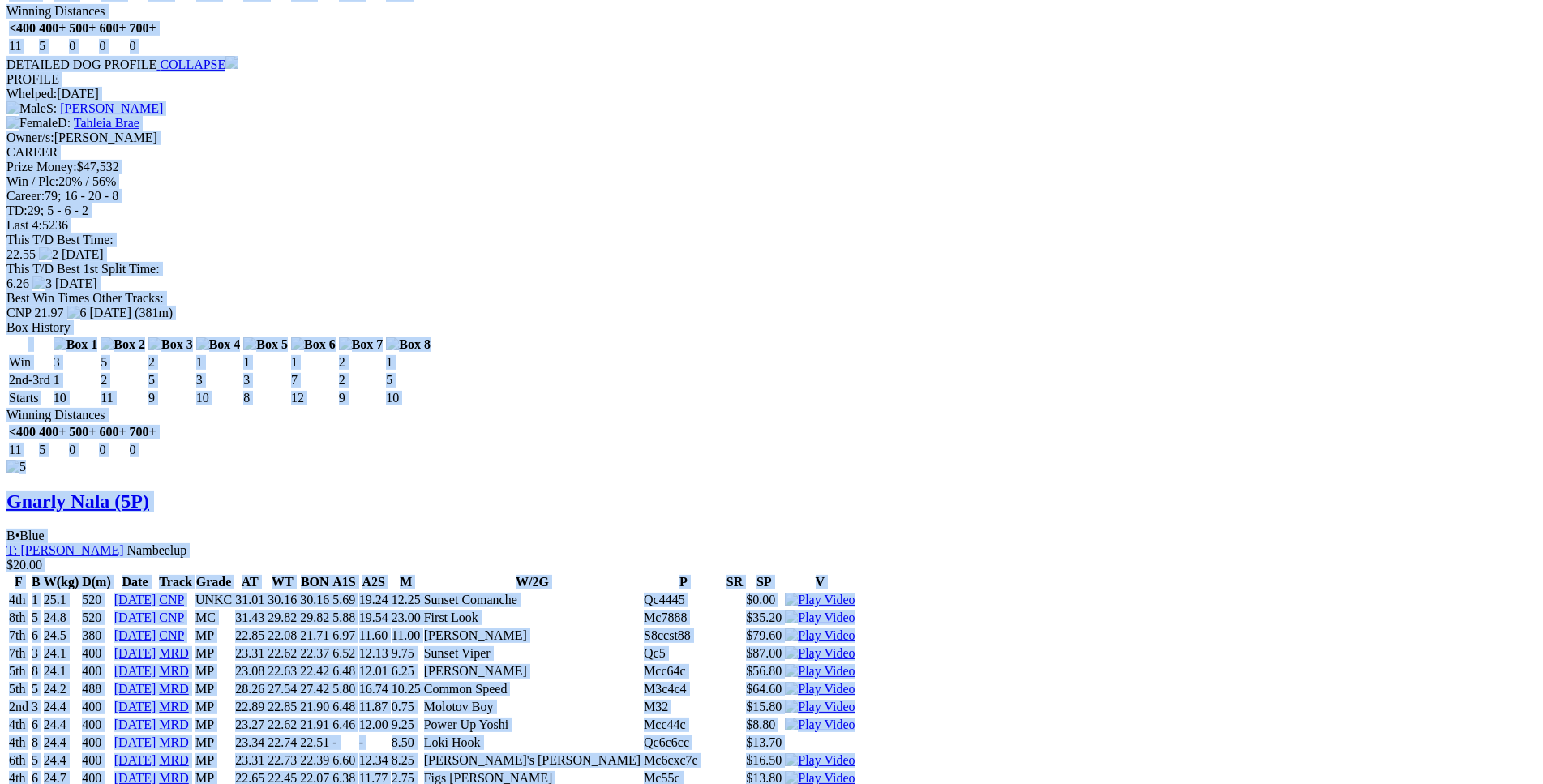
copy div "Another Jimmy (5P) D • Blue T: Andrew Mclaren Nambeelup $1.20 F B W(kg) D(m) Da…"
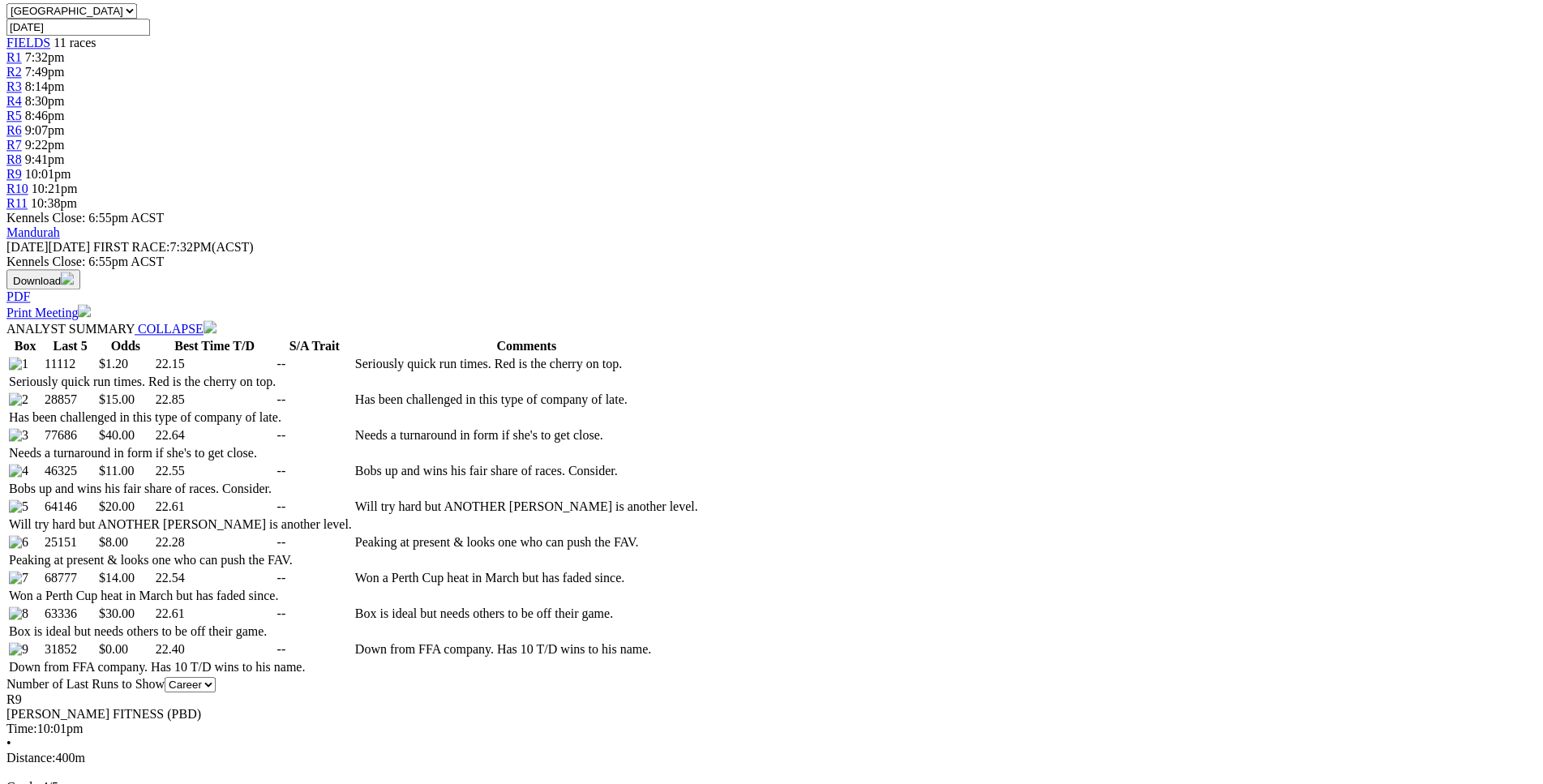
scroll to position [78, 0]
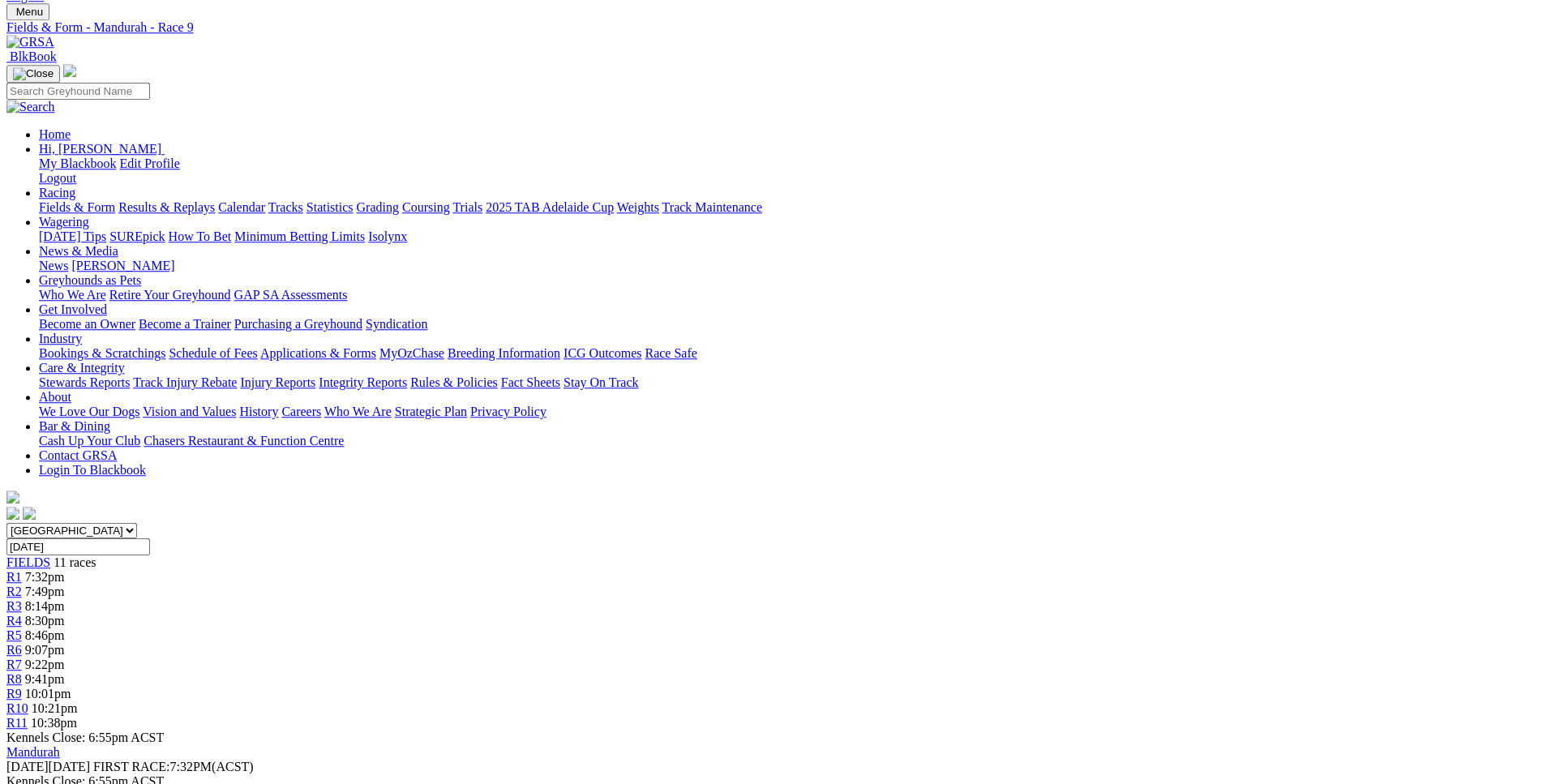
click at [78, 701] on span "10:21pm" at bounding box center [55, 708] width 46 height 14
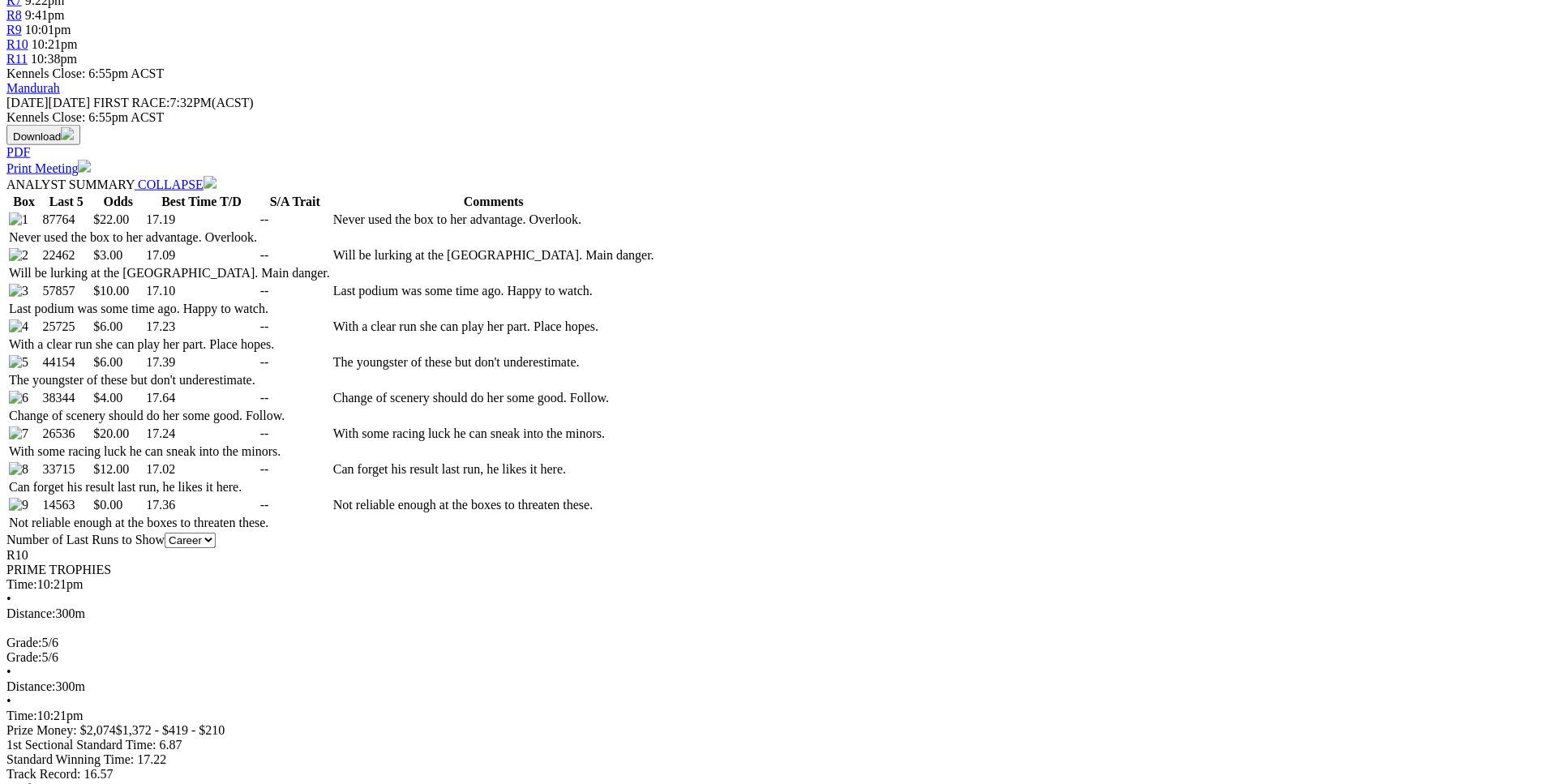
scroll to position [743, 0]
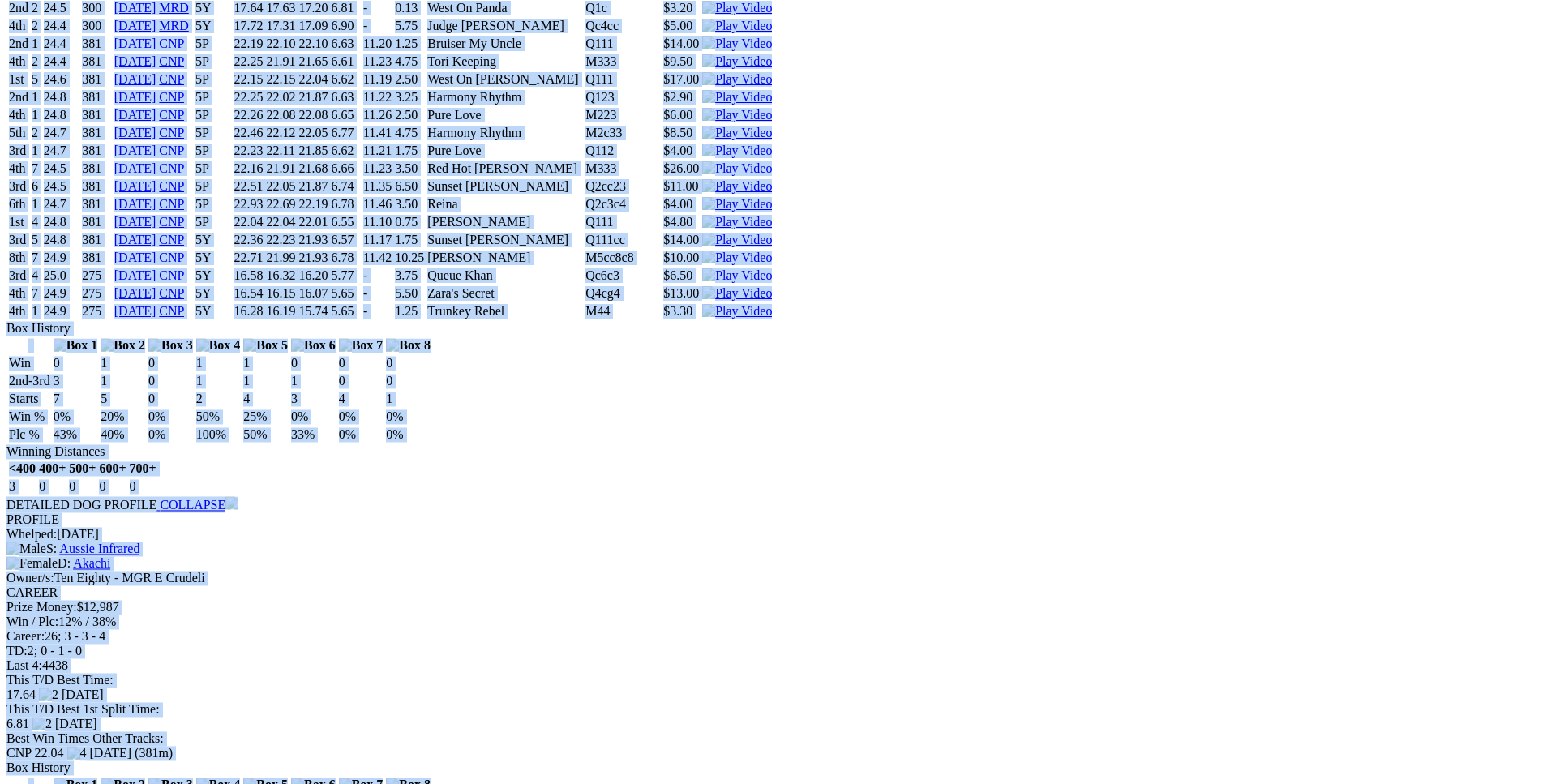
scroll to position [10583, 0]
drag, startPoint x: 236, startPoint y: 182, endPoint x: 1242, endPoint y: 697, distance: 1130.2
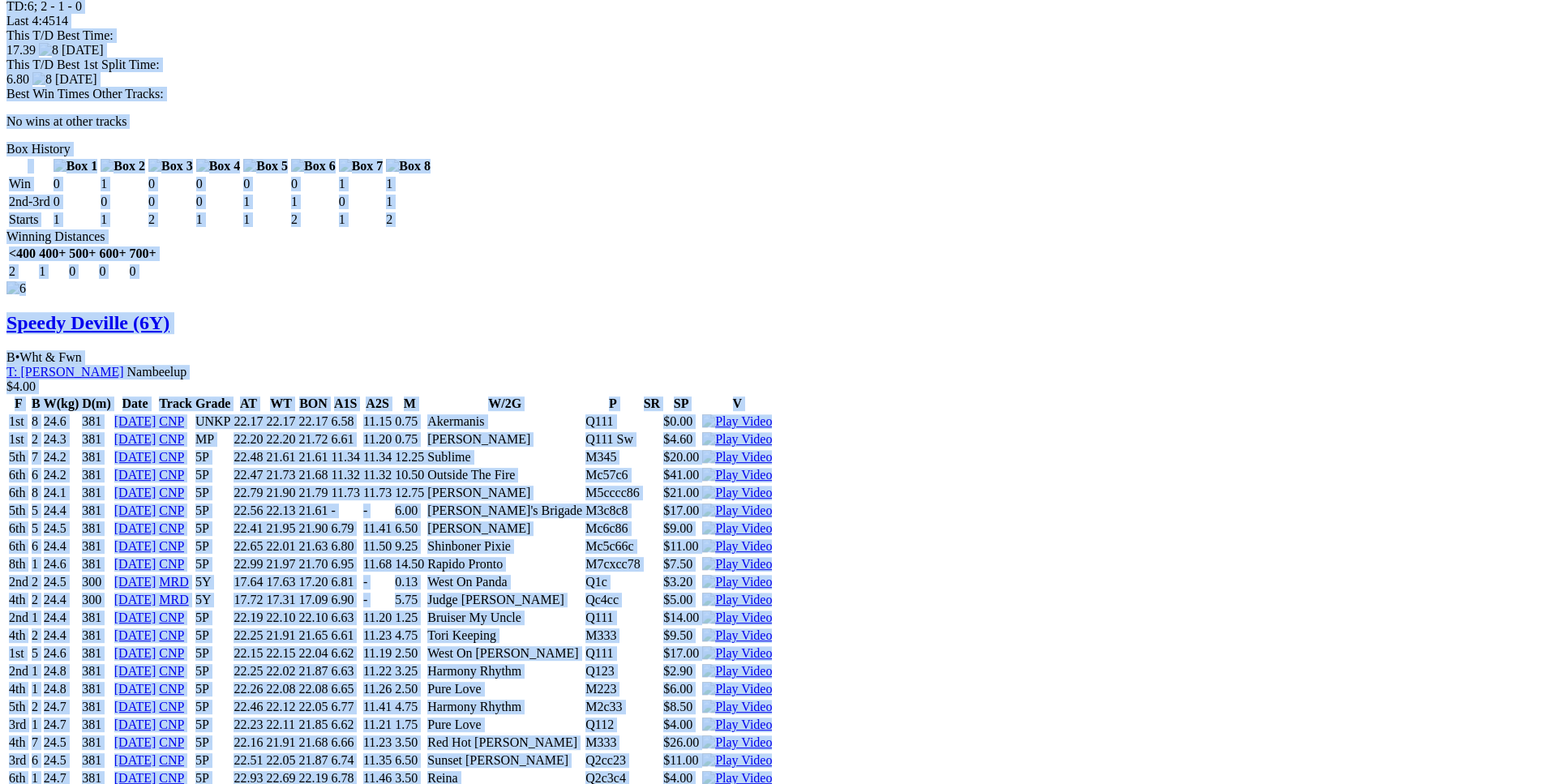
scroll to position [10004, 0]
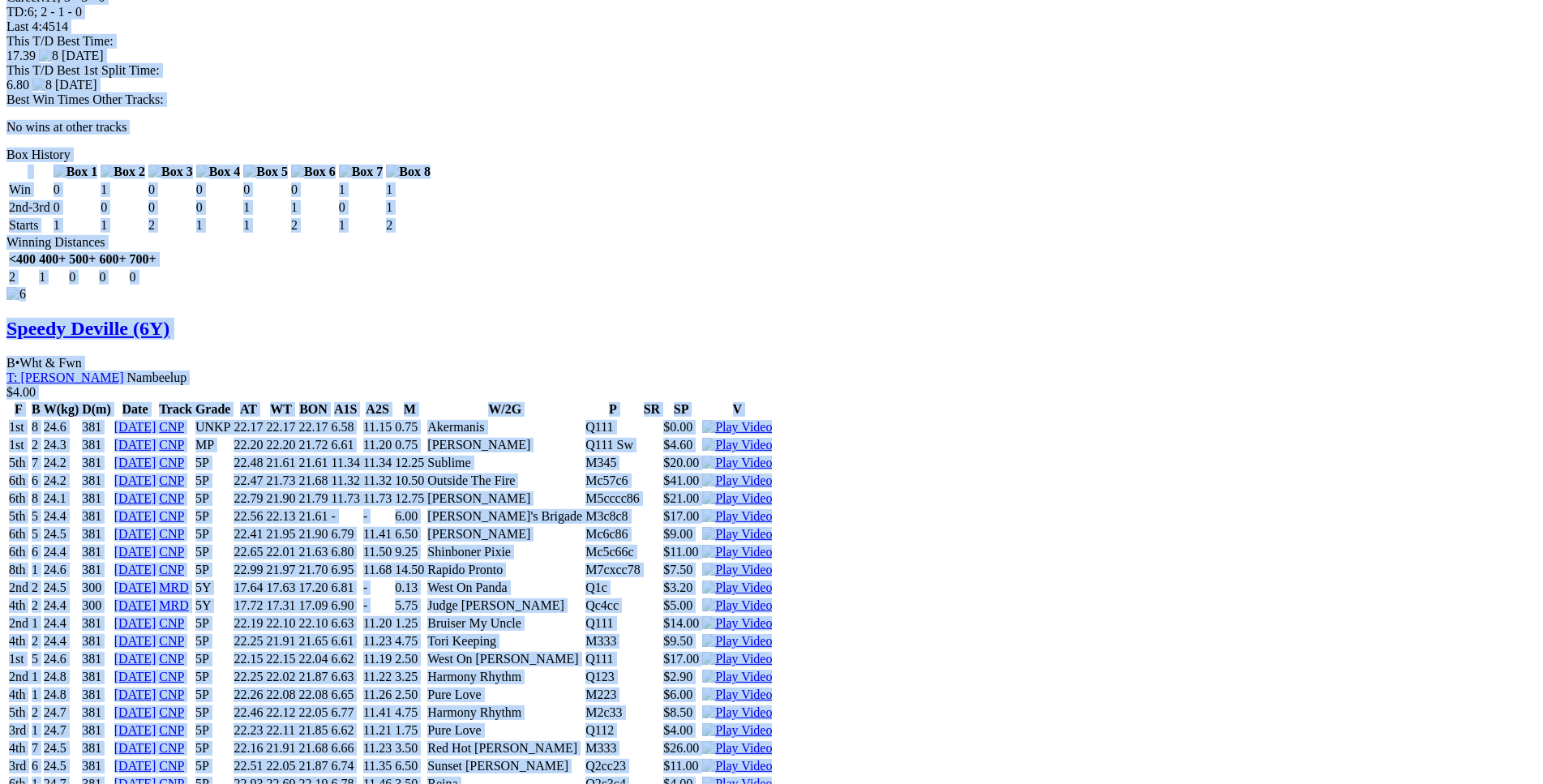
copy div "Dynamite Mac (6Y) B • Black T: Kylie Mclennan Nambeelup $22.00 F B W(kg) D(m) D…"
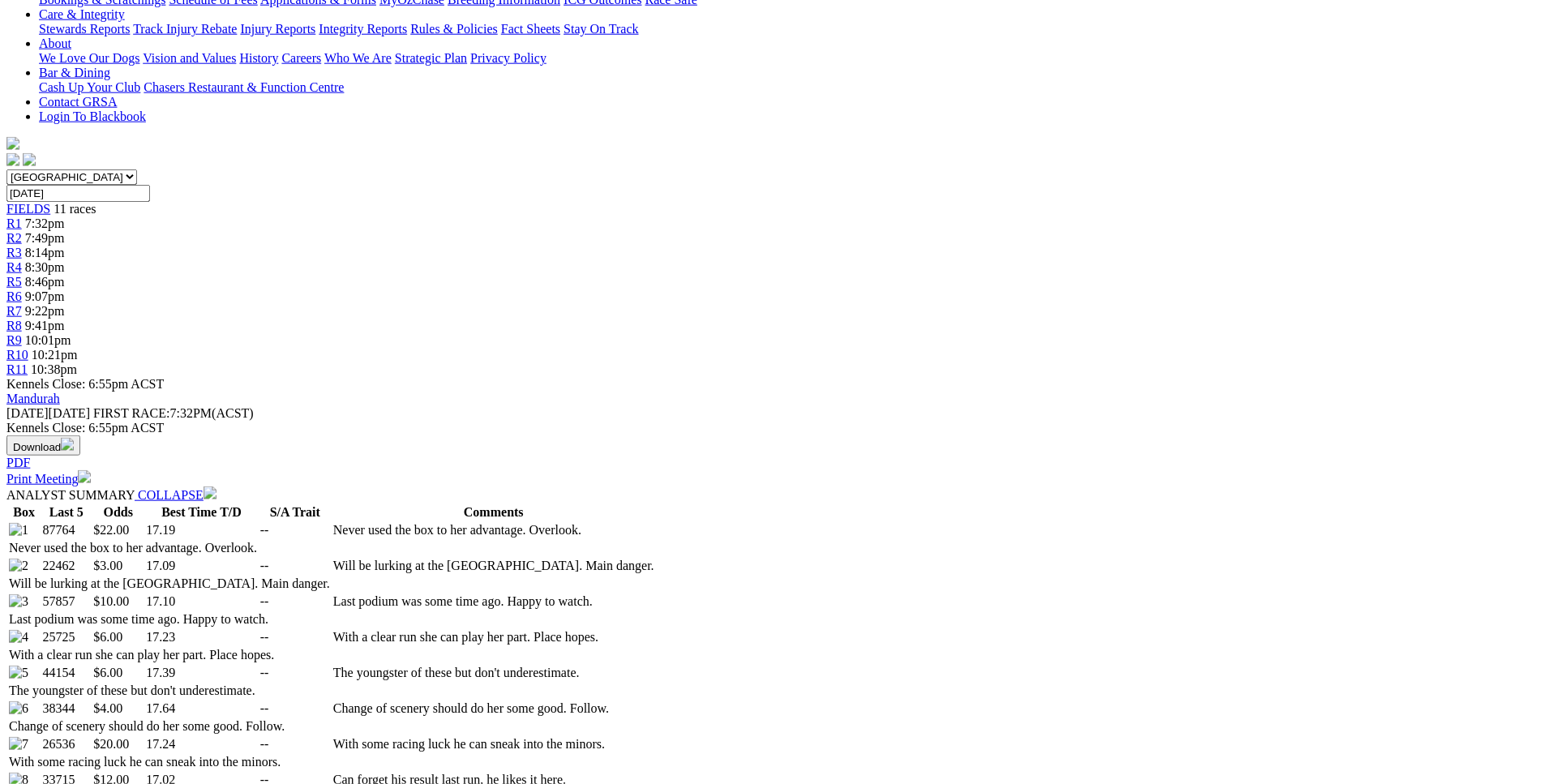
scroll to position [616, 0]
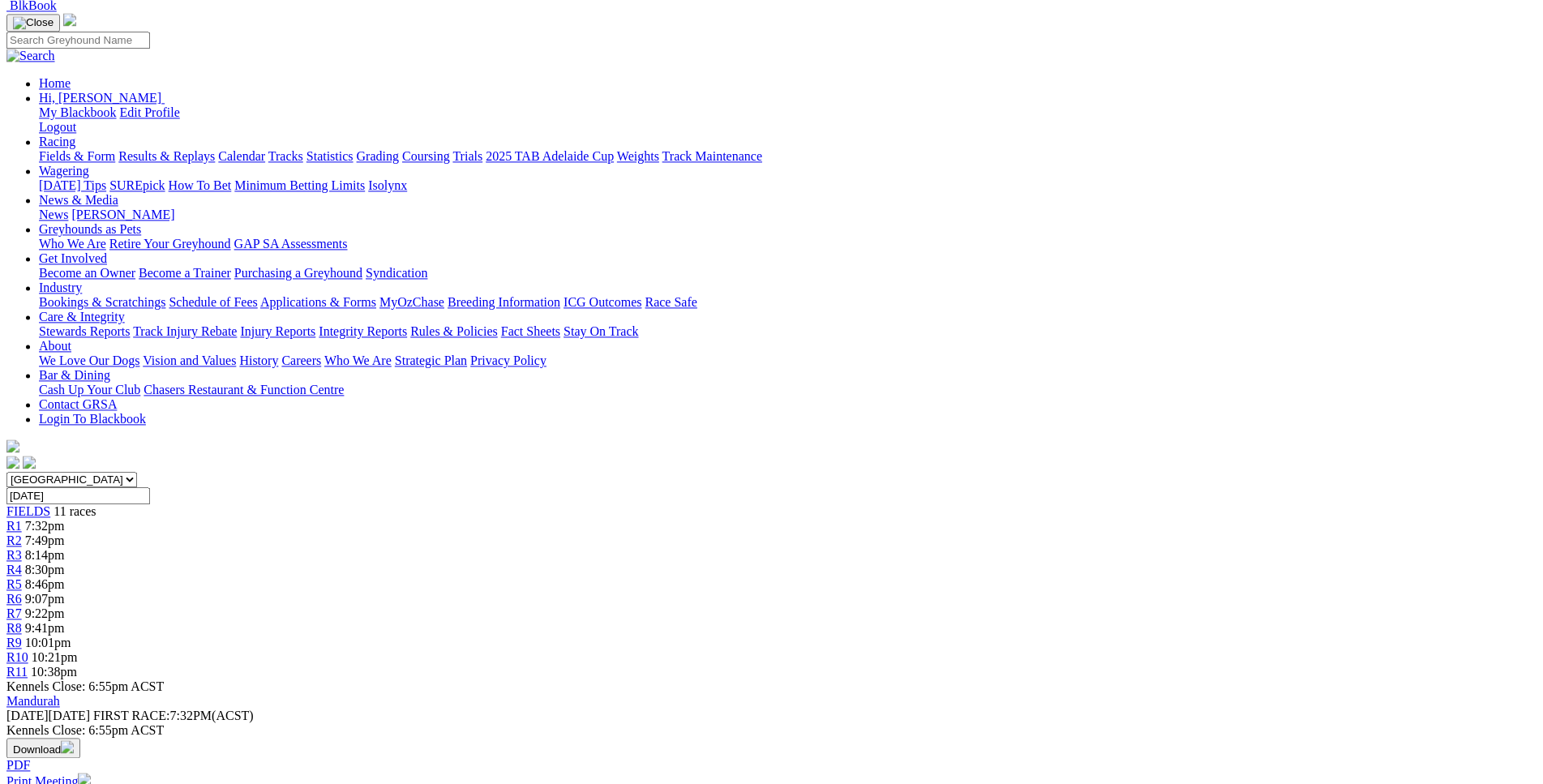
scroll to position [0, 0]
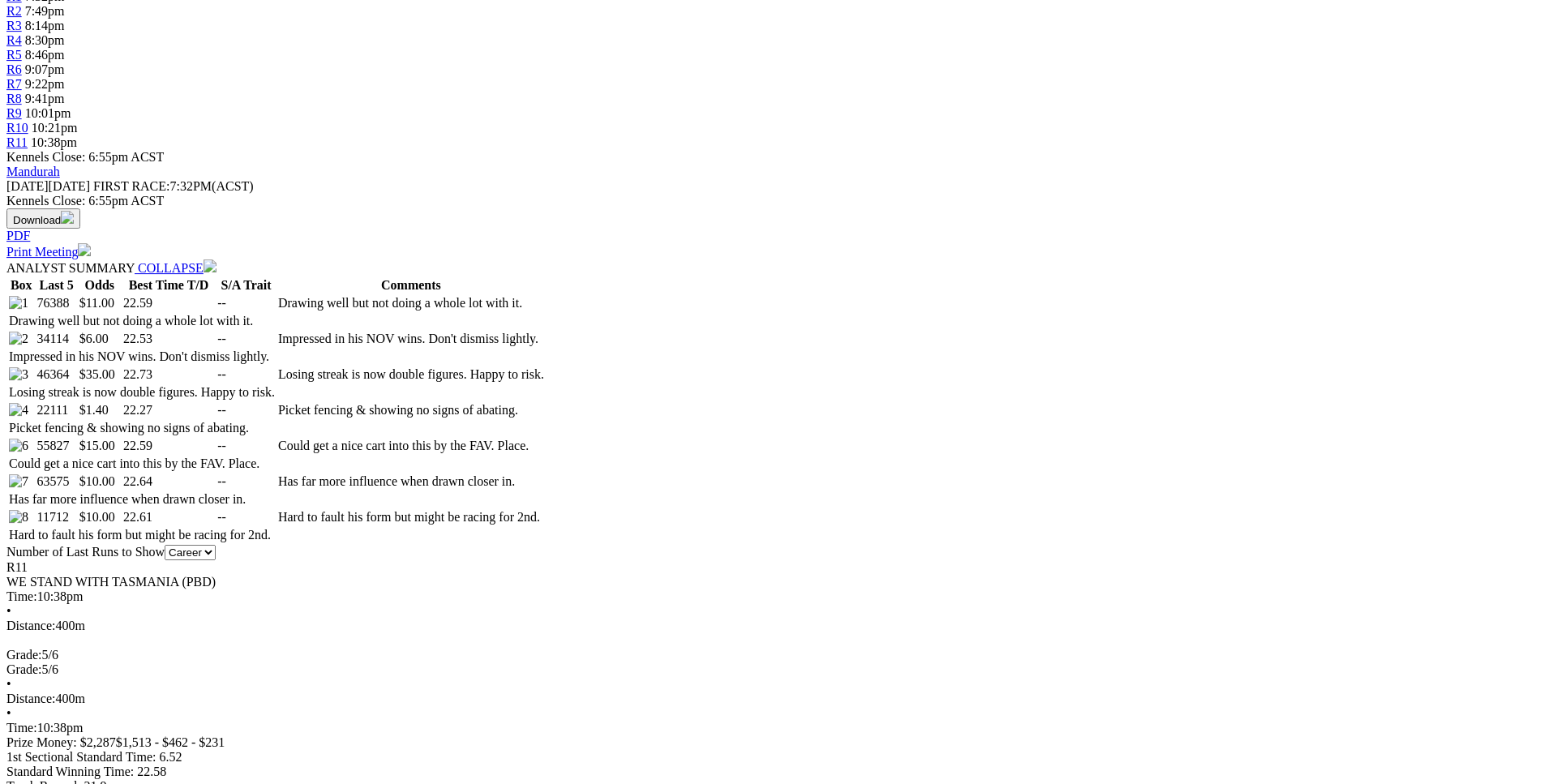
scroll to position [661, 0]
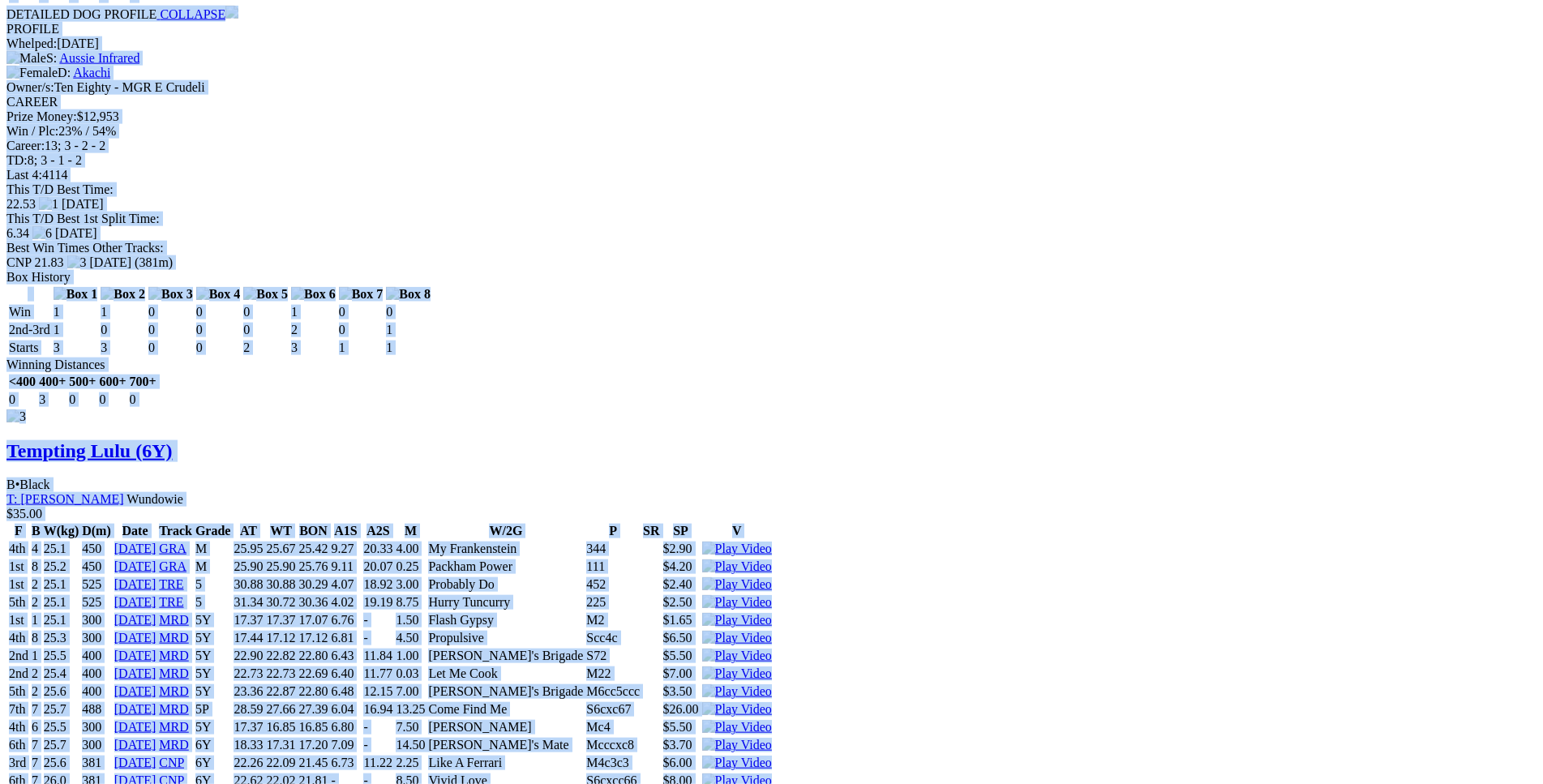
scroll to position [3390, 0]
drag, startPoint x: 238, startPoint y: 212, endPoint x: 1282, endPoint y: 366, distance: 1055.3
copy div "Sunset Buckles (6Y) B • Black T: [PERSON_NAME] $11.00 F B W(kg) D(m) Date Track…"
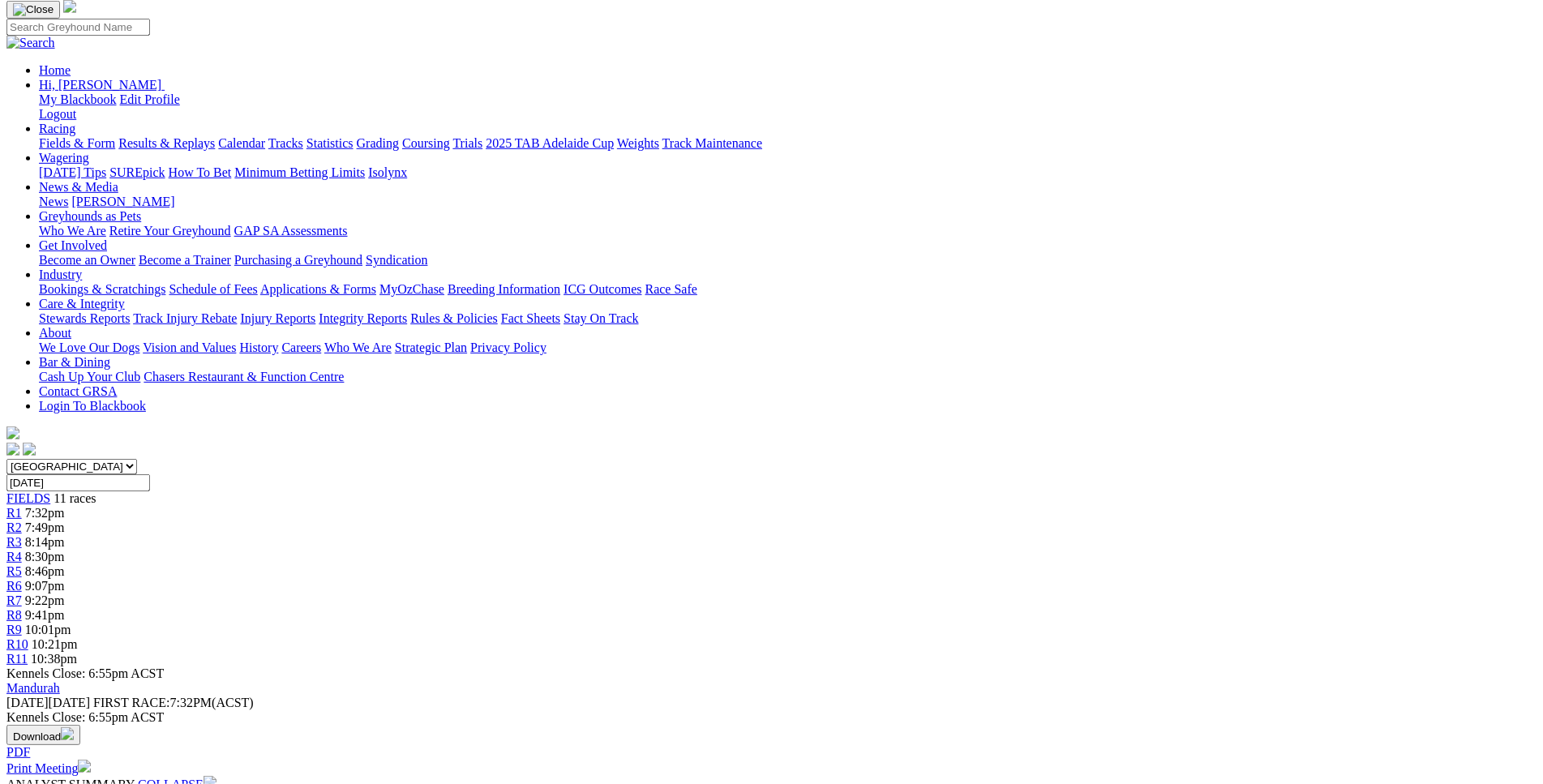
scroll to position [0, 0]
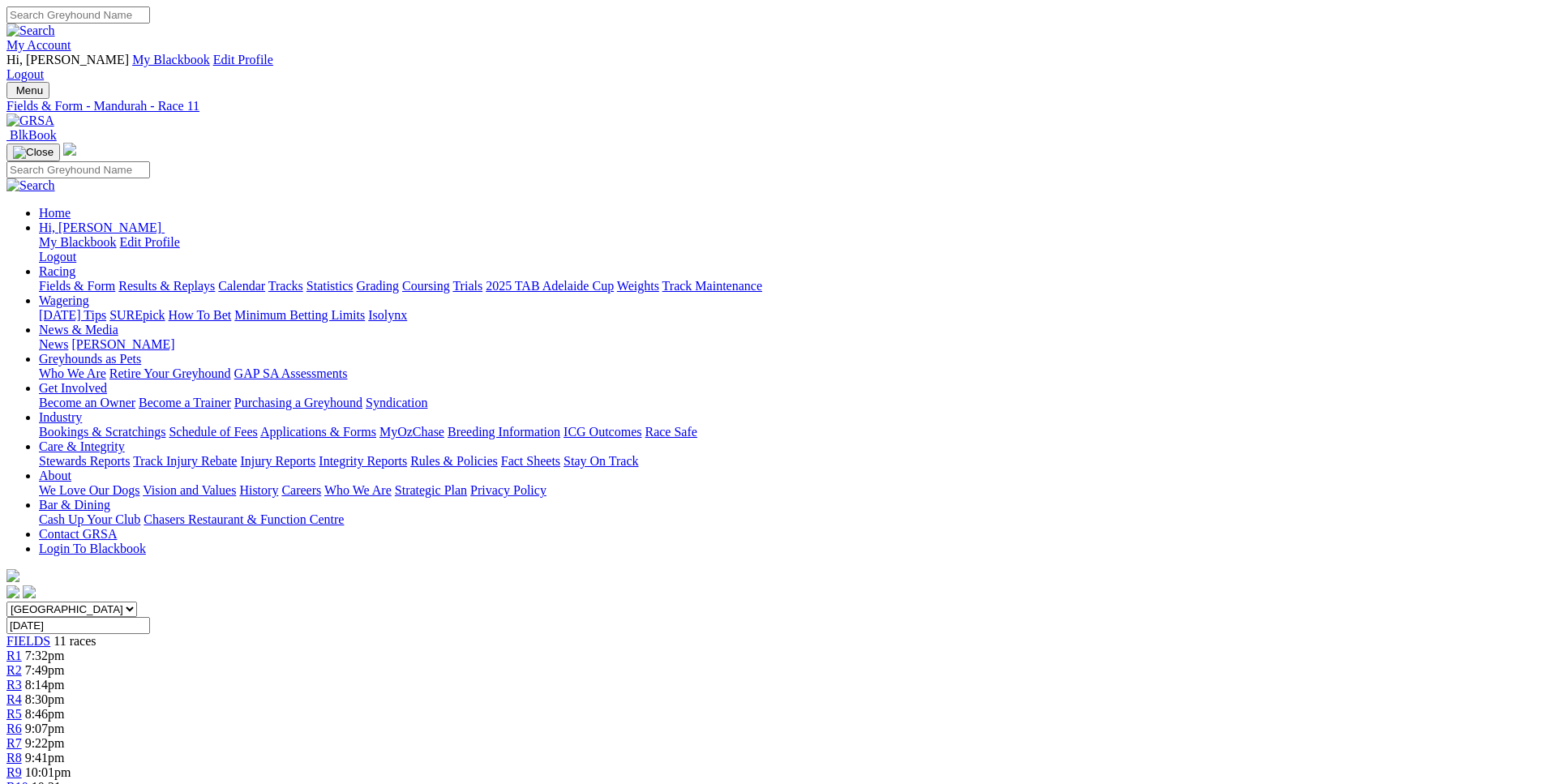
click at [888, 736] on div "R7 9:22pm" at bounding box center [771, 743] width 1531 height 15
click at [65, 750] on span "9:41pm" at bounding box center [44, 758] width 40 height 14
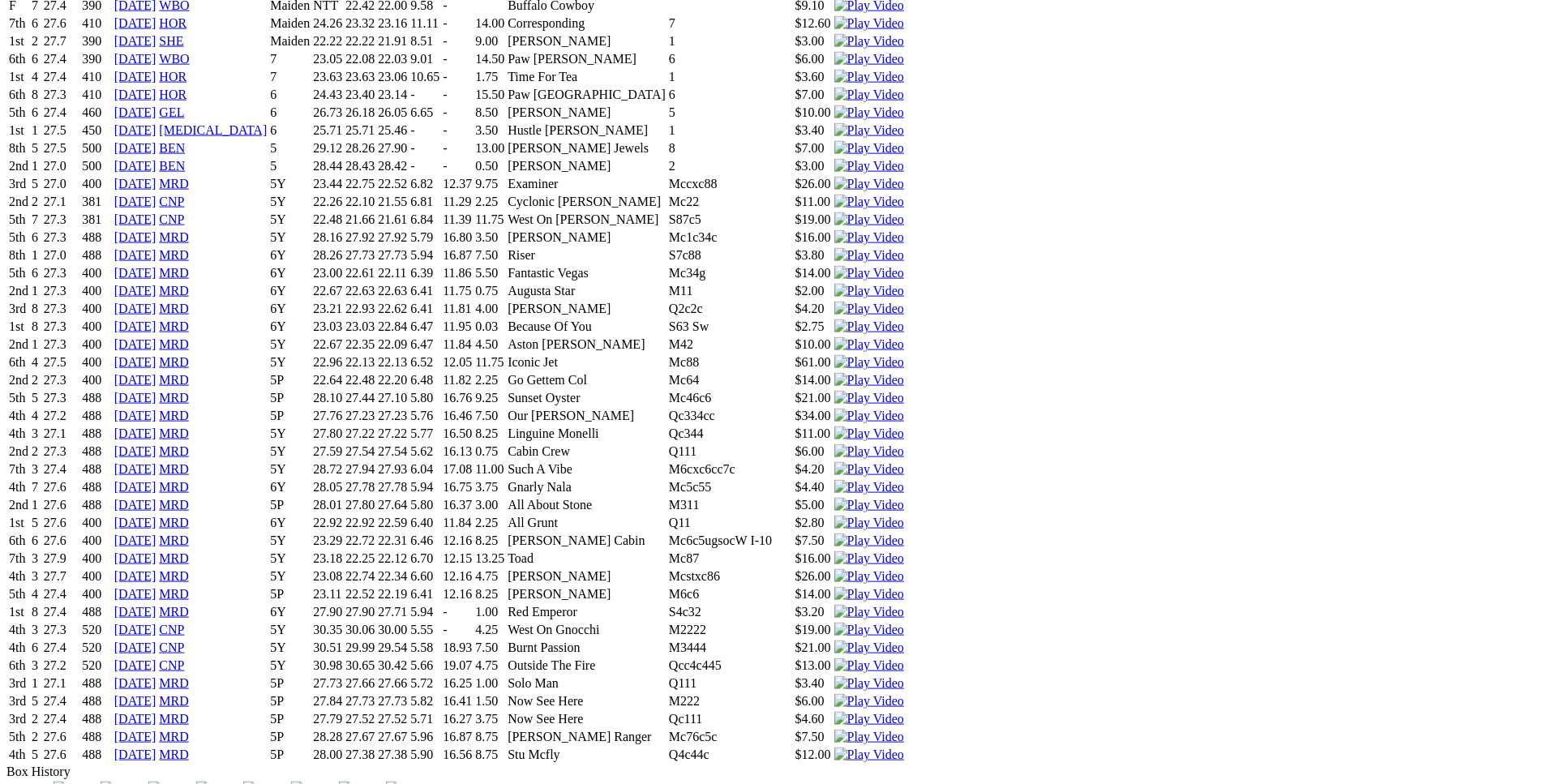
scroll to position [6695, 0]
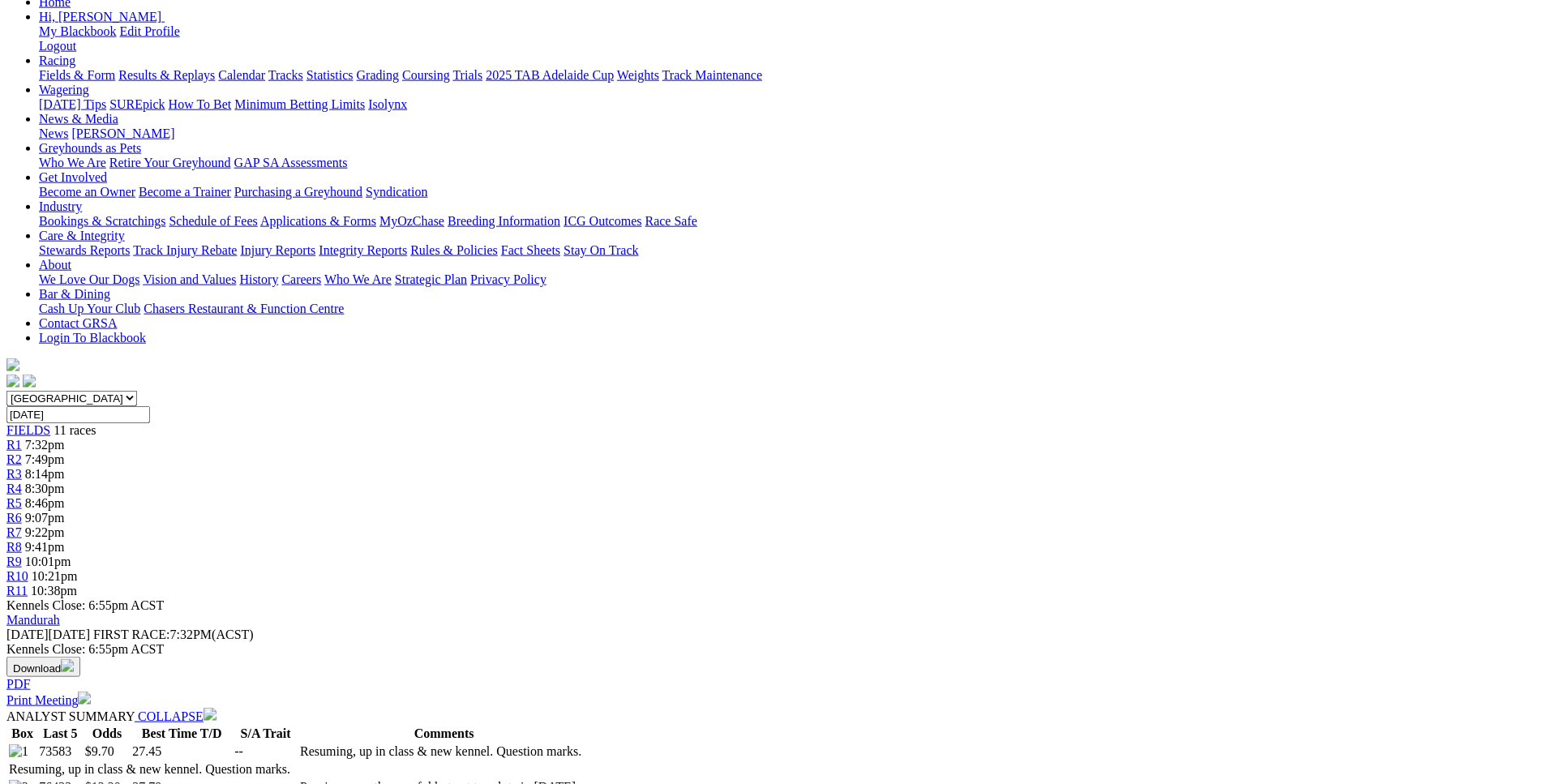
scroll to position [164, 0]
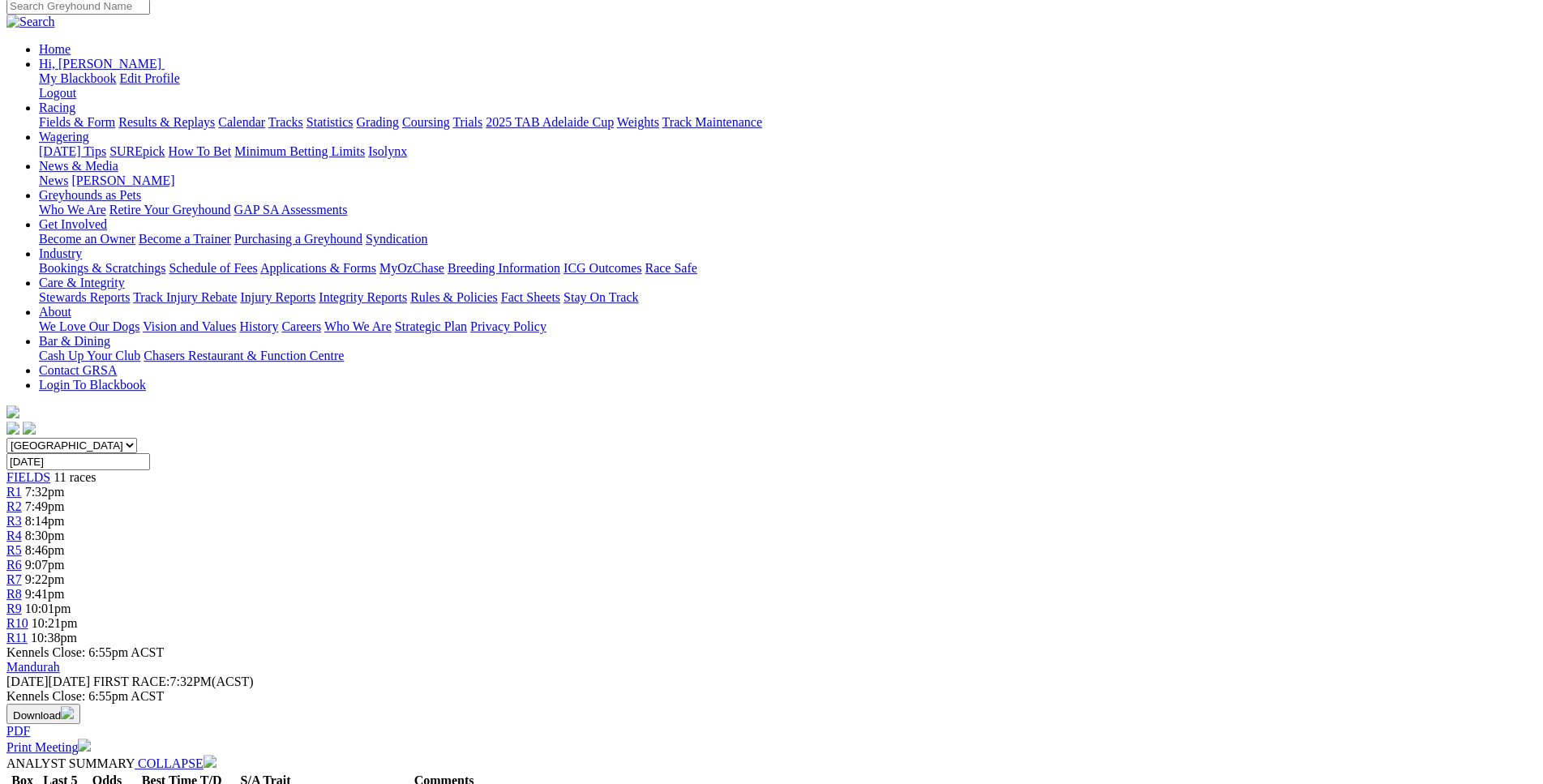
click at [71, 601] on span "10:01pm" at bounding box center [48, 609] width 46 height 14
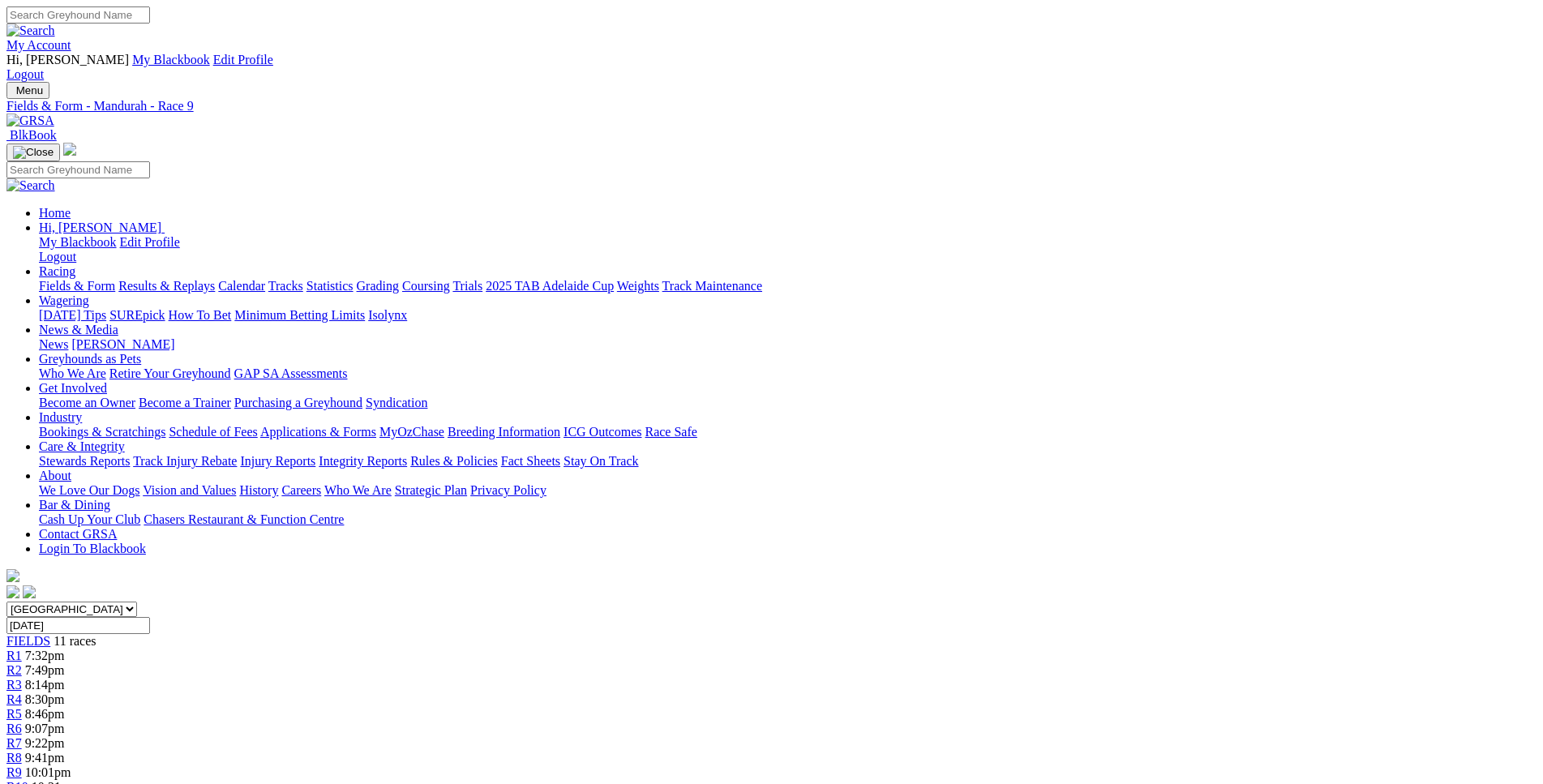
click at [28, 780] on link "R10" at bounding box center [17, 787] width 22 height 14
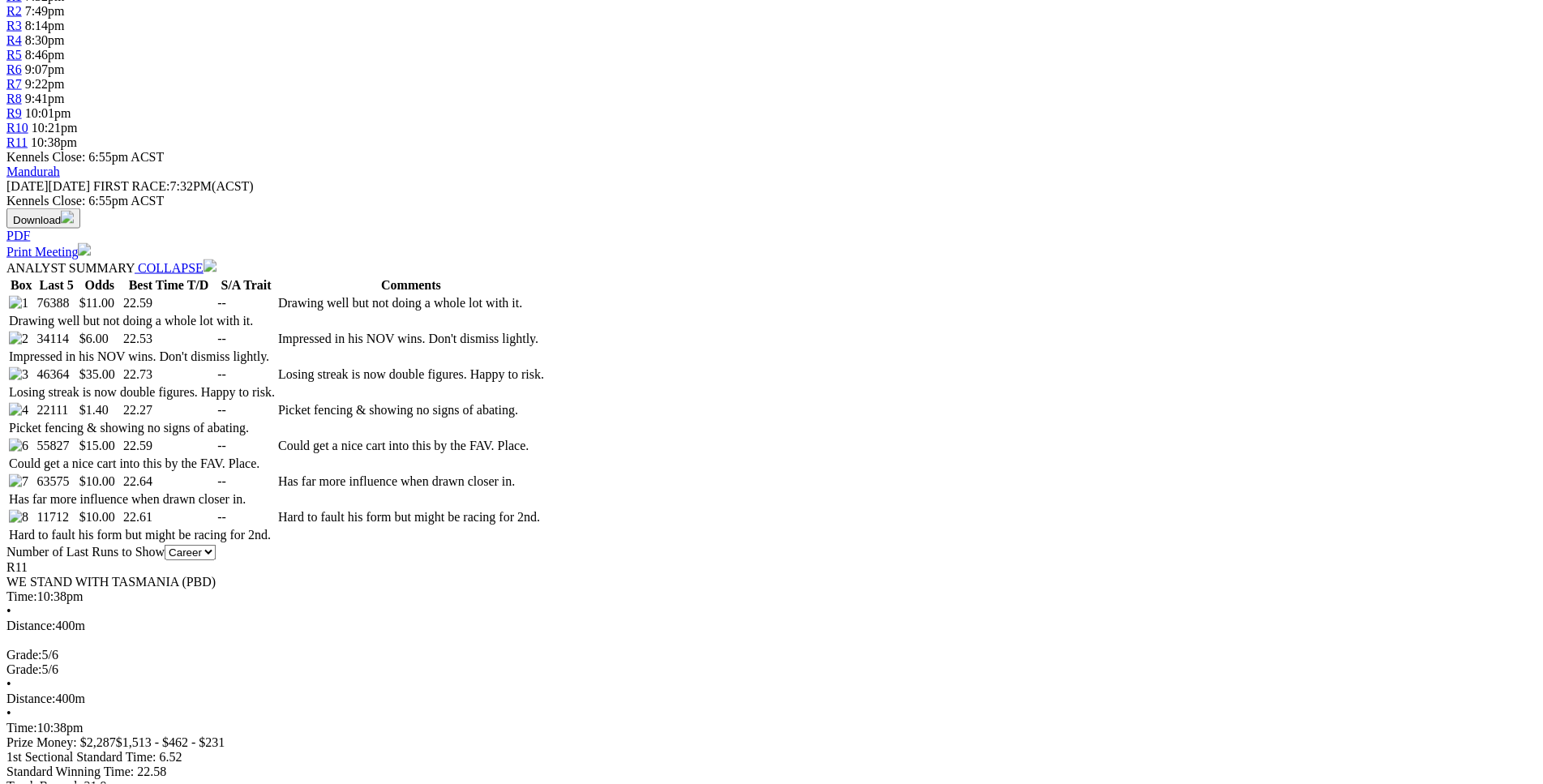
scroll to position [660, 0]
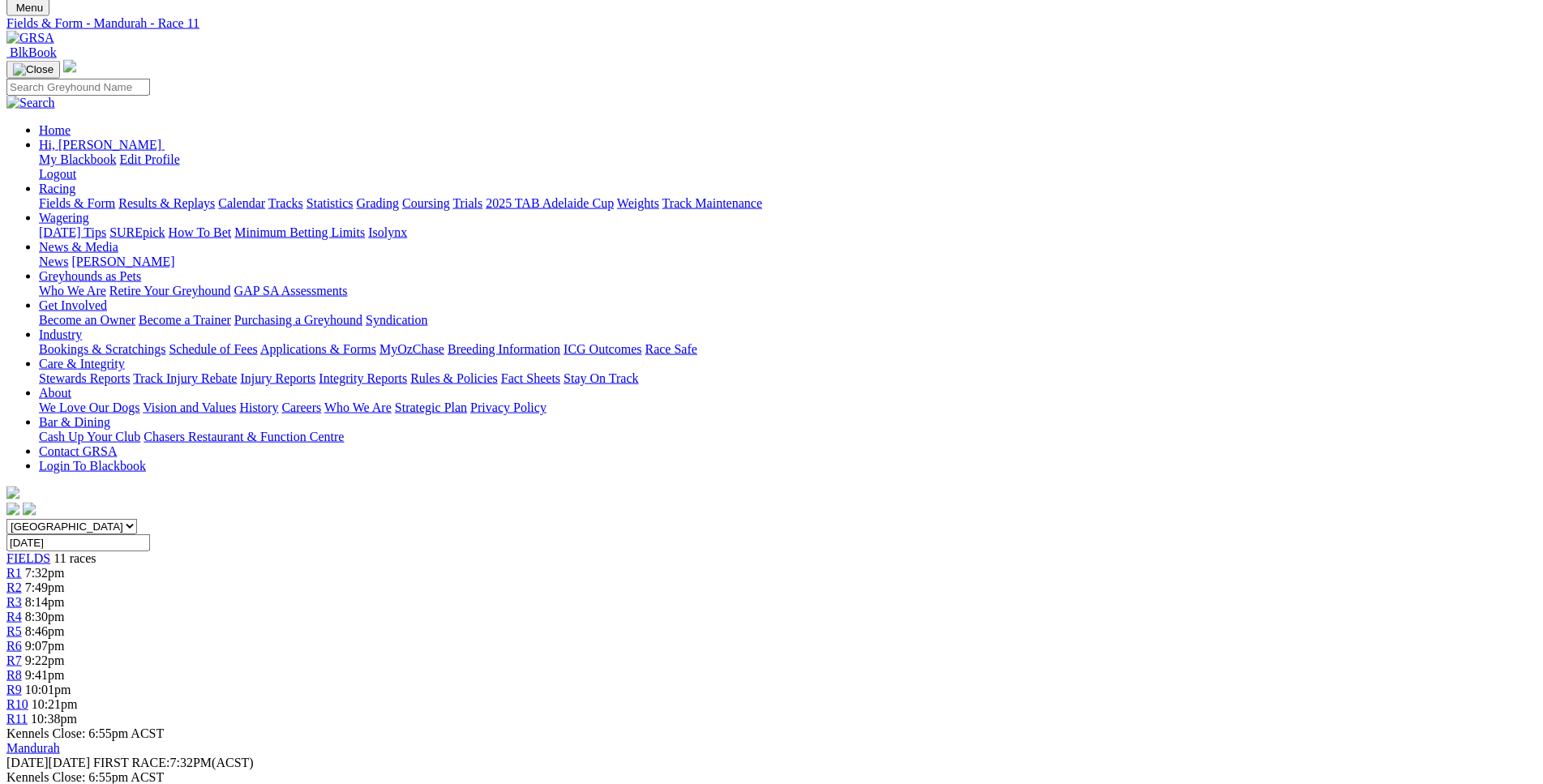
scroll to position [81, 0]
click at [22, 567] on span "R1" at bounding box center [13, 574] width 15 height 14
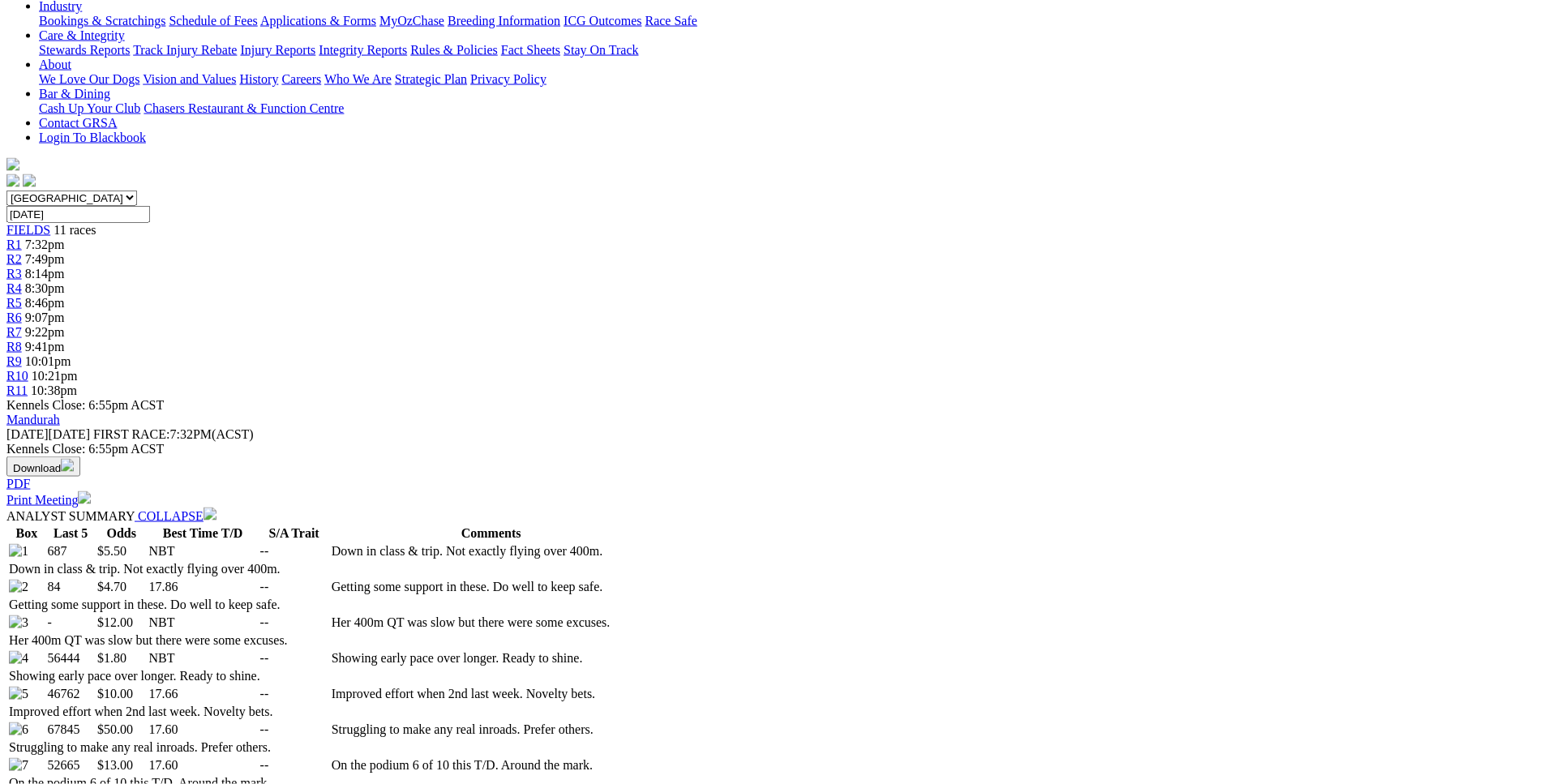
scroll to position [412, 0]
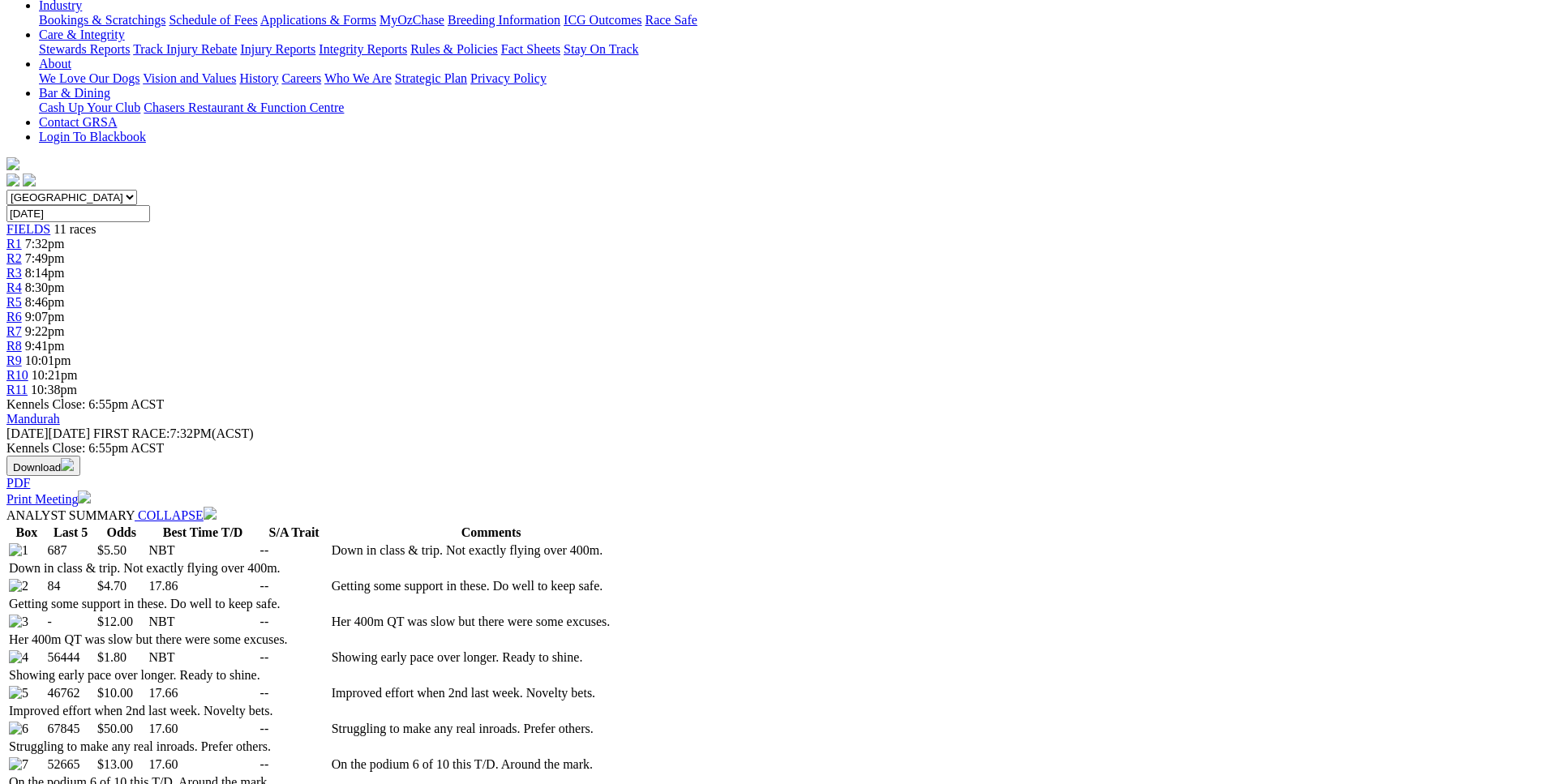
drag, startPoint x: 685, startPoint y: 687, endPoint x: 779, endPoint y: 662, distance: 97.3
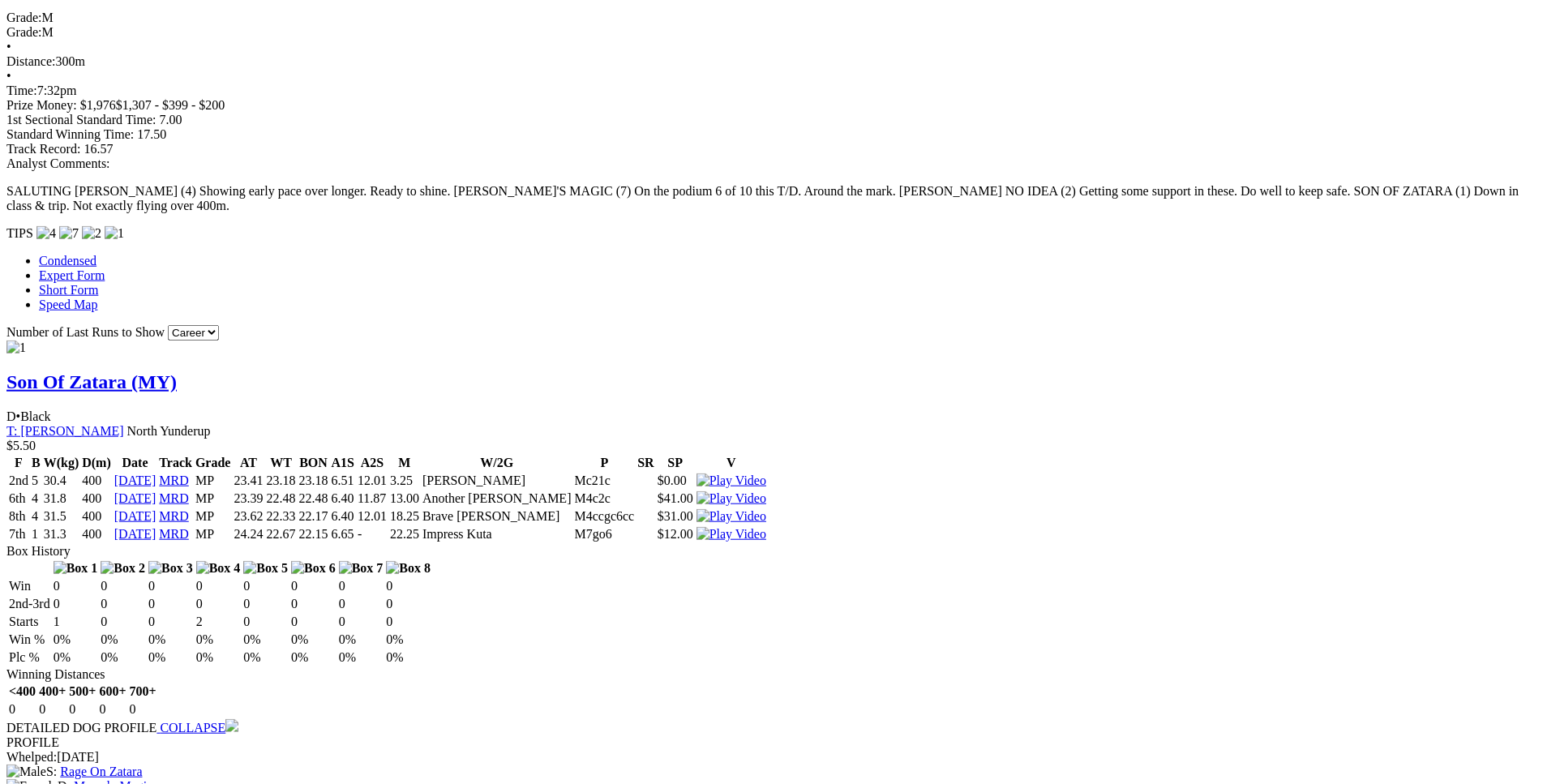
scroll to position [1404, 0]
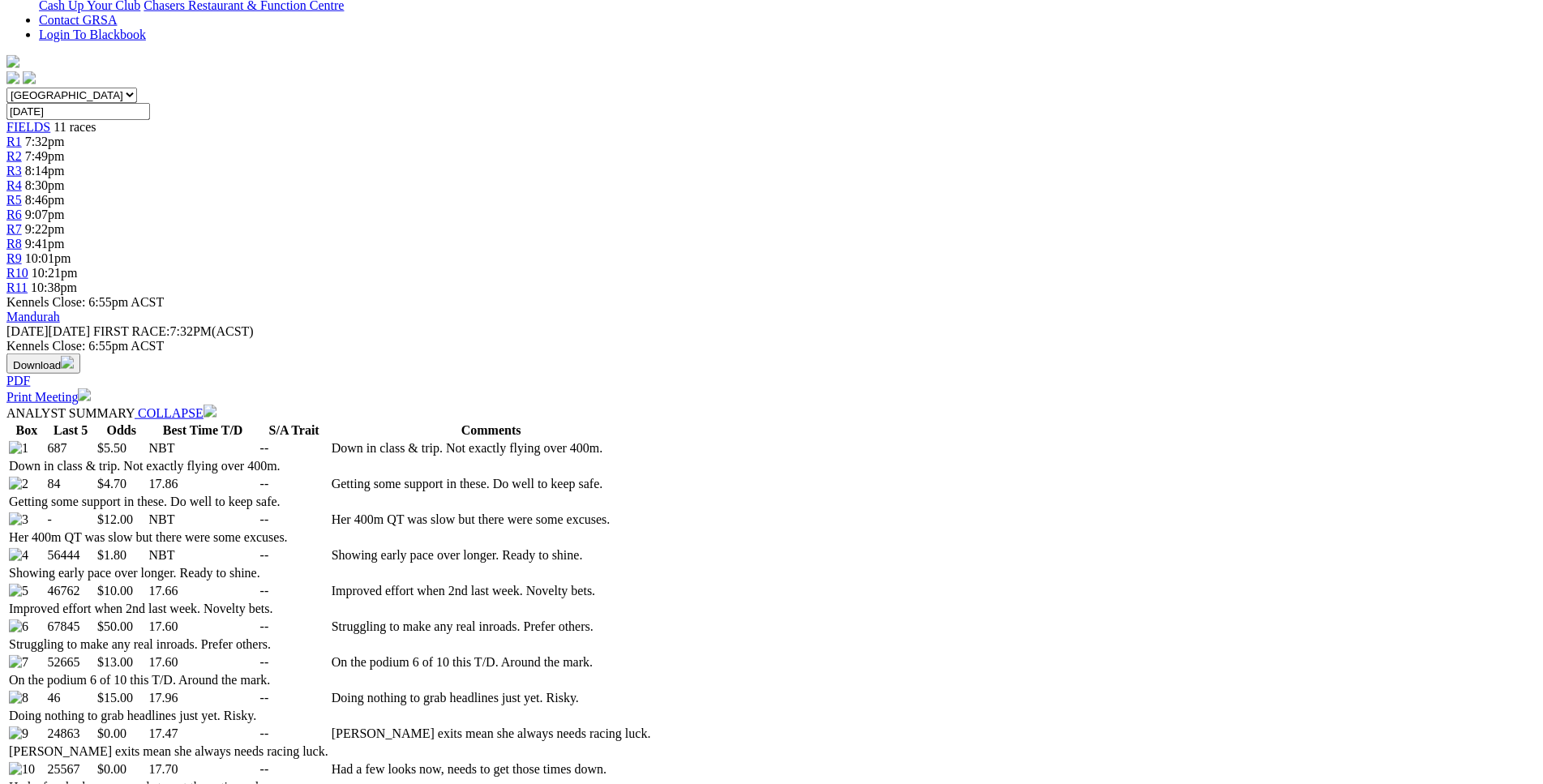
scroll to position [0, 0]
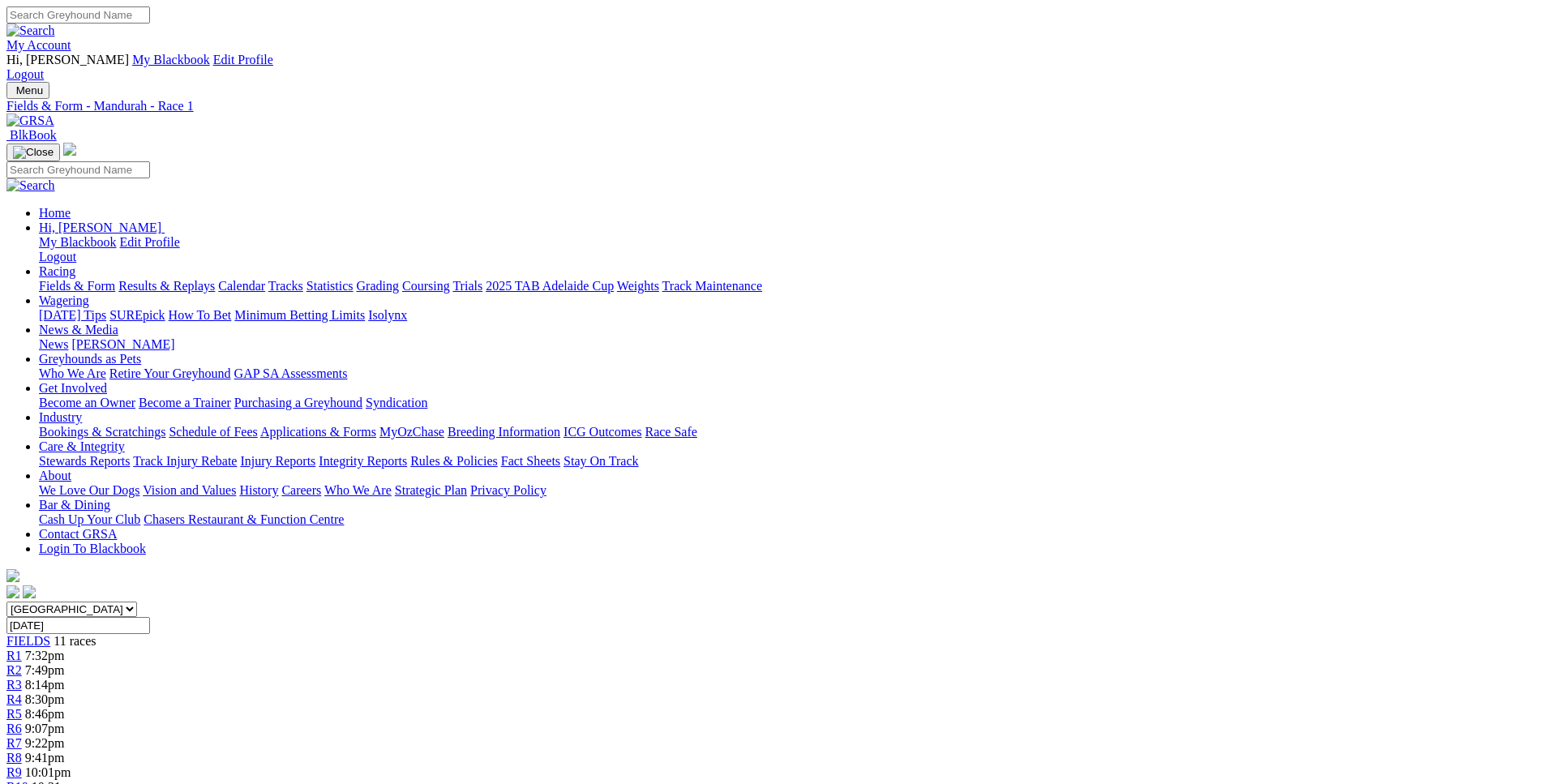
click at [65, 648] on span "7:32pm" at bounding box center [44, 655] width 40 height 14
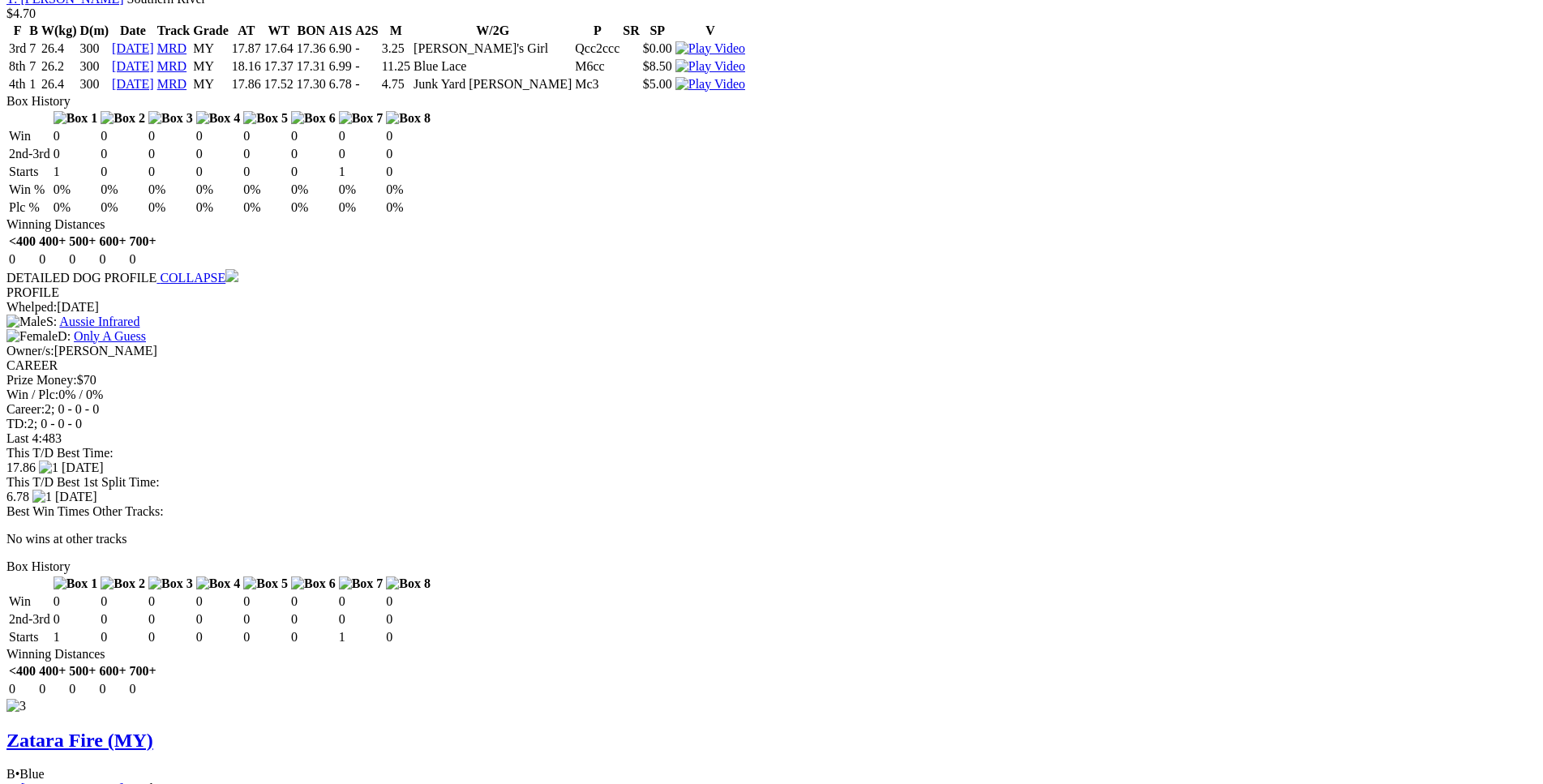
scroll to position [2644, 0]
drag, startPoint x: 363, startPoint y: 458, endPoint x: 588, endPoint y: 445, distance: 225.4
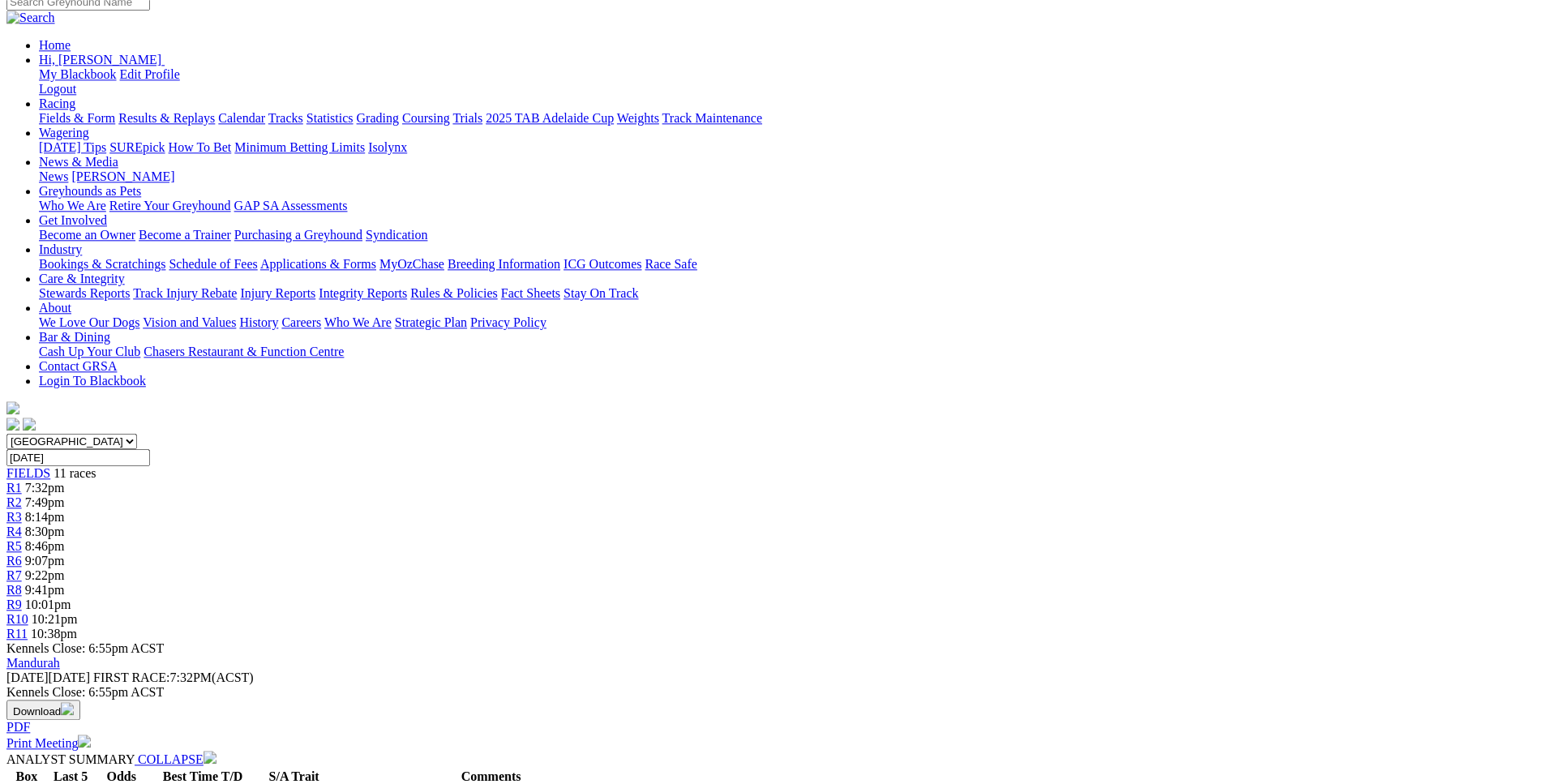
scroll to position [165, 0]
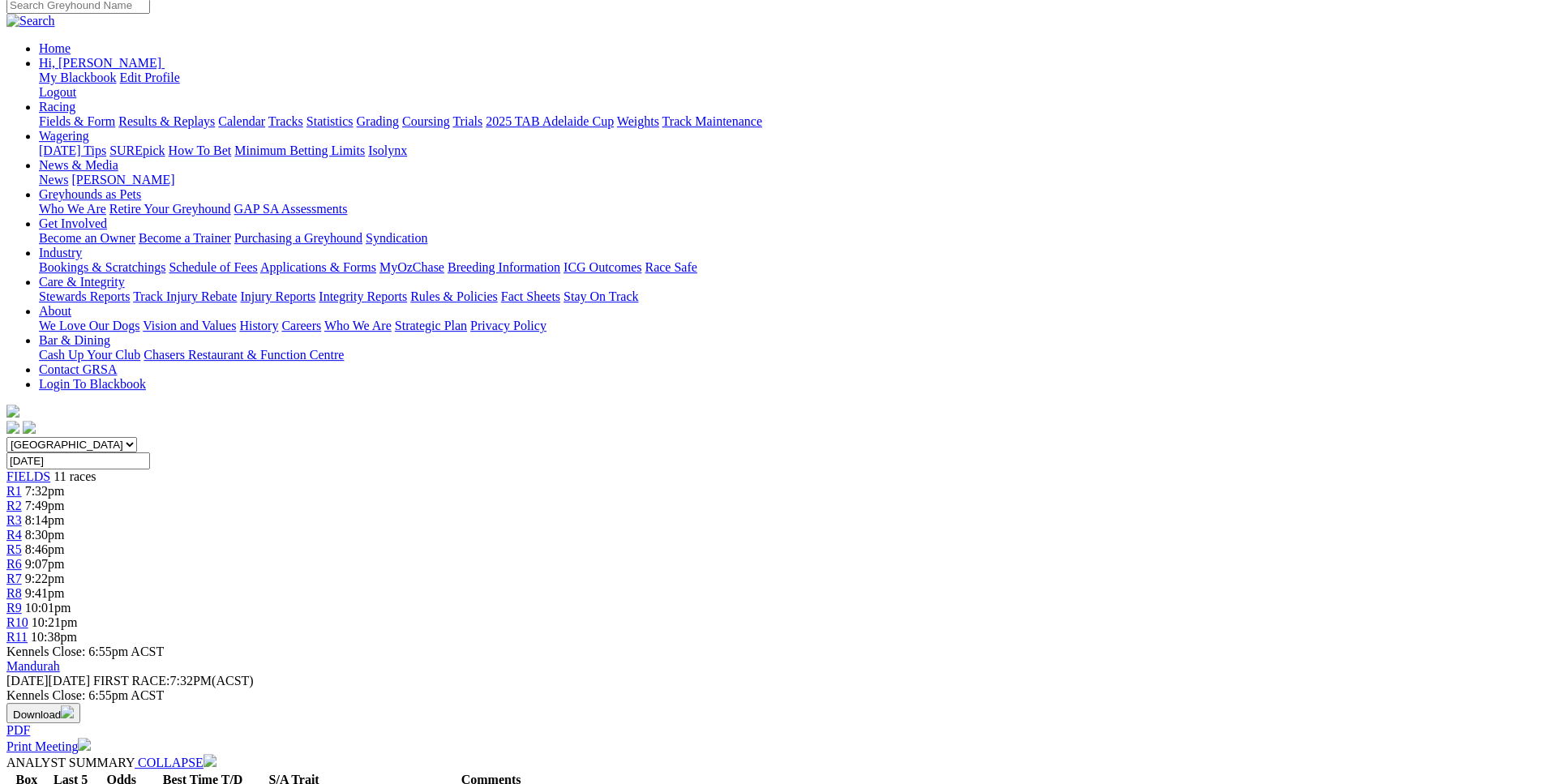
click at [65, 498] on span "7:49pm" at bounding box center [44, 505] width 40 height 14
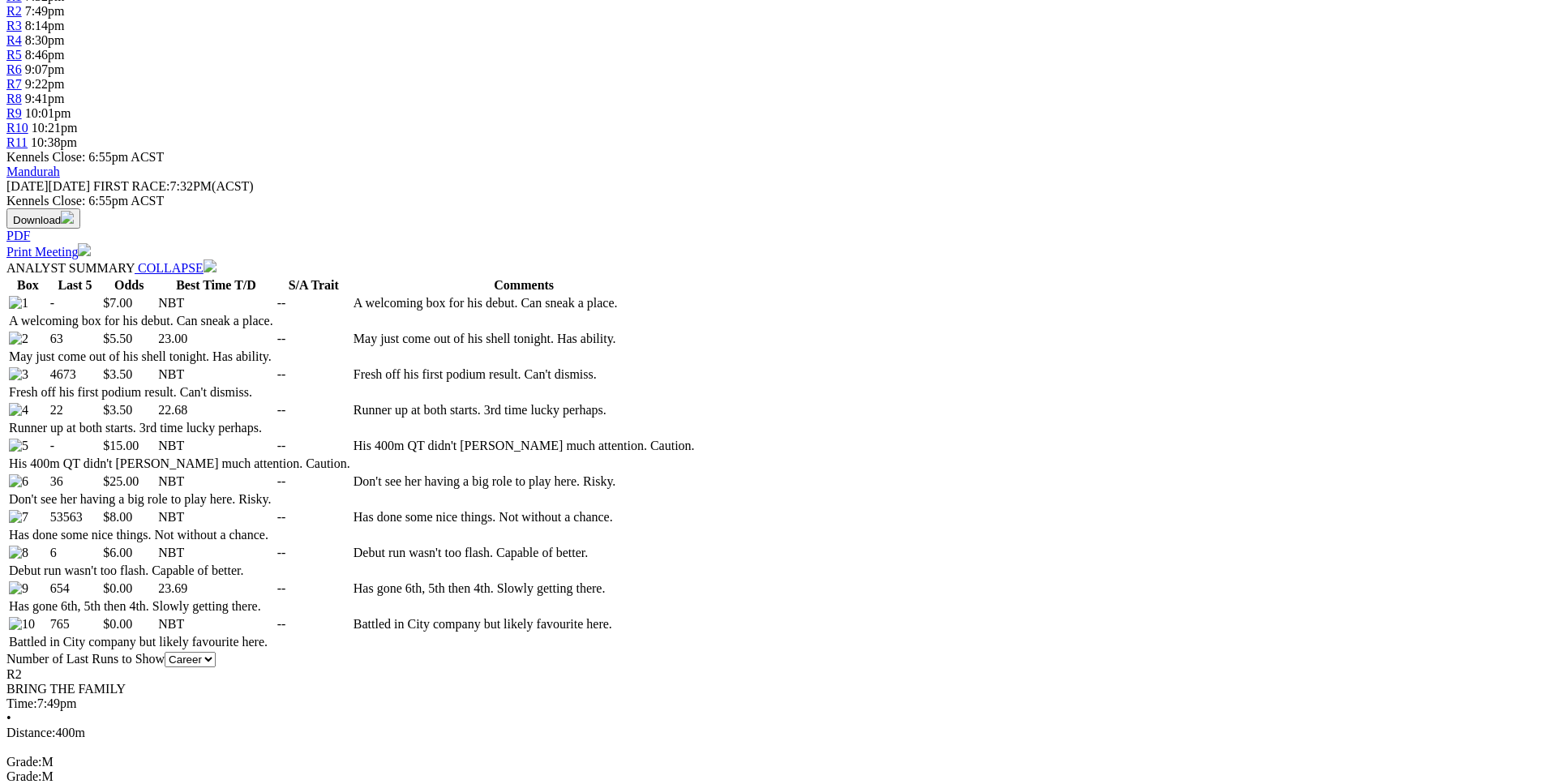
scroll to position [660, 0]
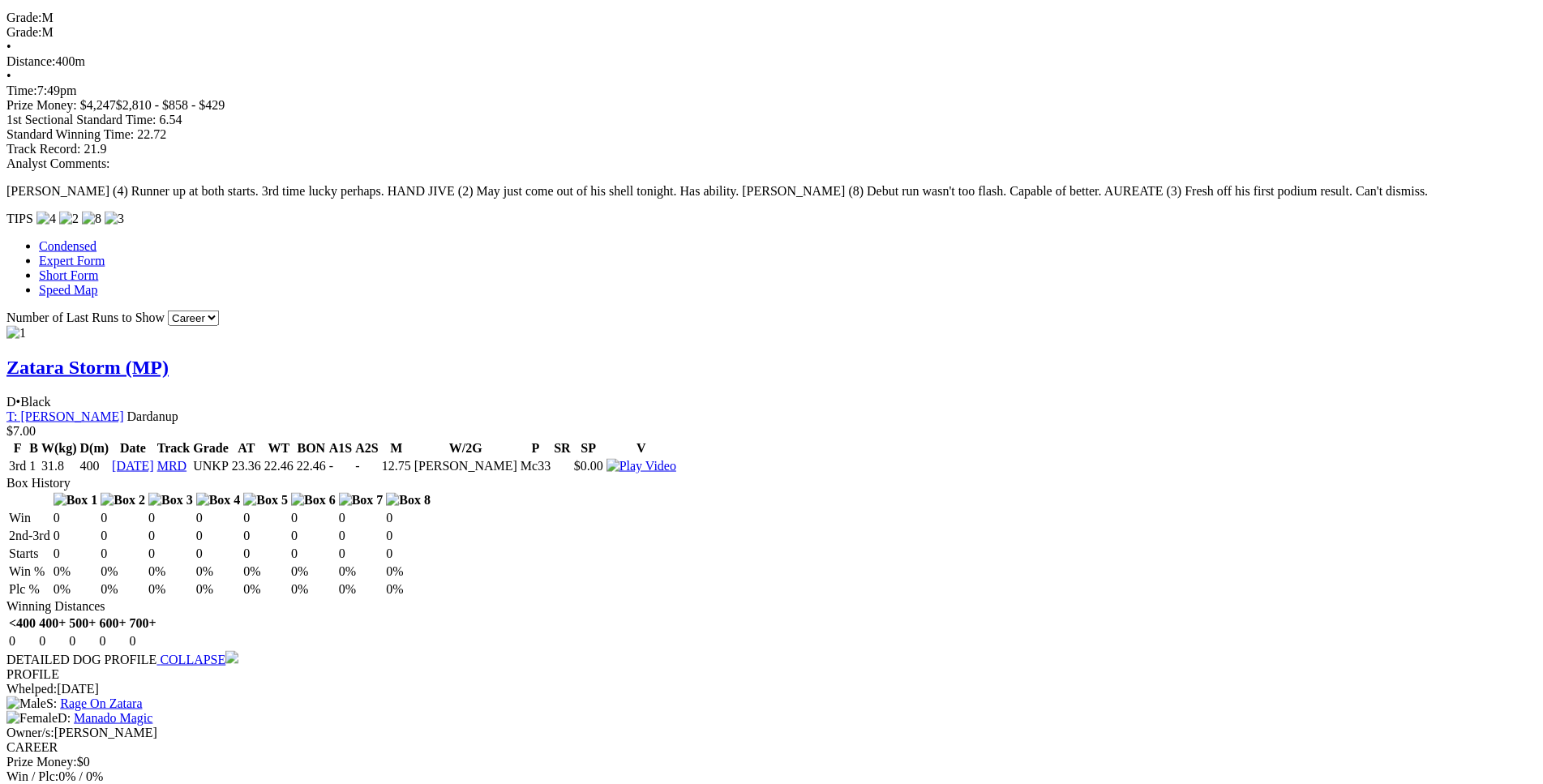
scroll to position [1404, 0]
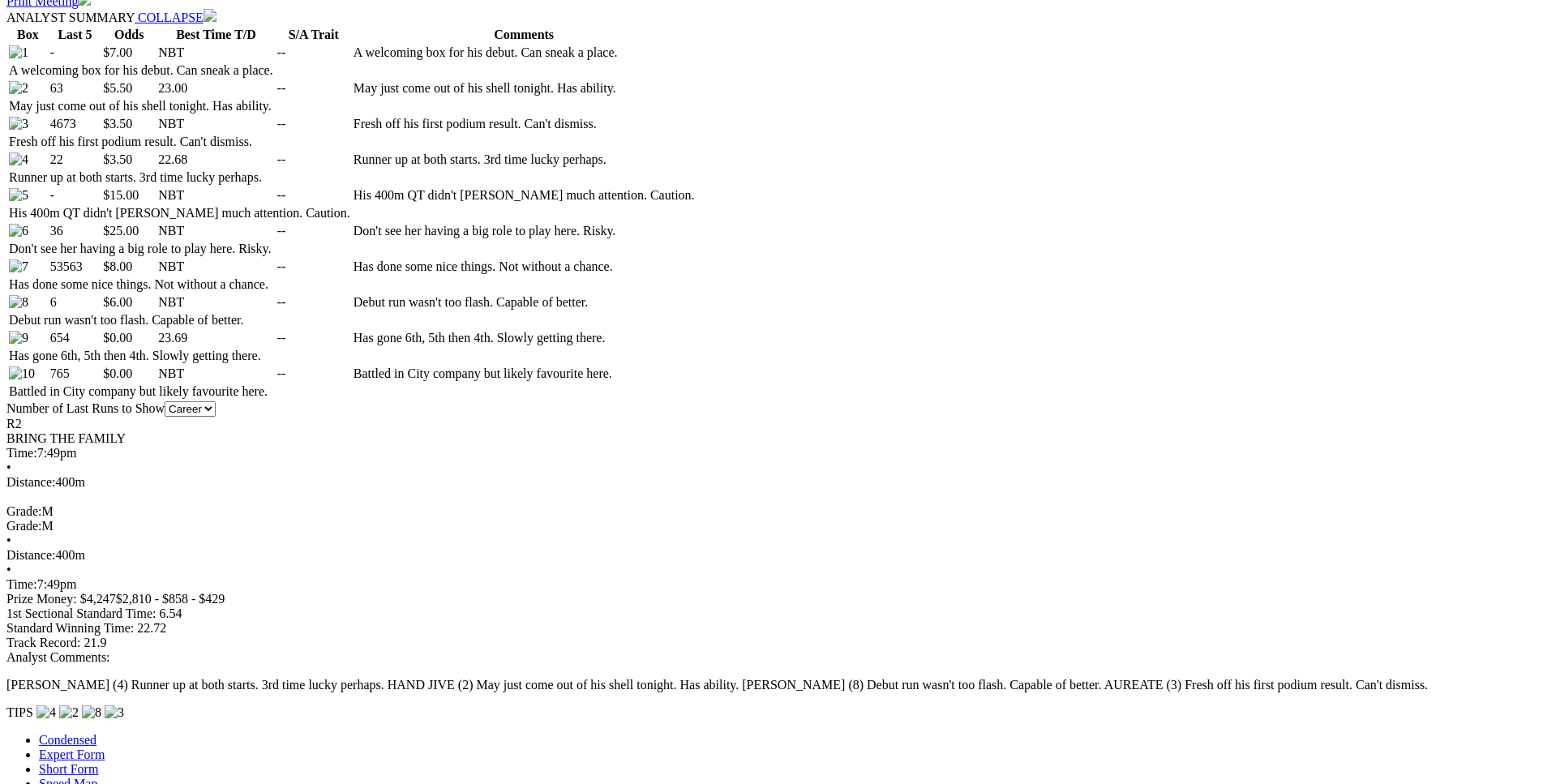
scroll to position [907, 0]
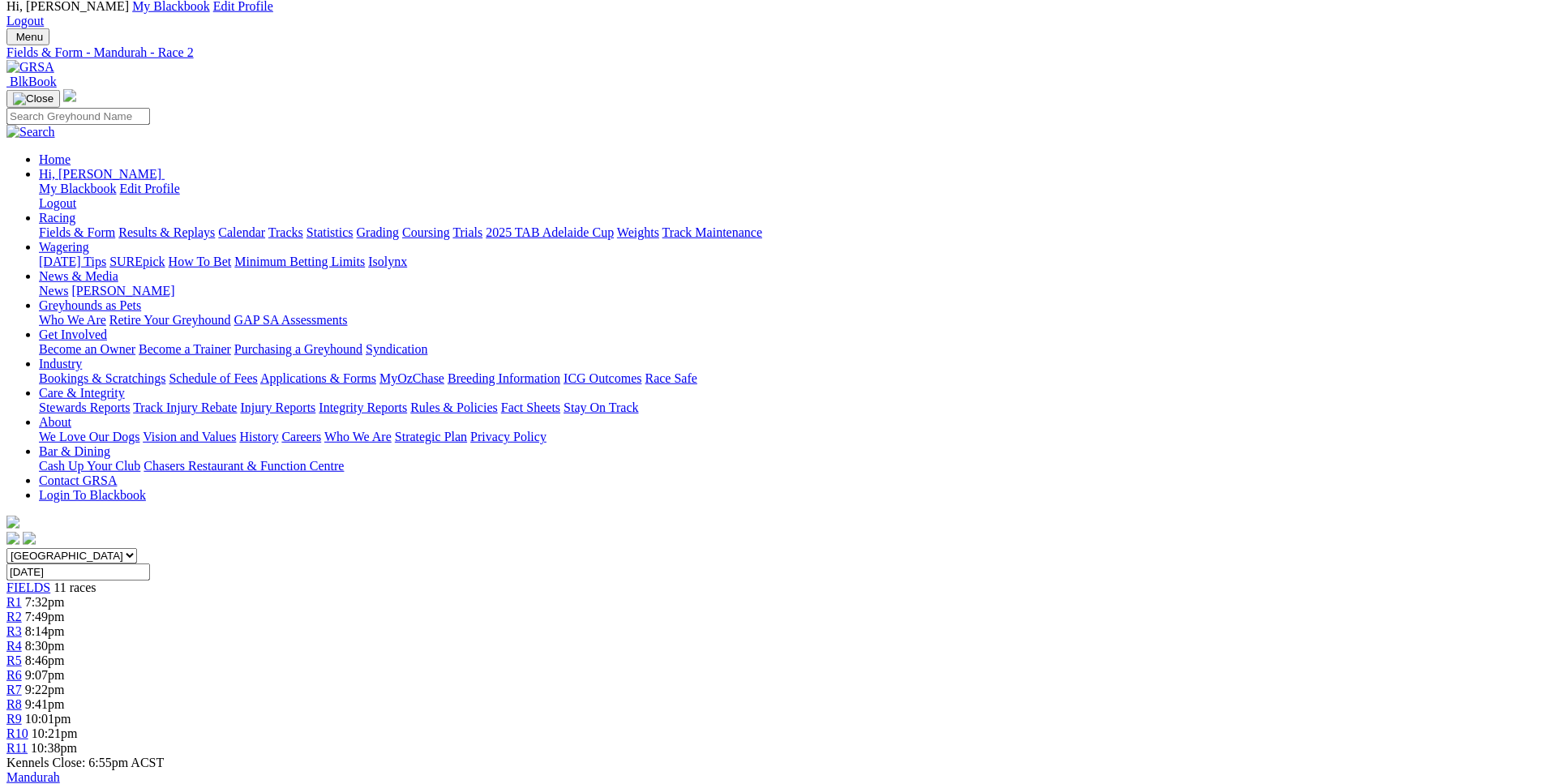
scroll to position [0, 0]
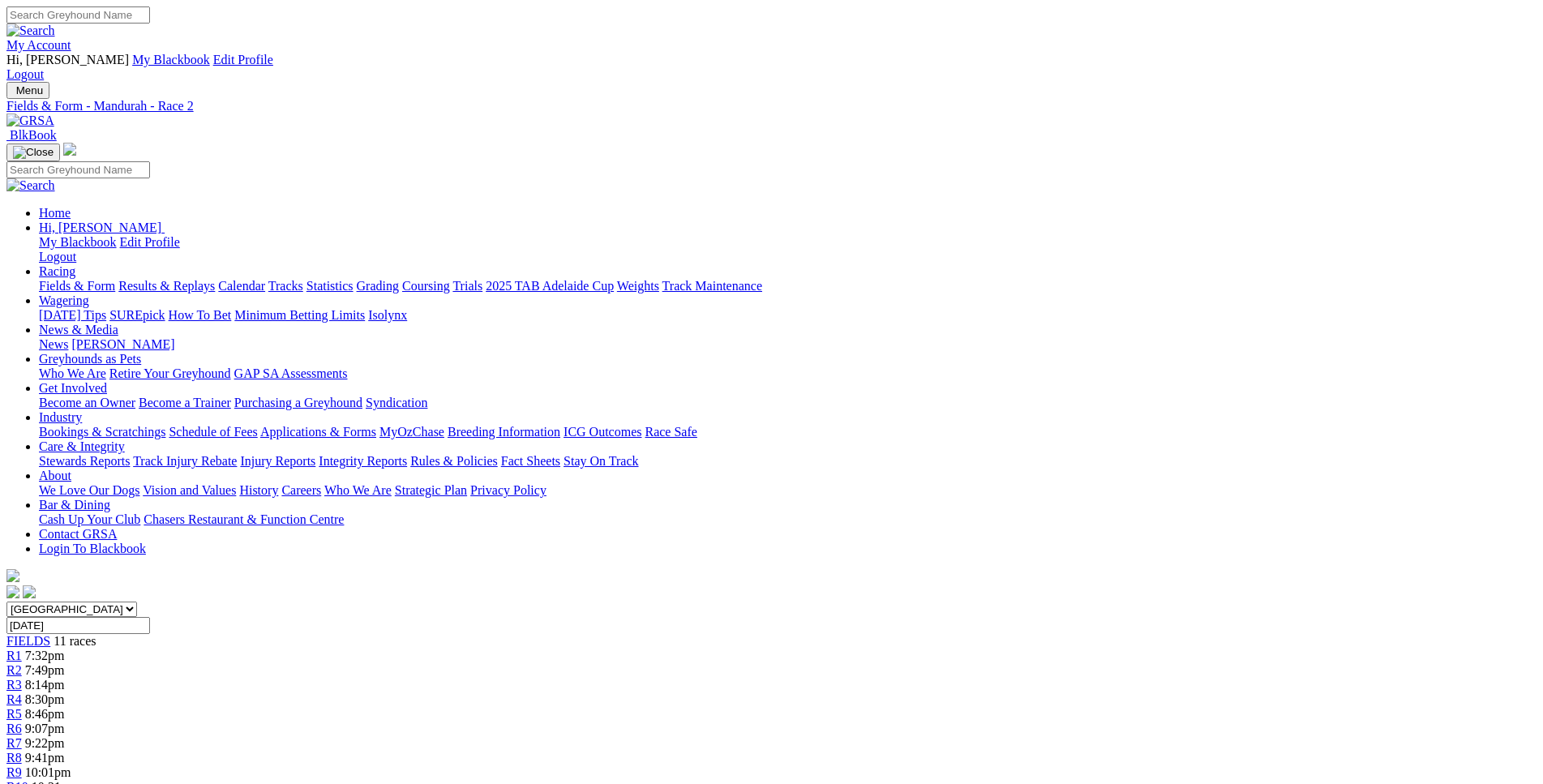
click at [22, 692] on link "R4" at bounding box center [13, 699] width 15 height 14
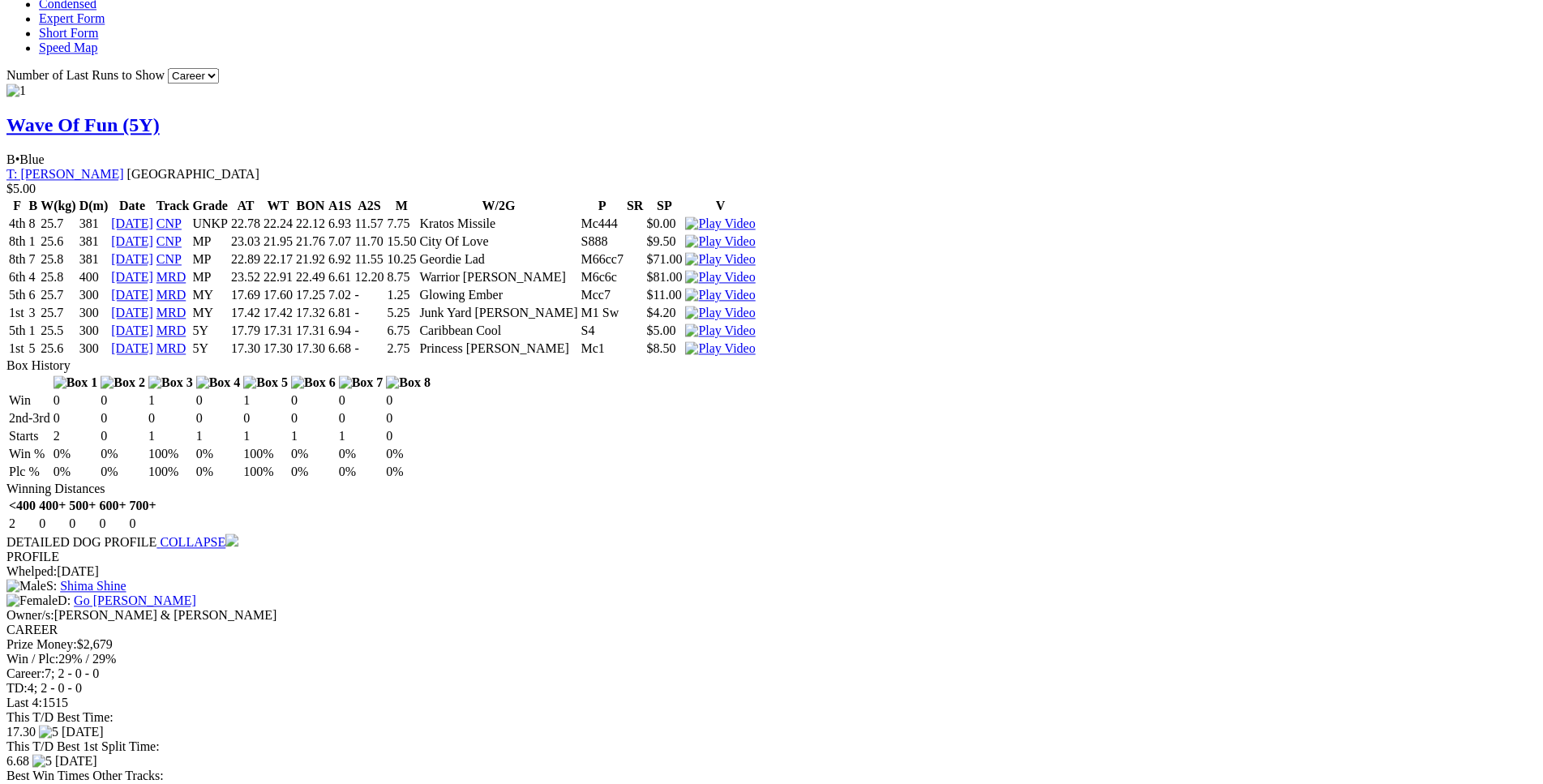
scroll to position [1571, 0]
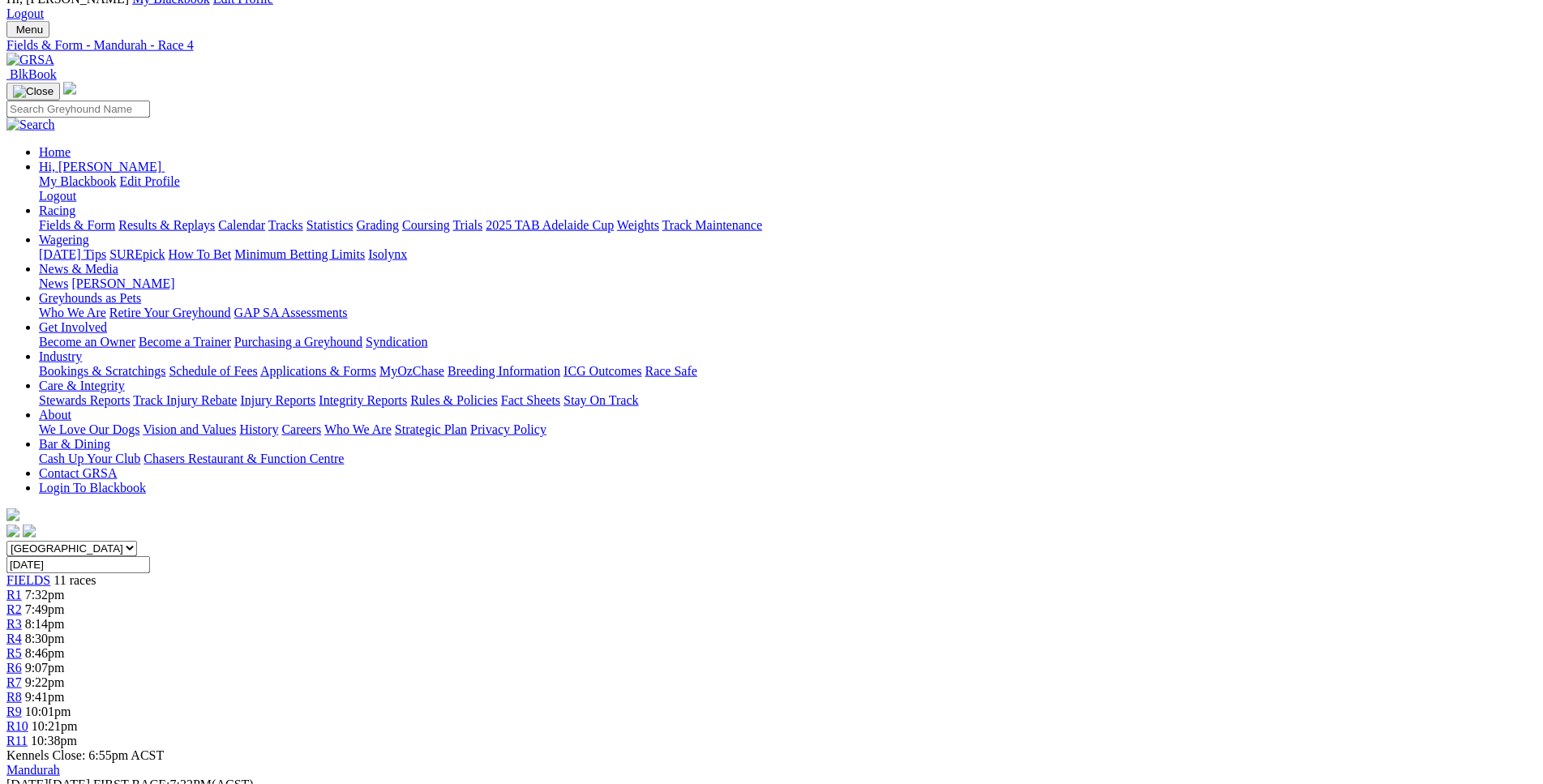
scroll to position [0, 0]
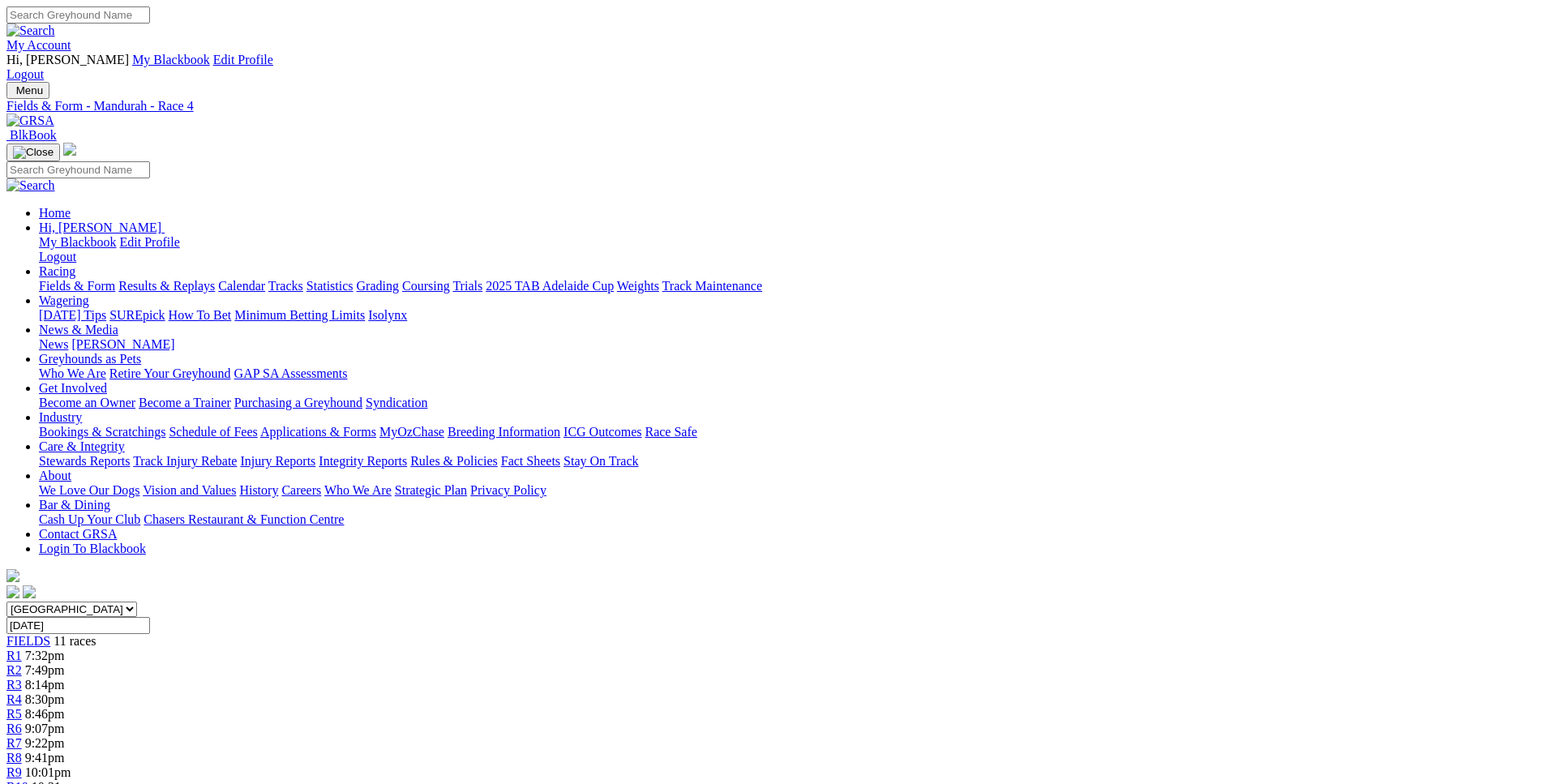
click at [22, 707] on link "R5" at bounding box center [13, 714] width 15 height 14
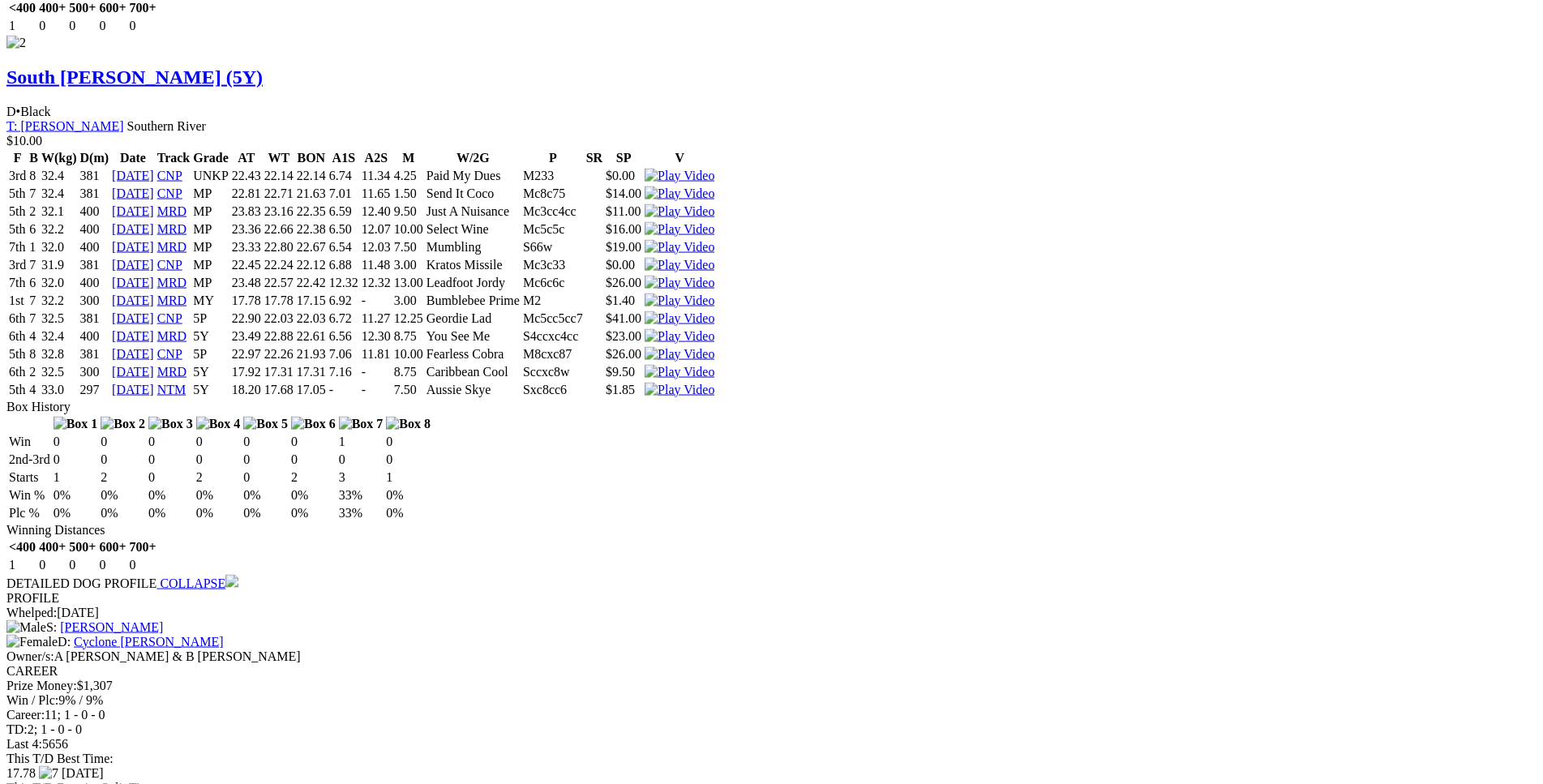
scroll to position [3141, 0]
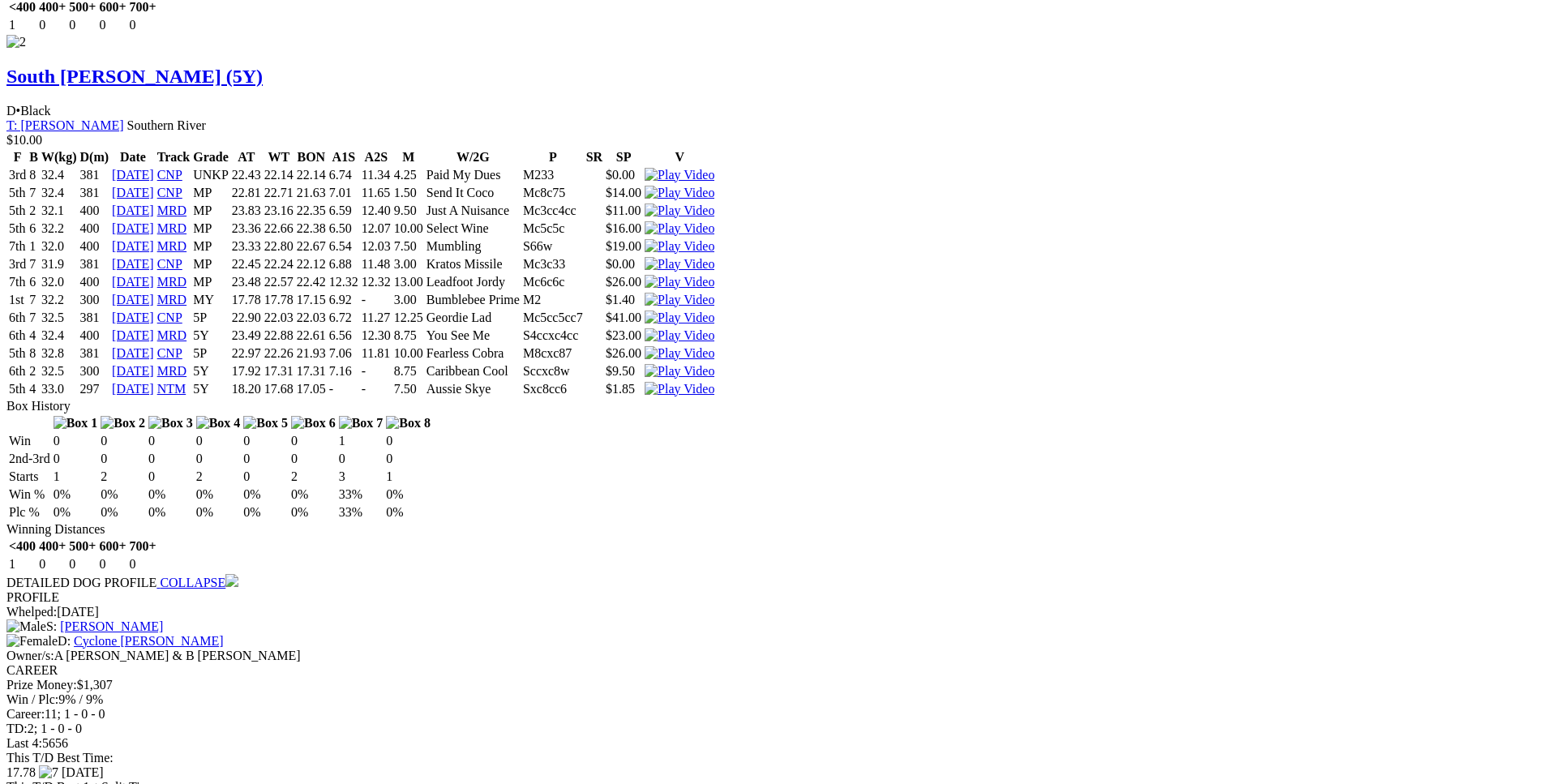
drag, startPoint x: 292, startPoint y: 216, endPoint x: 952, endPoint y: 209, distance: 660.0
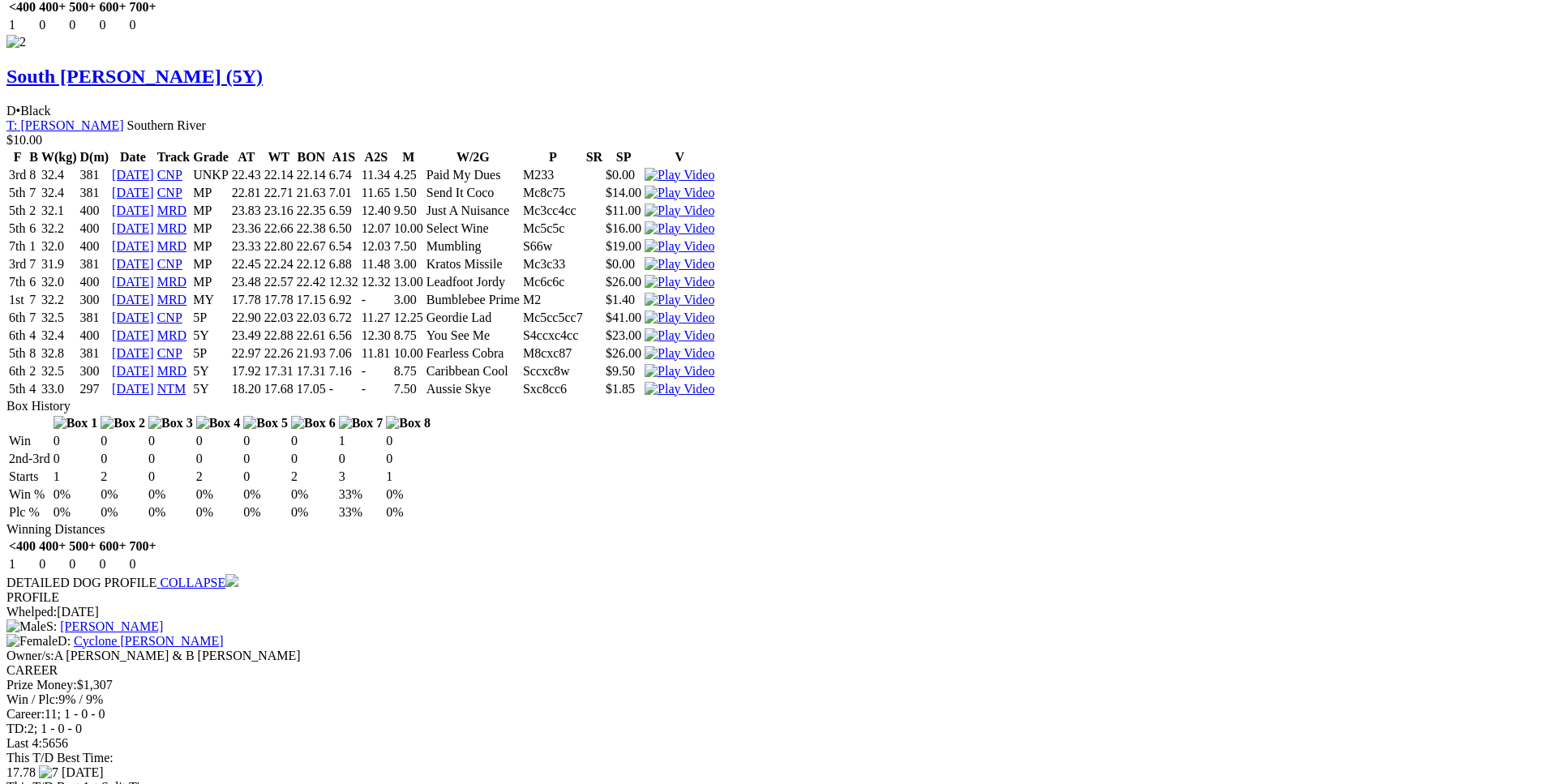
drag, startPoint x: 934, startPoint y: 426, endPoint x: 368, endPoint y: 429, distance: 566.0
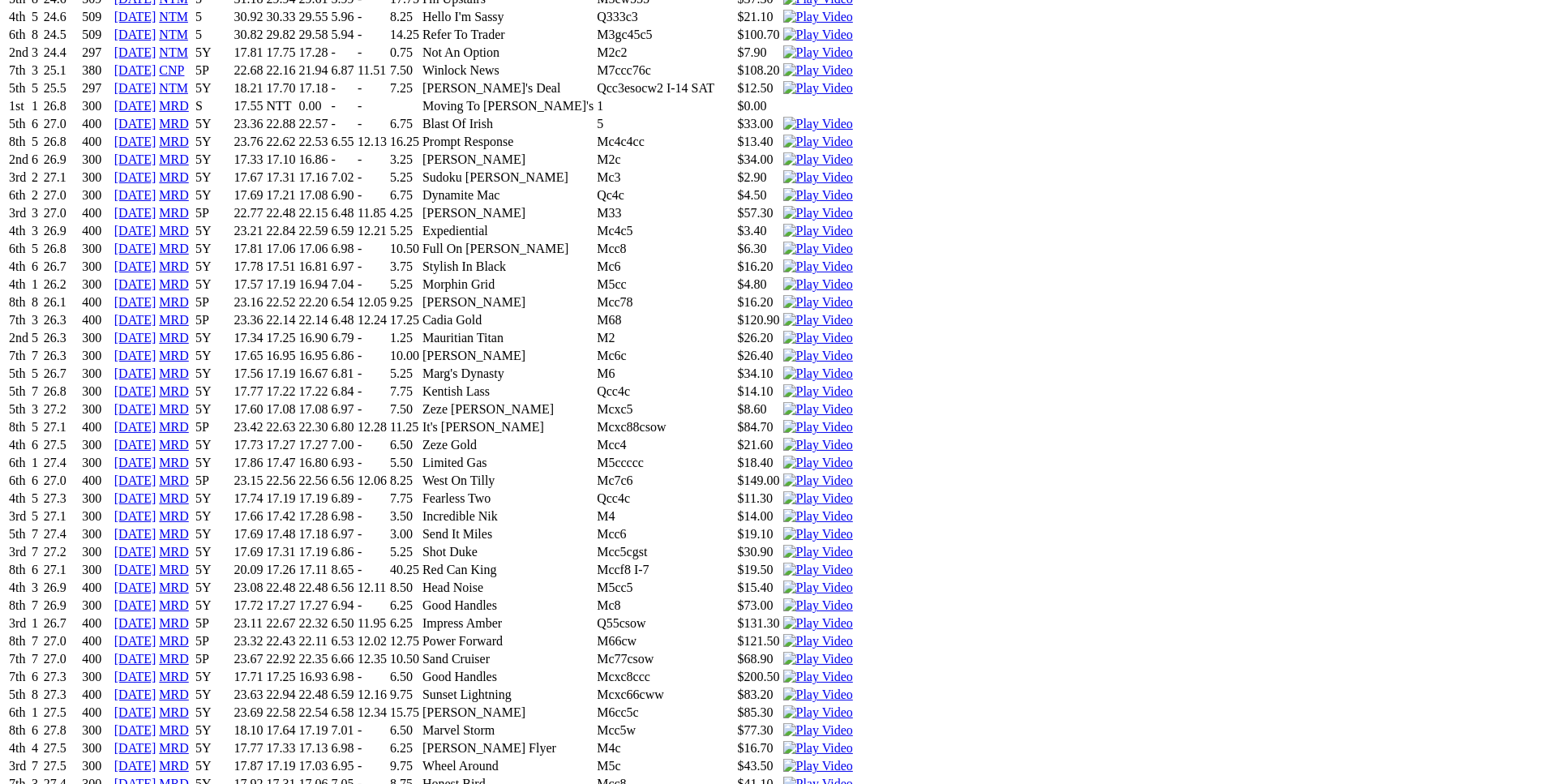
scroll to position [4464, 0]
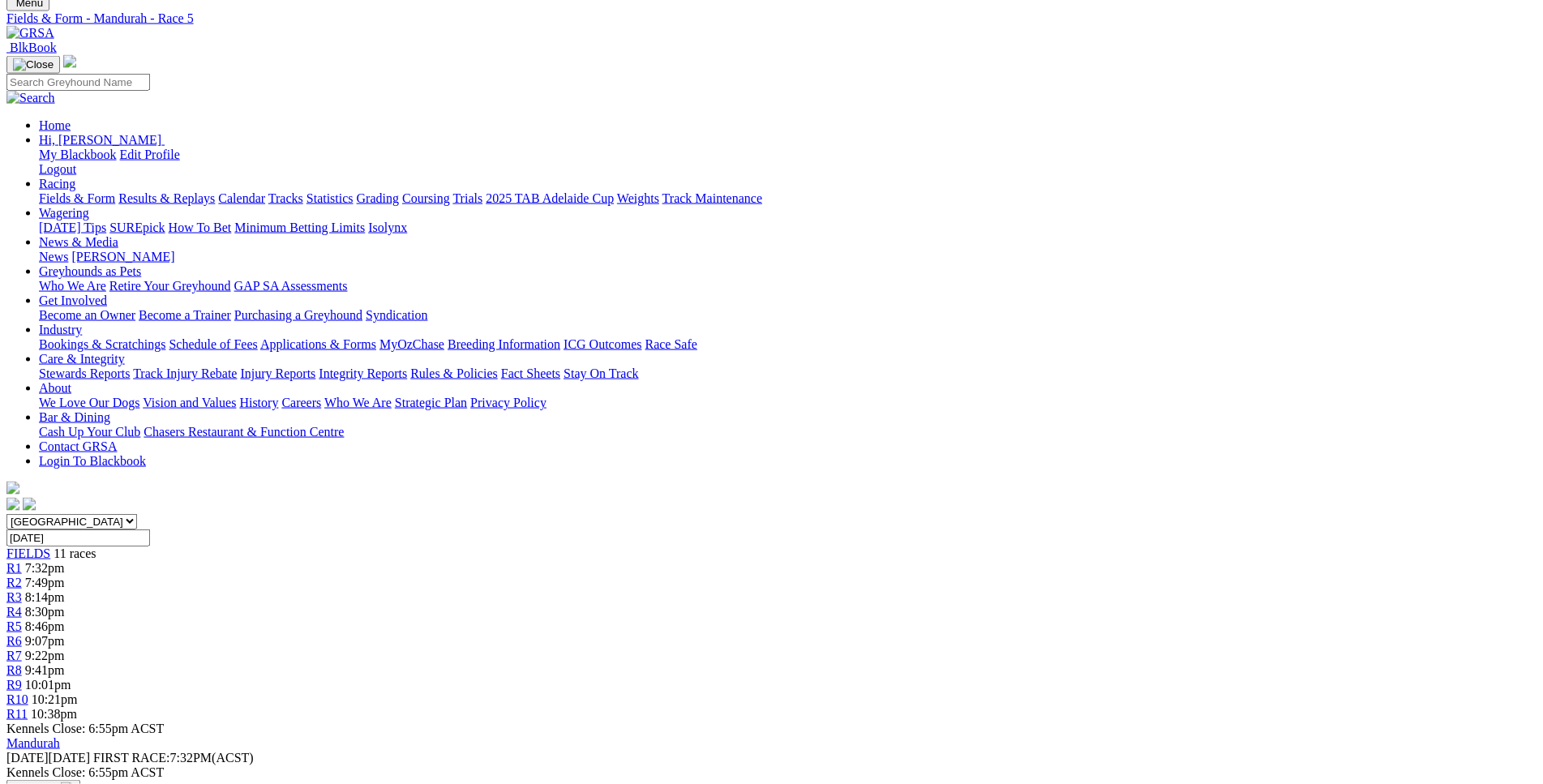
scroll to position [0, 0]
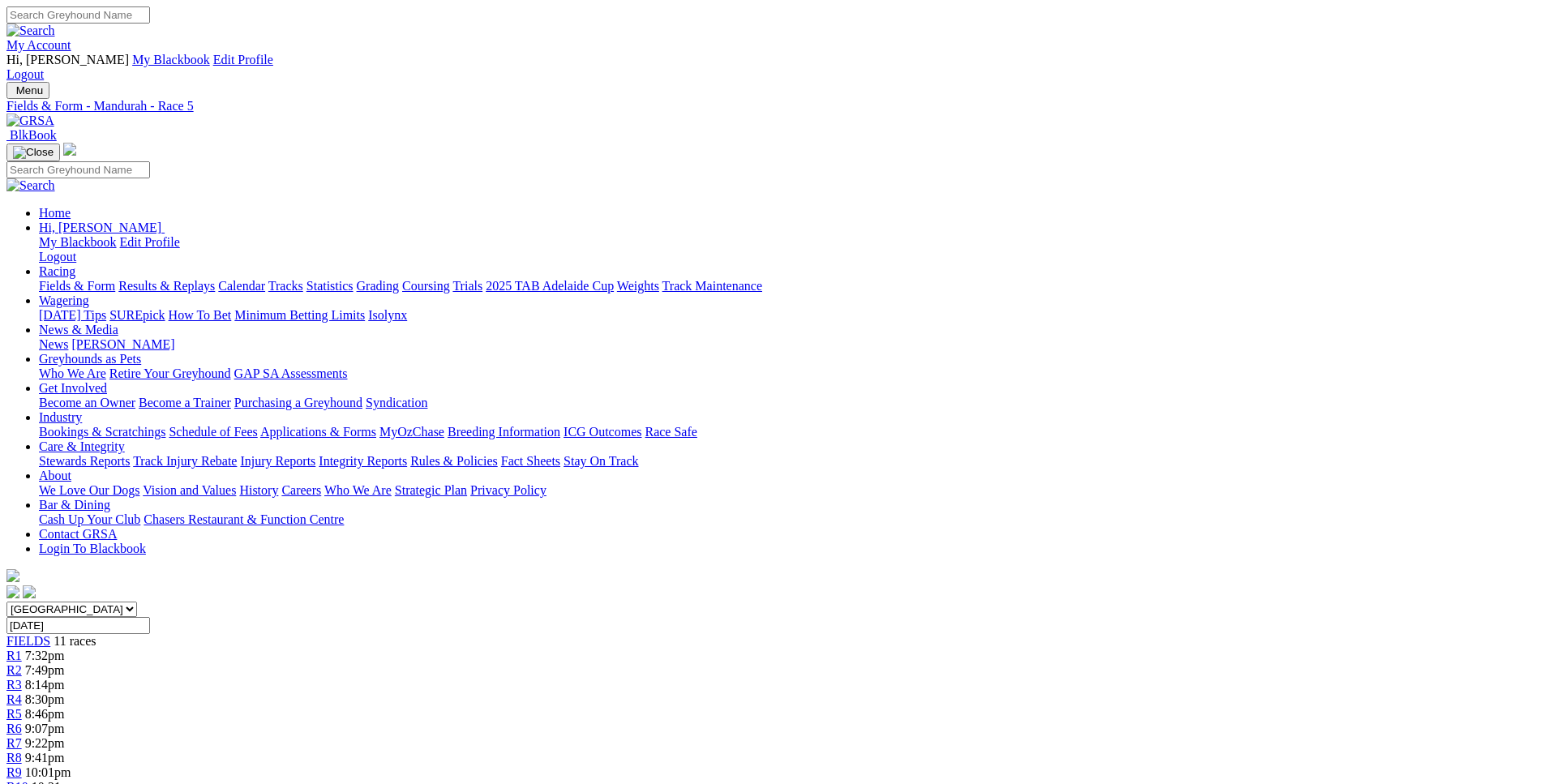
click at [65, 721] on span "9:07pm" at bounding box center [44, 728] width 40 height 14
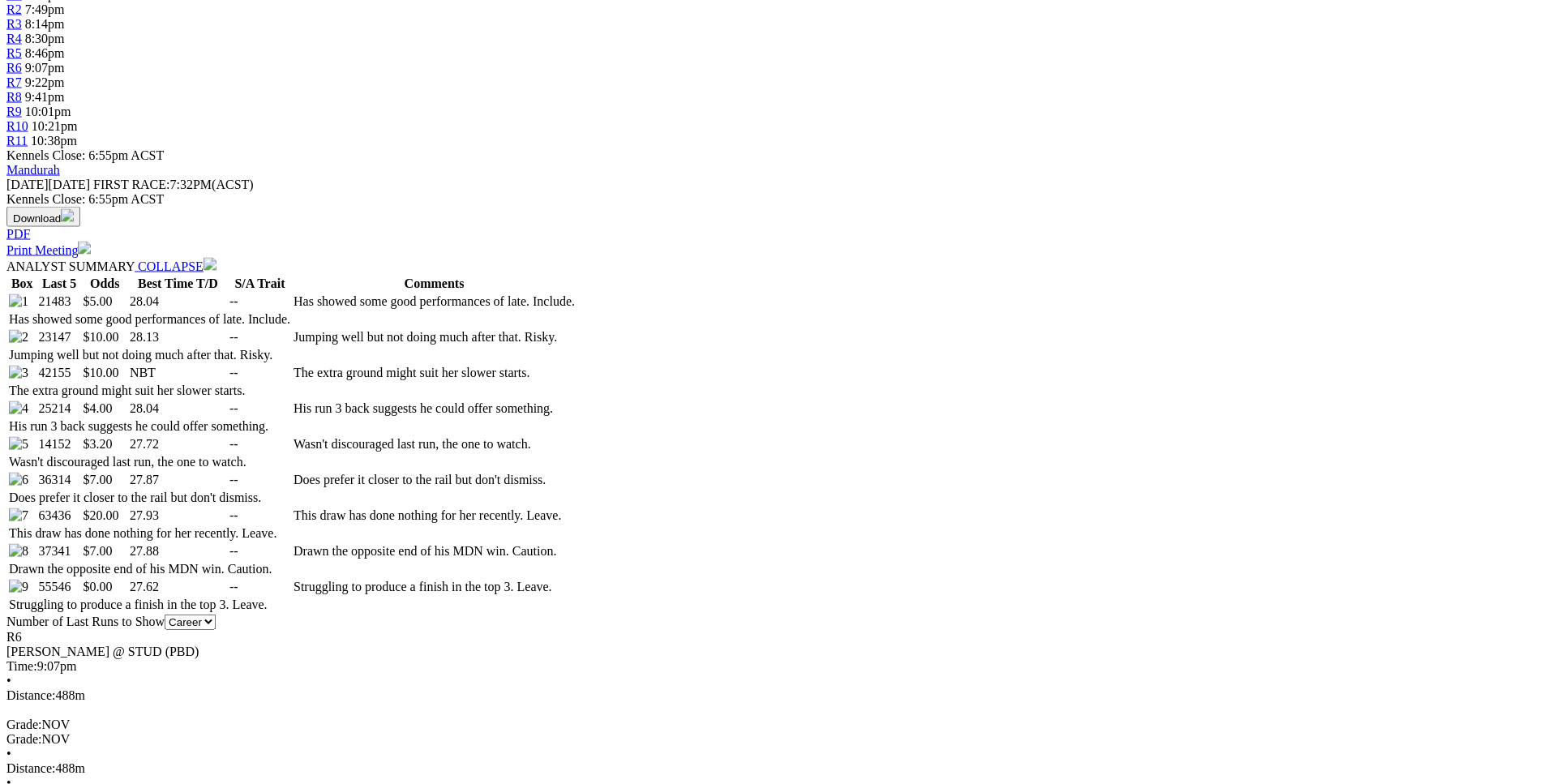
scroll to position [661, 0]
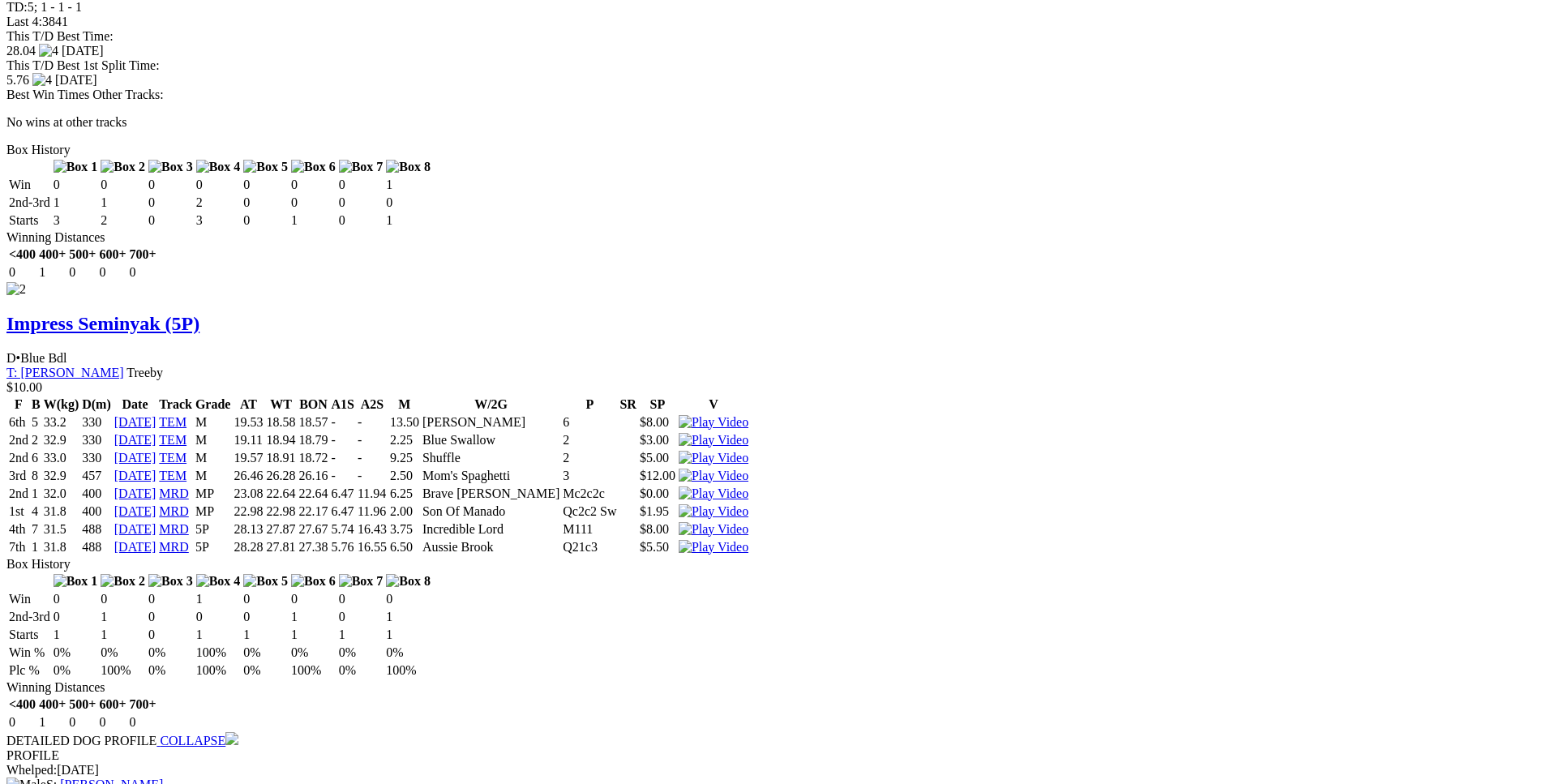
scroll to position [2398, 0]
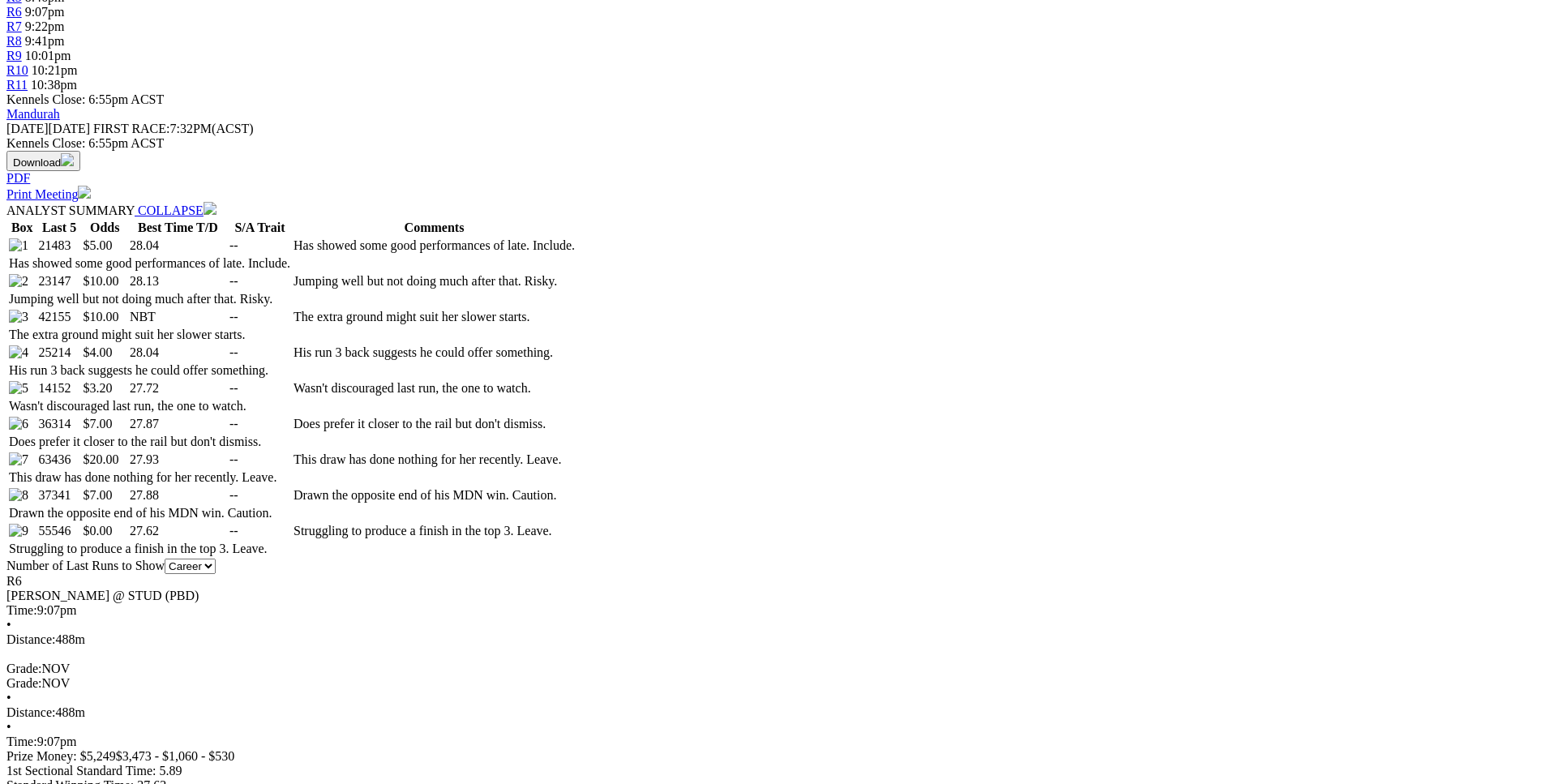
scroll to position [718, 0]
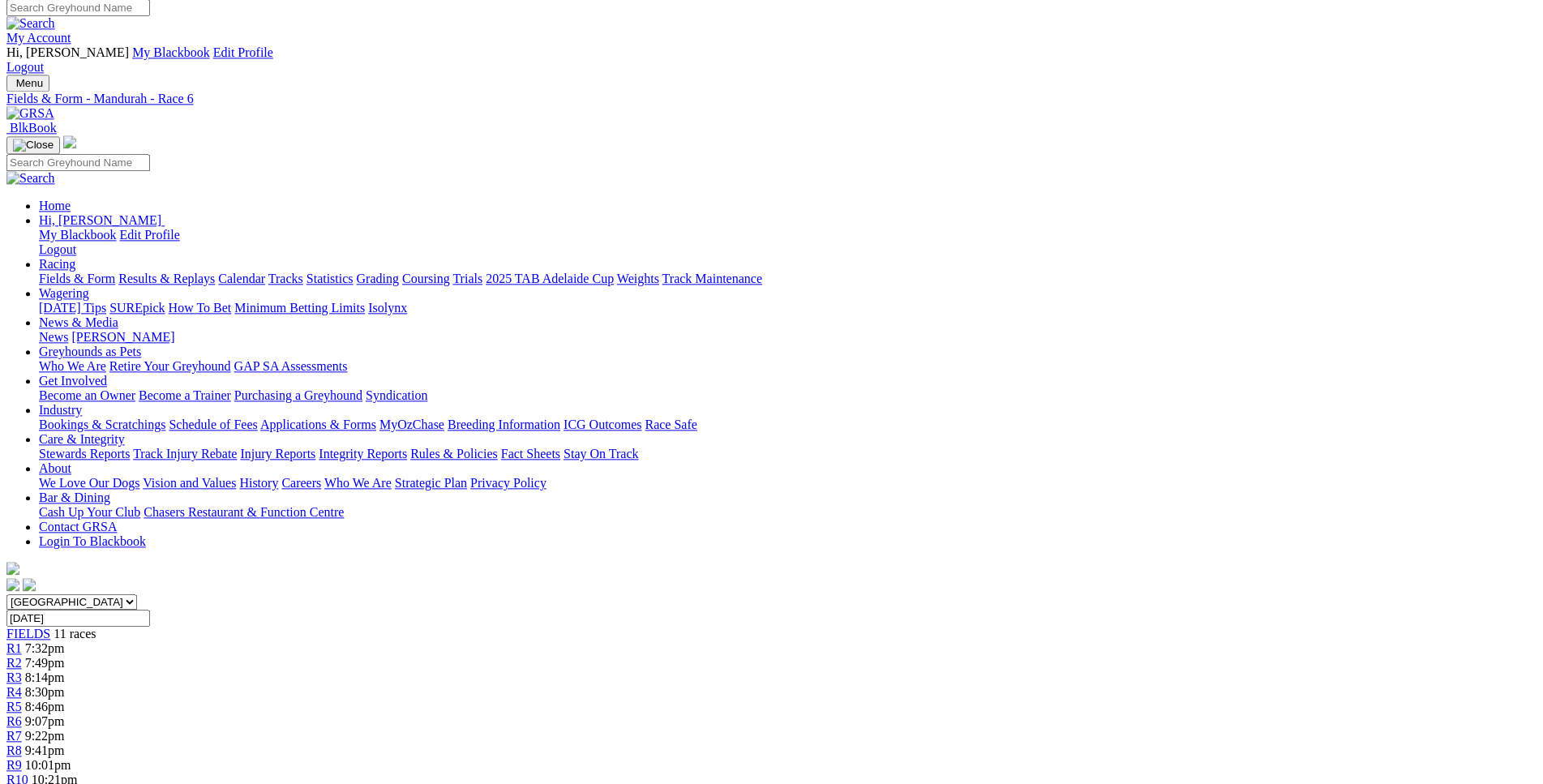
scroll to position [0, 0]
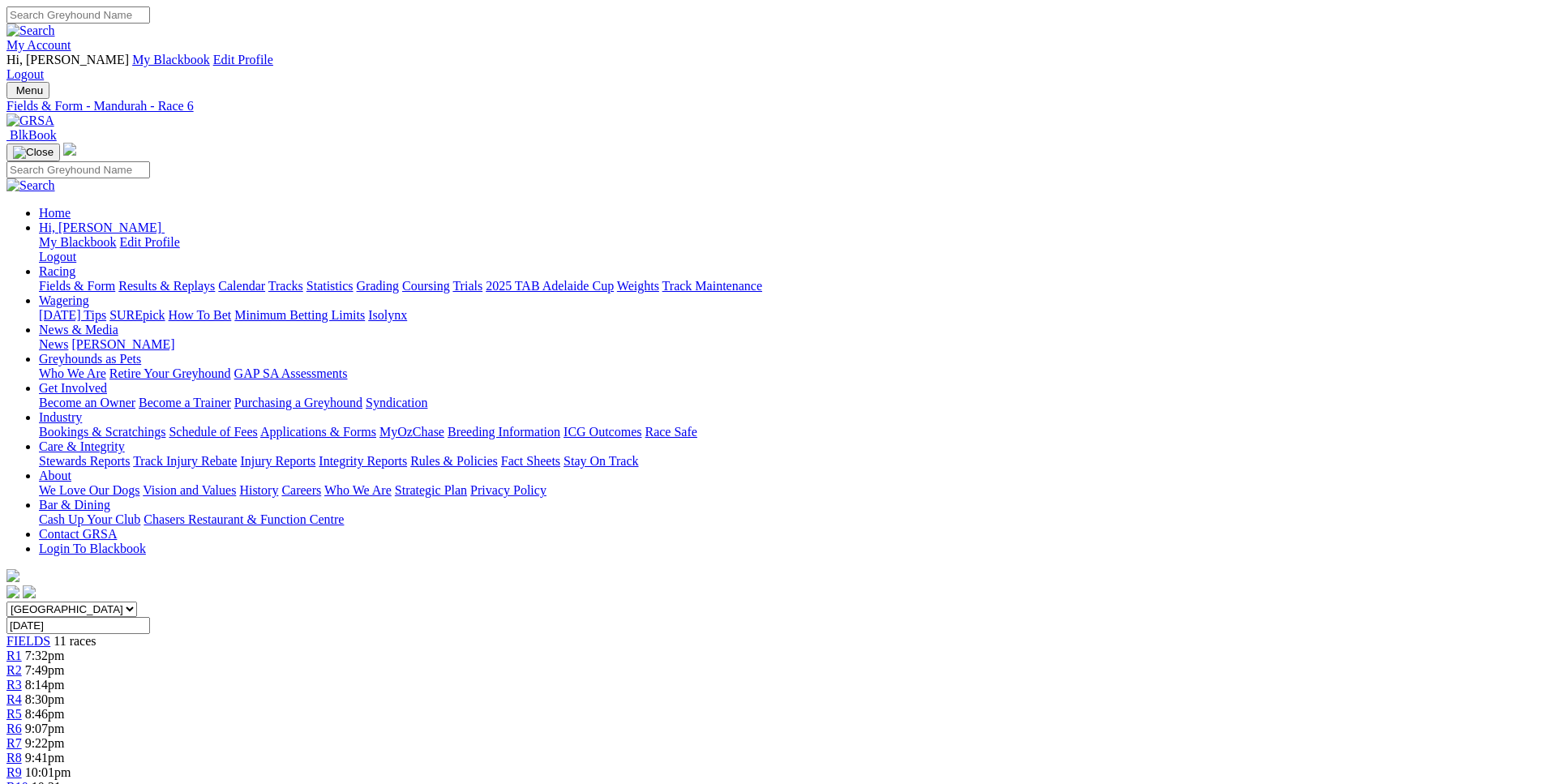
click at [65, 750] on span "9:41pm" at bounding box center [44, 758] width 40 height 14
